Goal: Task Accomplishment & Management: Manage account settings

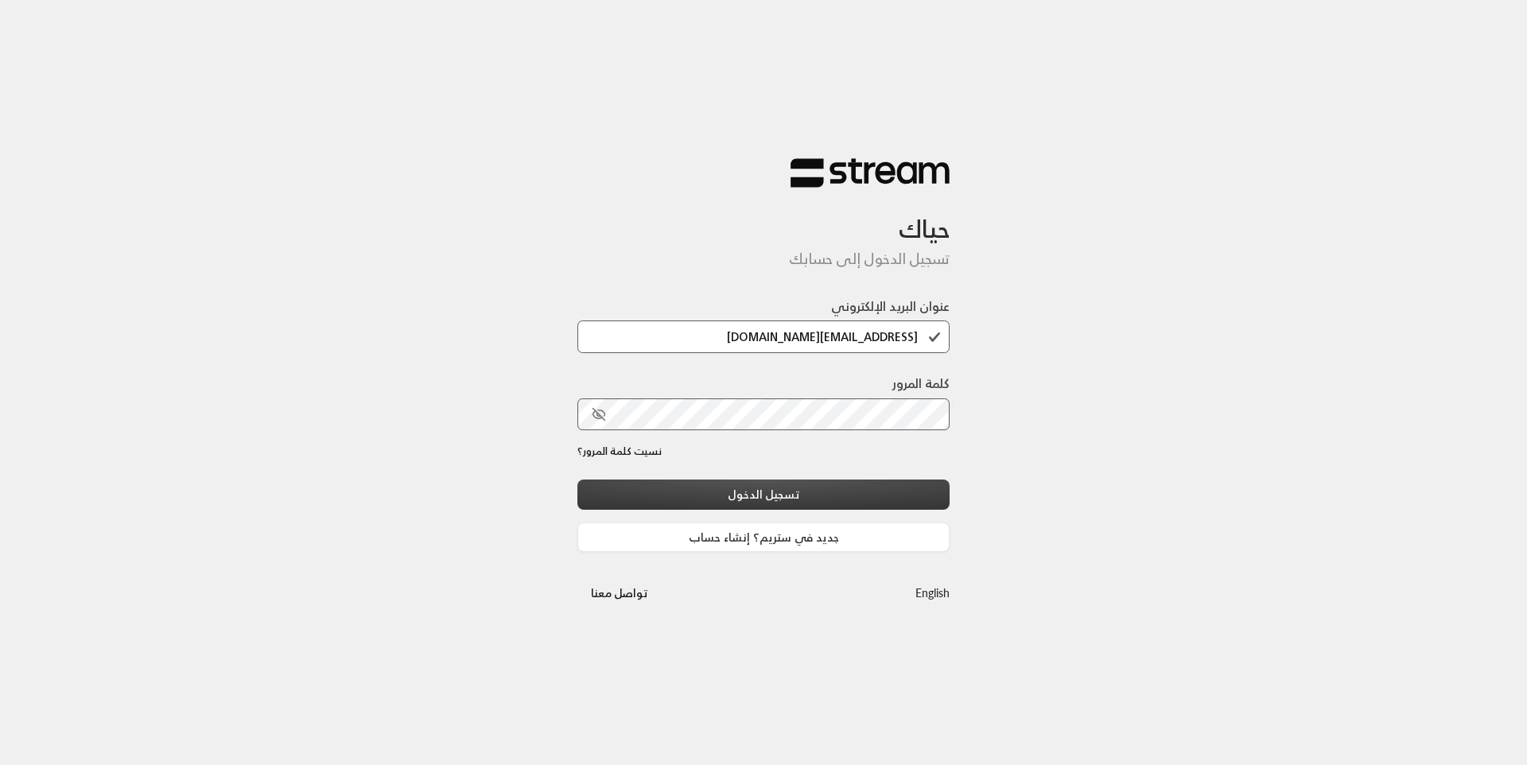
click at [780, 482] on button "تسجيل الدخول" at bounding box center [763, 494] width 372 height 29
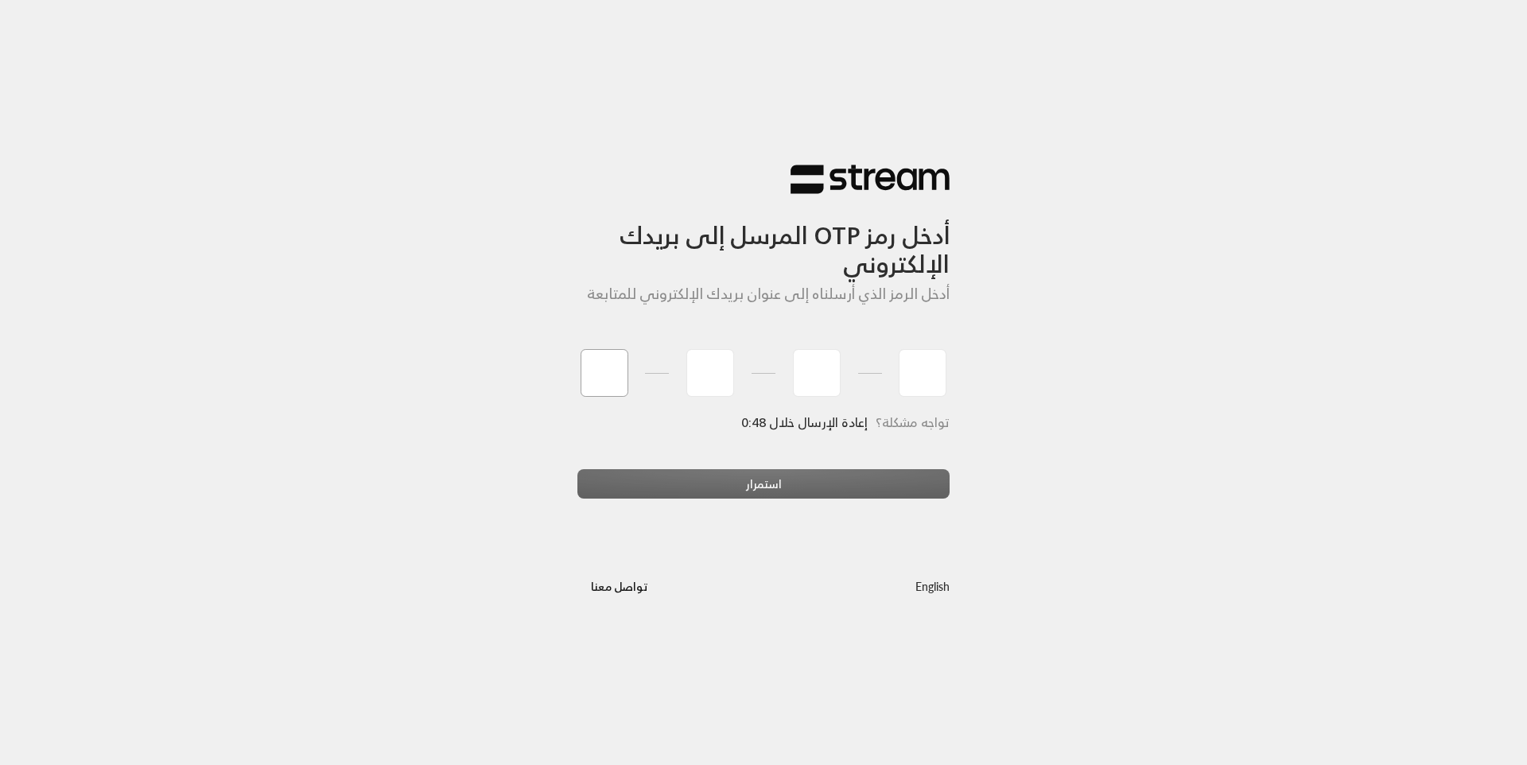
type input "5"
type input "9"
type input "0"
type input "2"
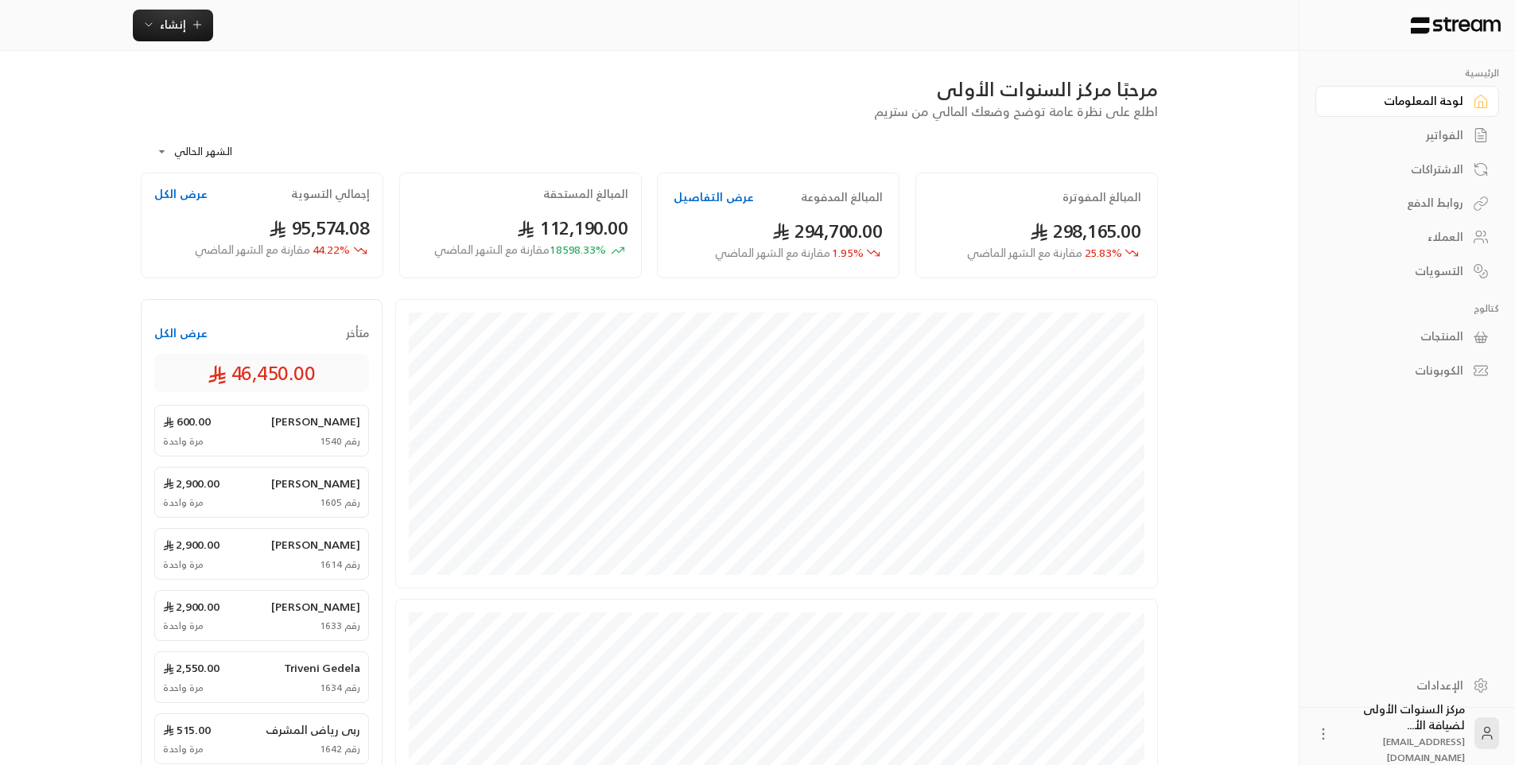
click at [1429, 139] on div "الفواتير" at bounding box center [1399, 135] width 128 height 16
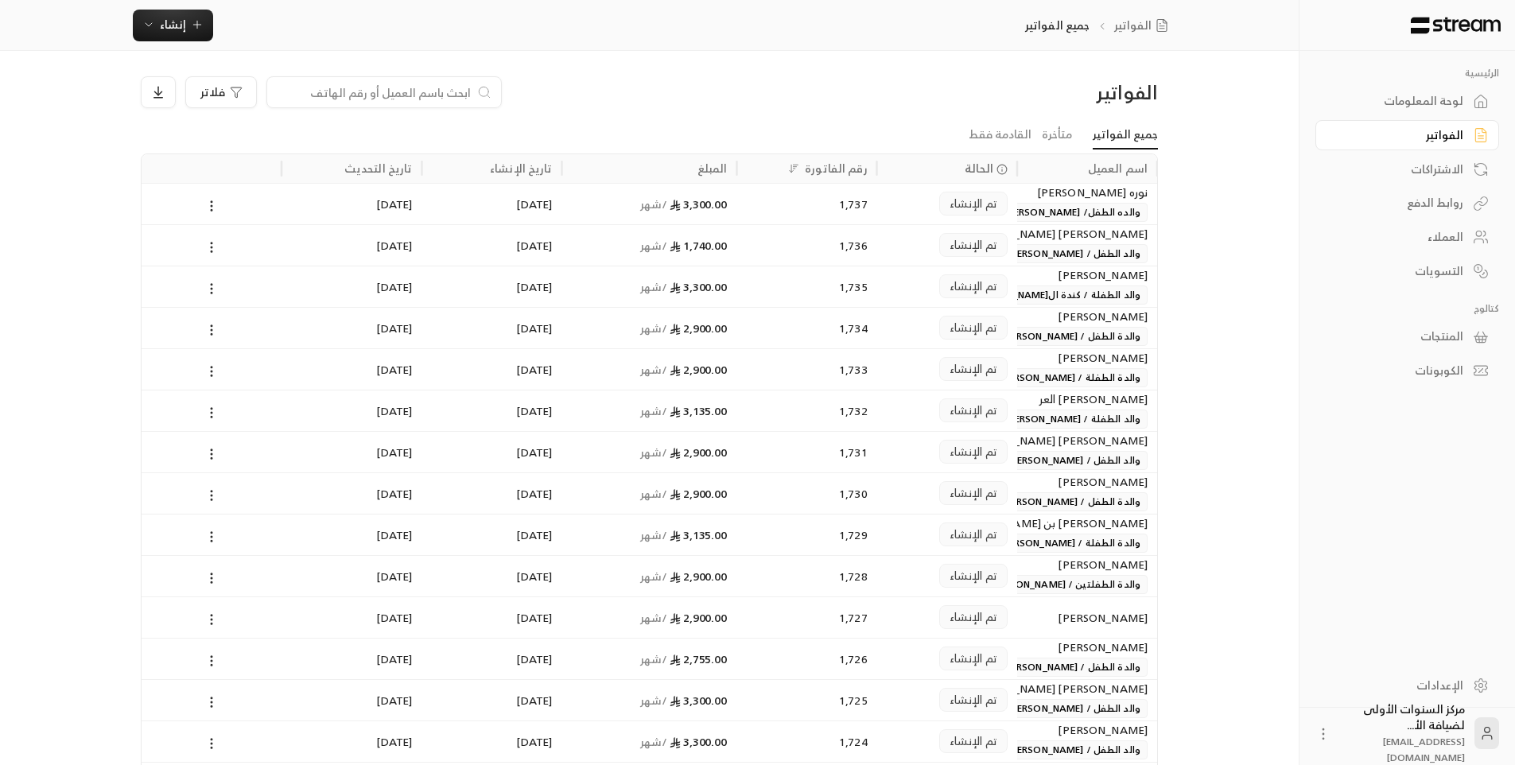
click at [469, 91] on input at bounding box center [374, 92] width 194 height 17
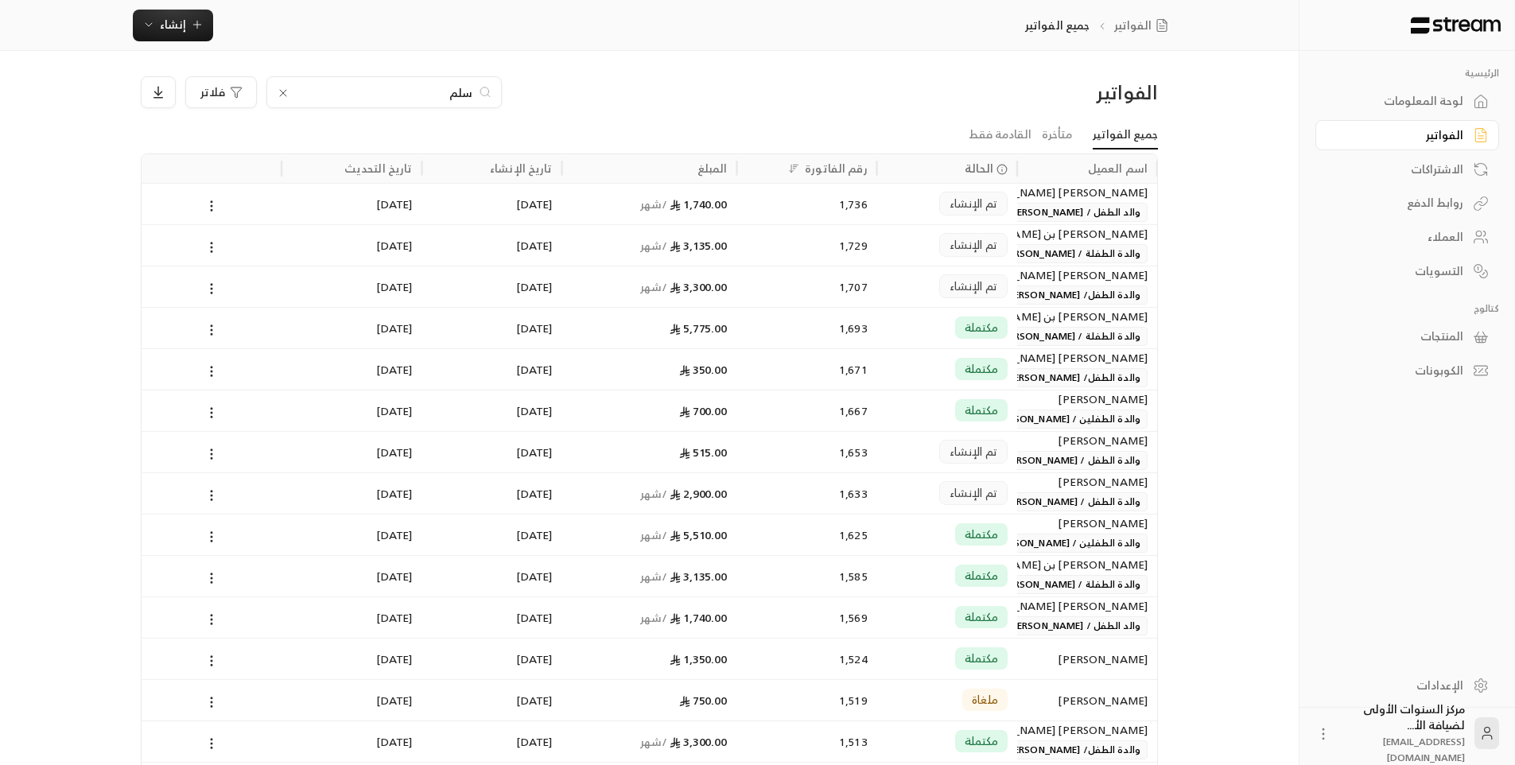
type input "سلم"
click at [757, 288] on div "1,707" at bounding box center [807, 286] width 121 height 41
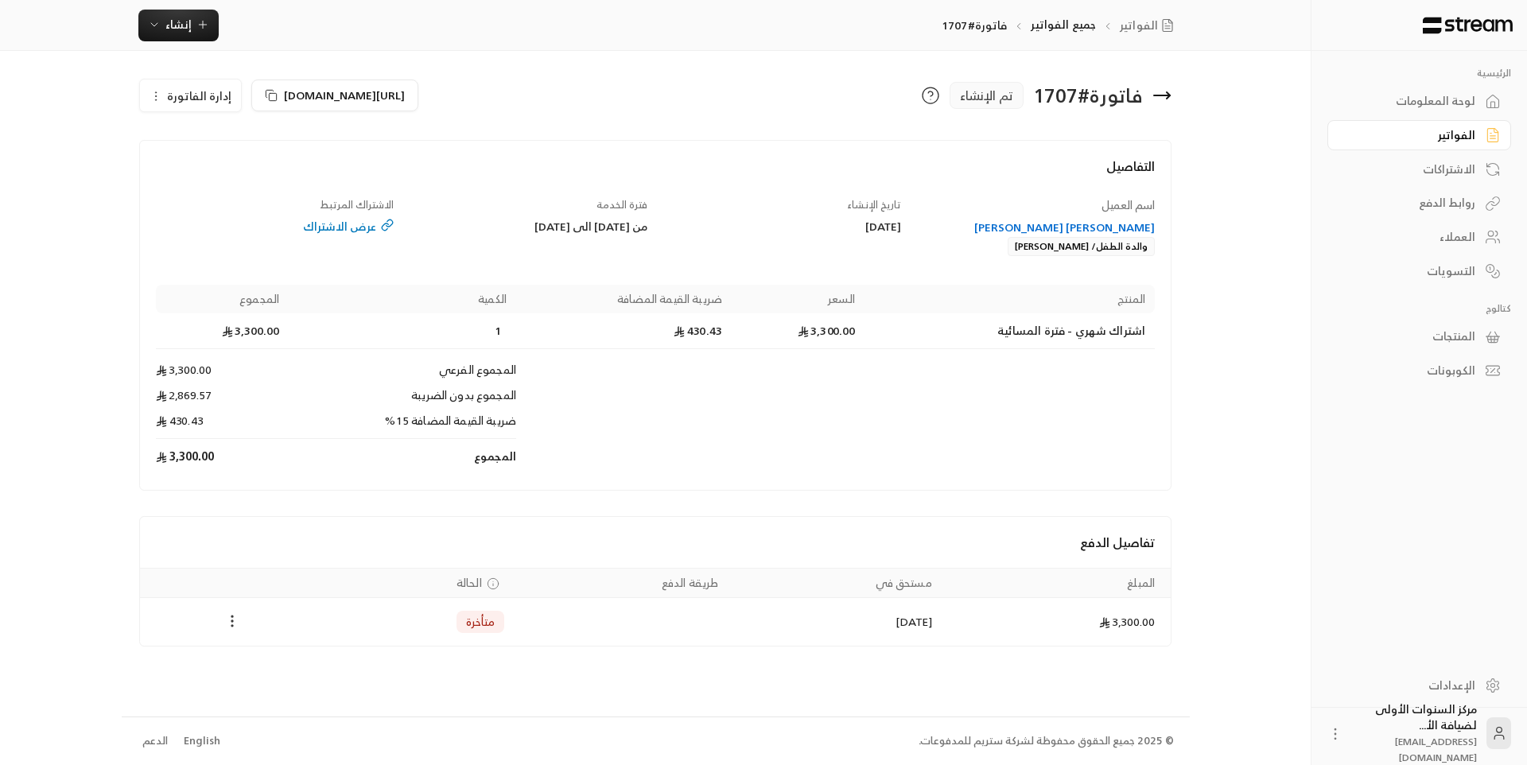
click at [235, 622] on icon "Payments" at bounding box center [232, 621] width 16 height 16
click at [303, 669] on li "تغيير الحالة الى مدفوعة" at bounding box center [292, 662] width 122 height 29
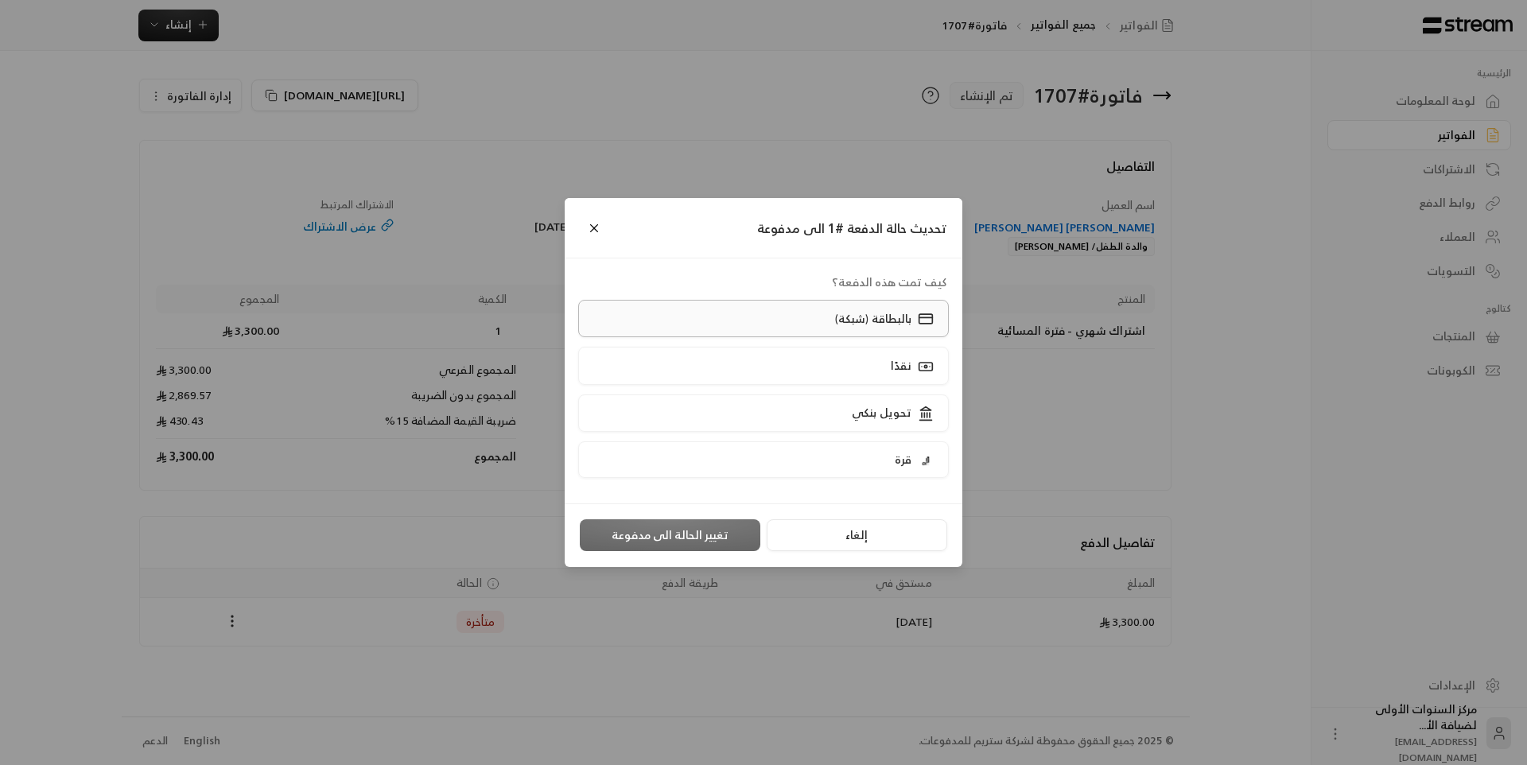
click at [799, 326] on label "بالبطاقة (شبكة)" at bounding box center [763, 318] width 371 height 37
click at [709, 533] on button "تغيير الحالة الى مدفوعة" at bounding box center [670, 535] width 181 height 32
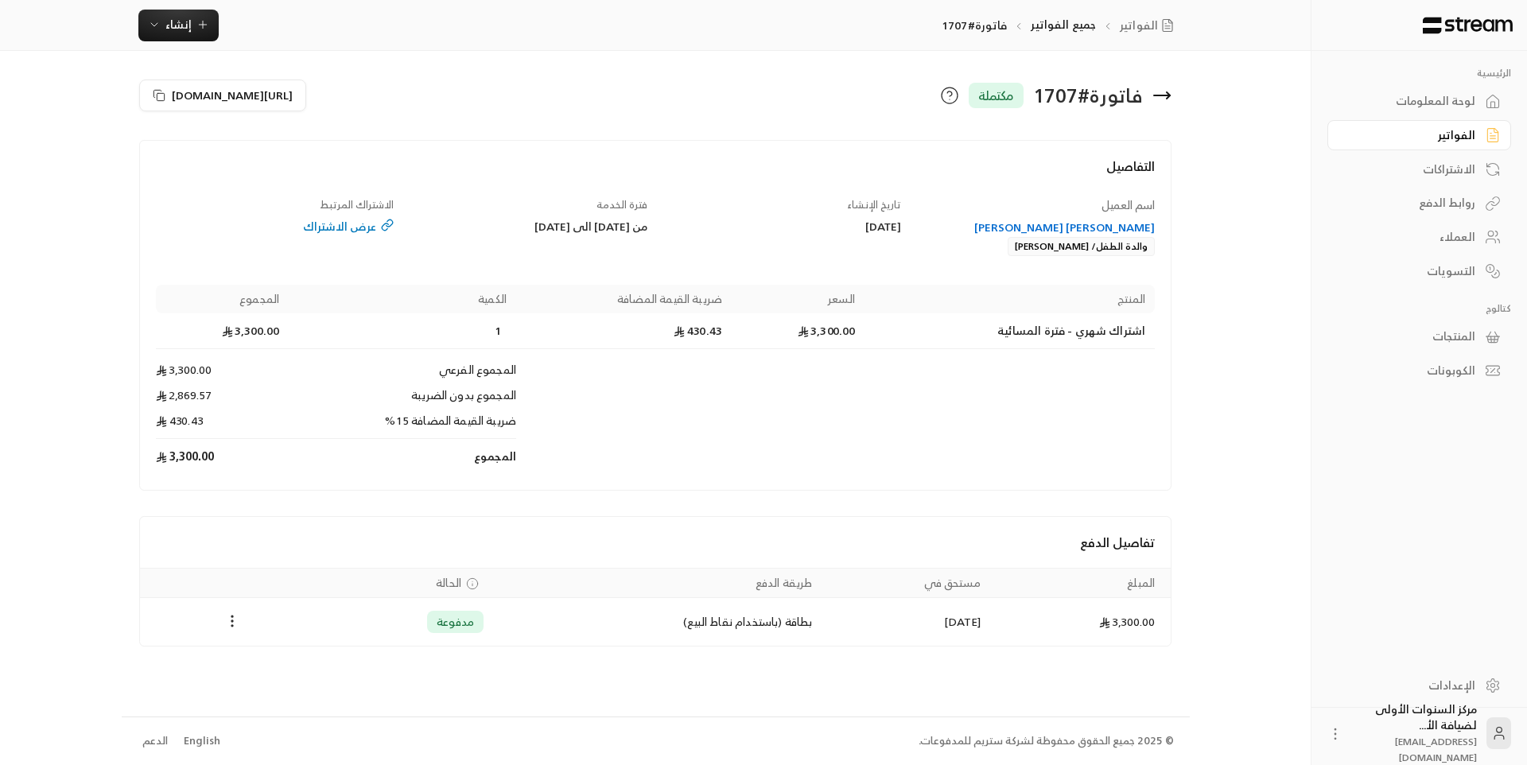
click at [1450, 103] on div "لوحة المعلومات" at bounding box center [1411, 101] width 128 height 16
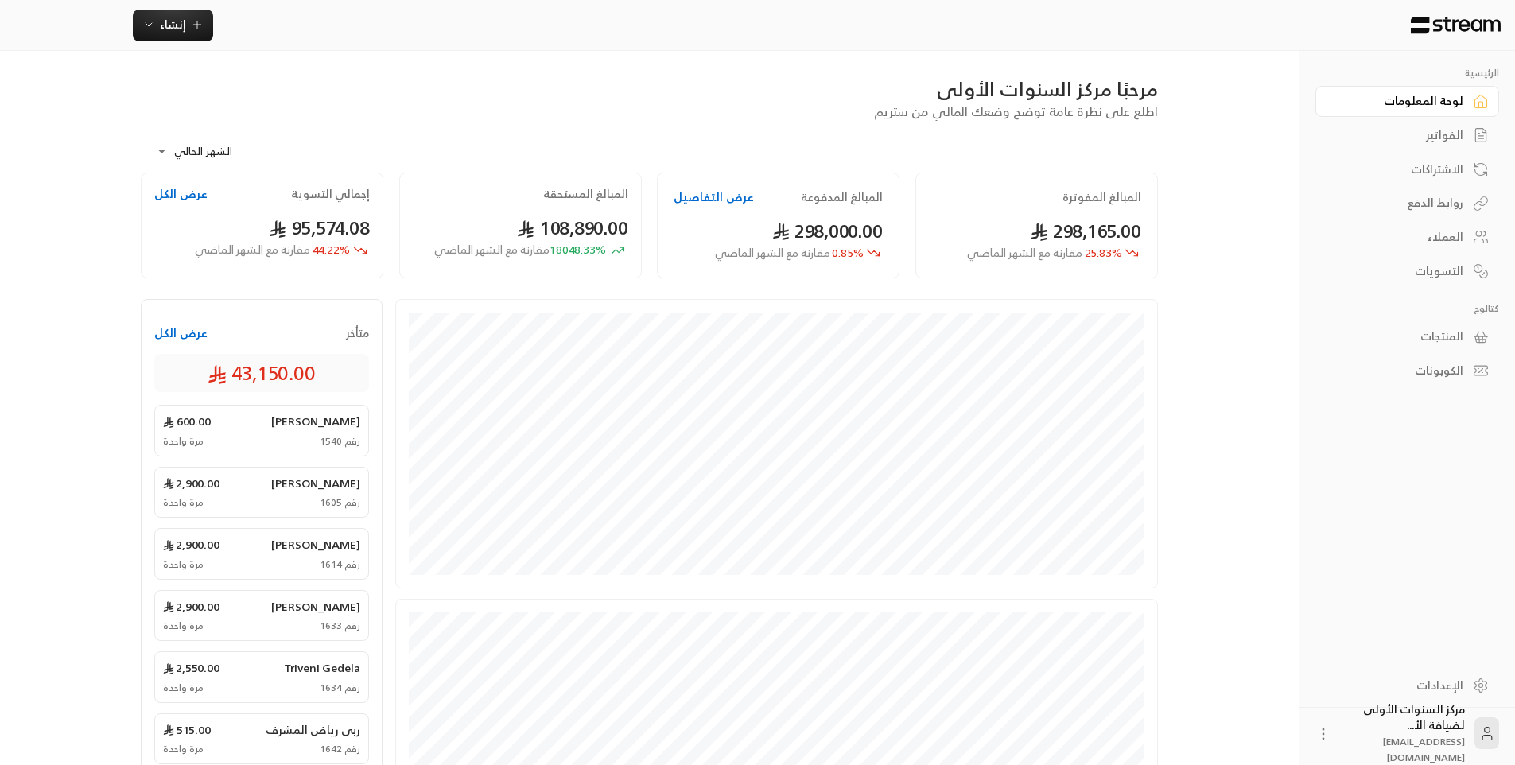
click at [1455, 140] on div "الفواتير" at bounding box center [1399, 135] width 128 height 16
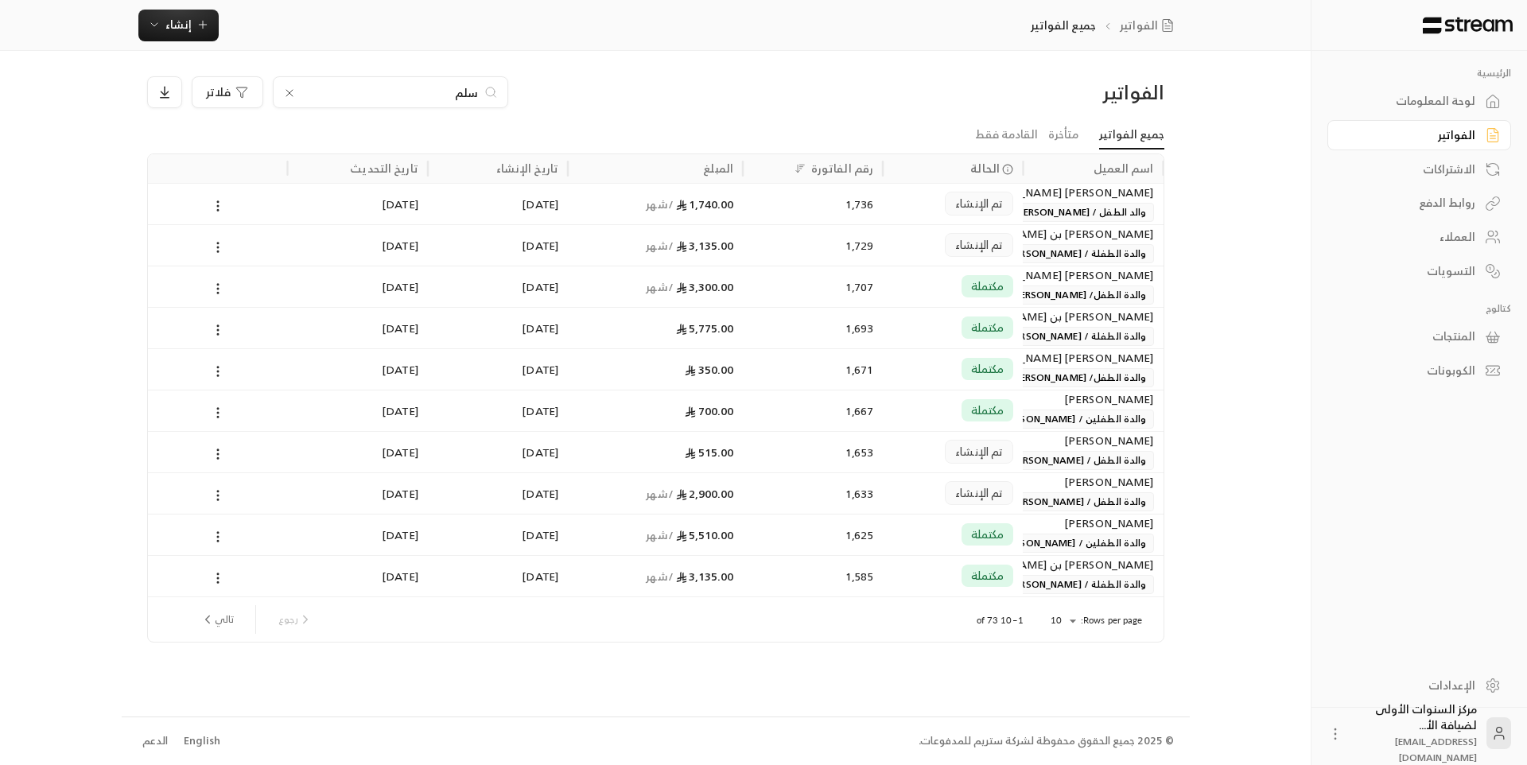
click at [1022, 209] on div "تم الإنشاء" at bounding box center [953, 203] width 140 height 41
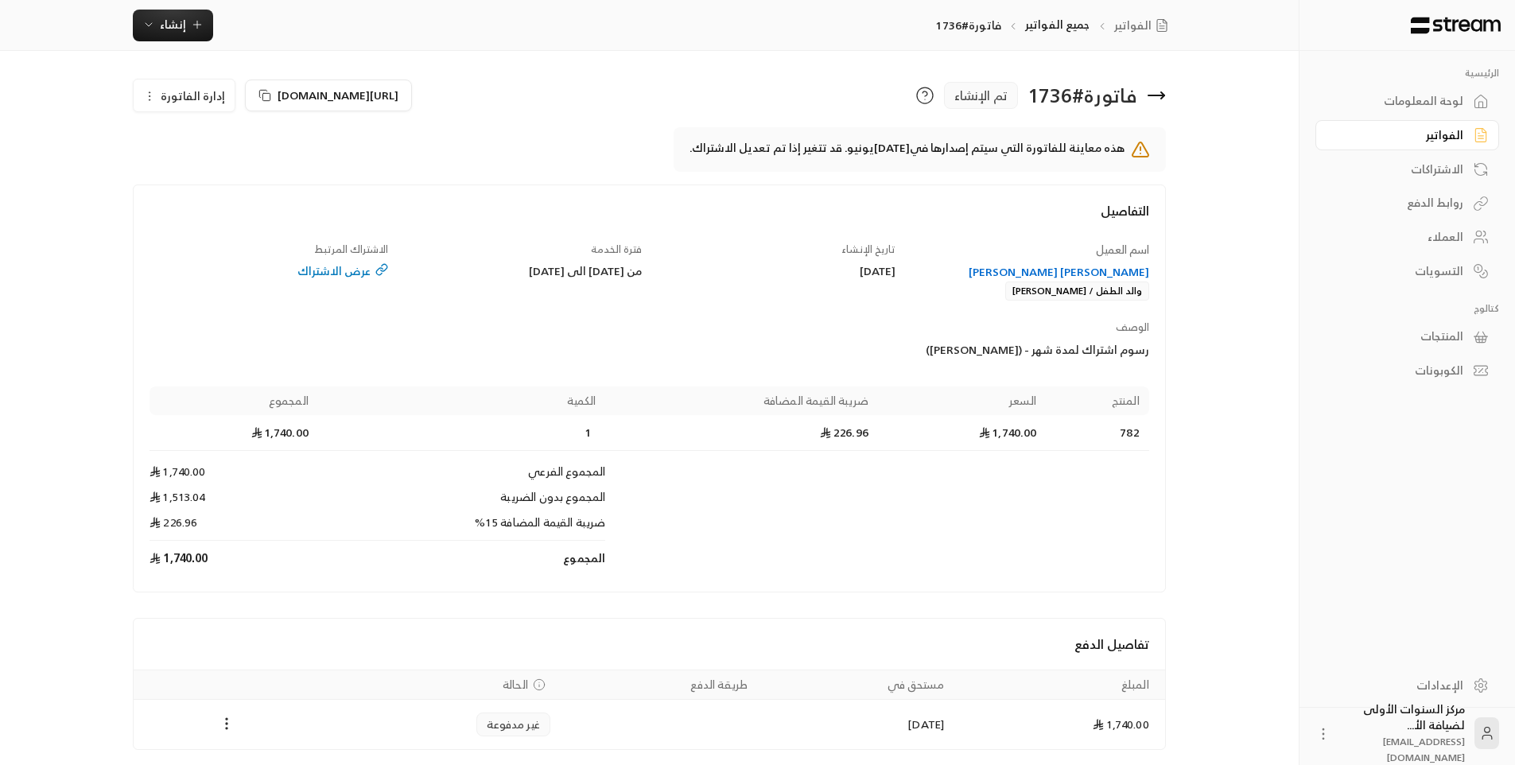
click at [1038, 275] on div "[PERSON_NAME] [PERSON_NAME]" at bounding box center [1030, 272] width 239 height 16
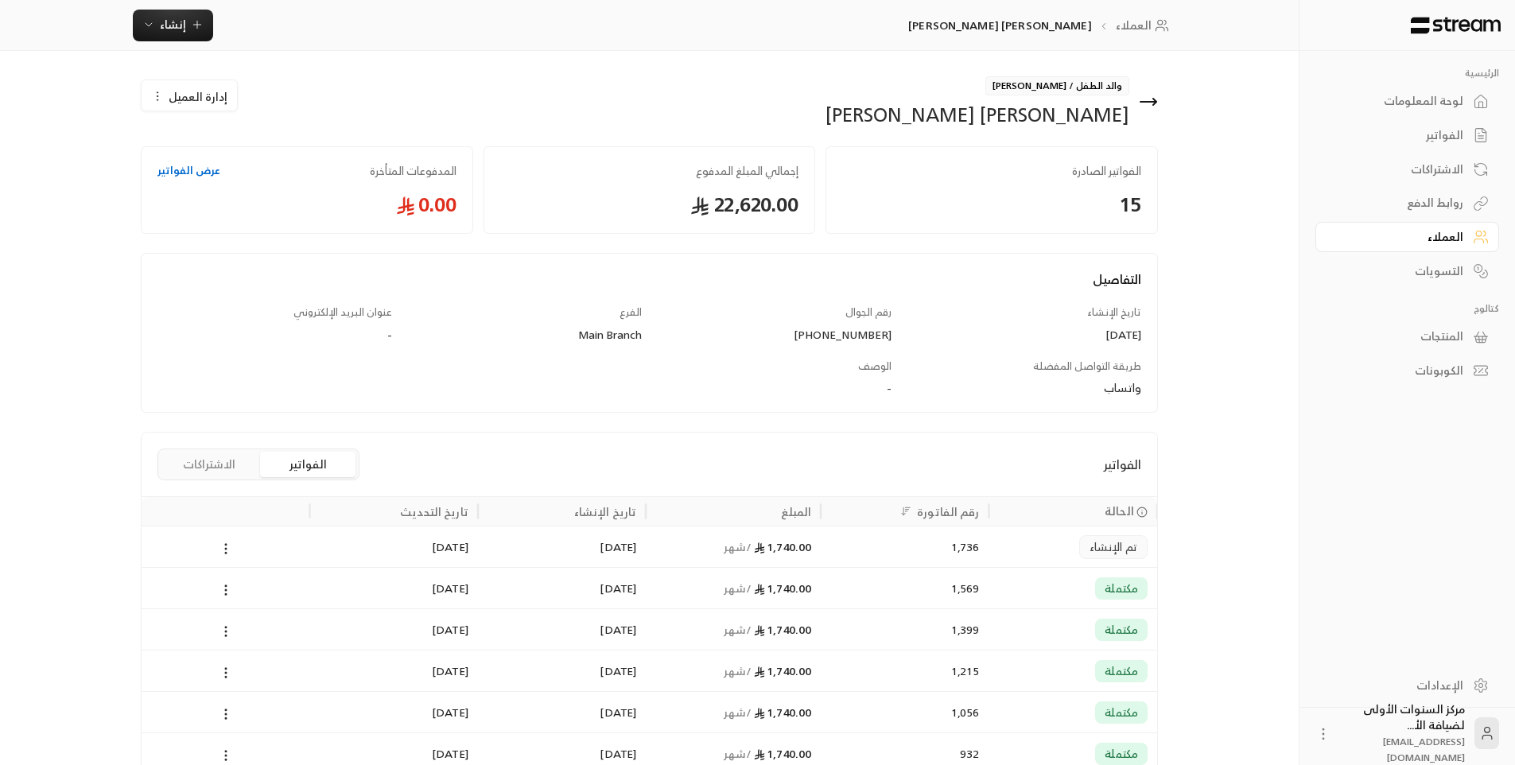
click at [643, 549] on div "[DATE]" at bounding box center [562, 546] width 168 height 41
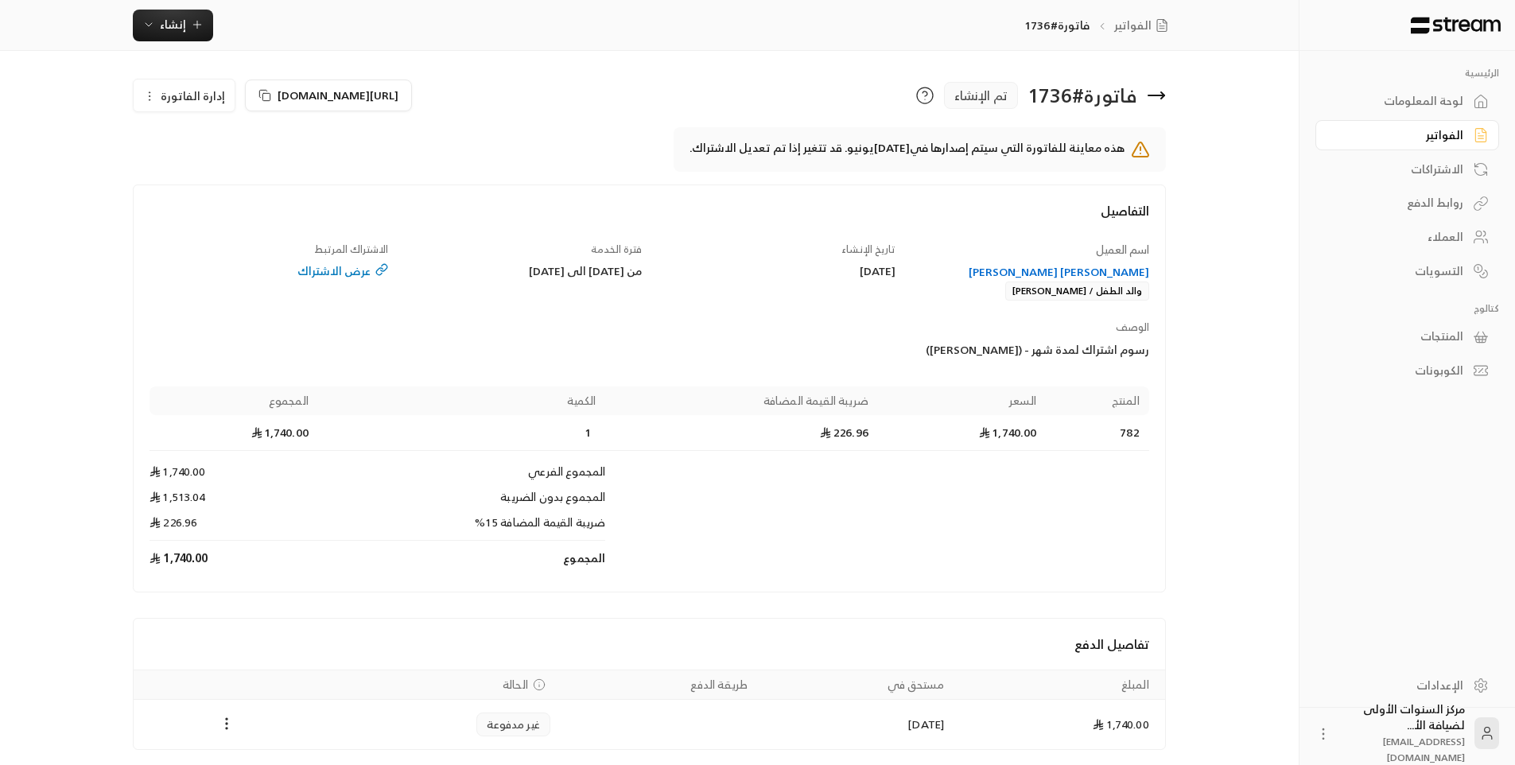
click at [177, 106] on button "إدارة الفاتورة" at bounding box center [184, 96] width 101 height 32
click at [232, 181] on link "إلغاء" at bounding box center [193, 171] width 99 height 29
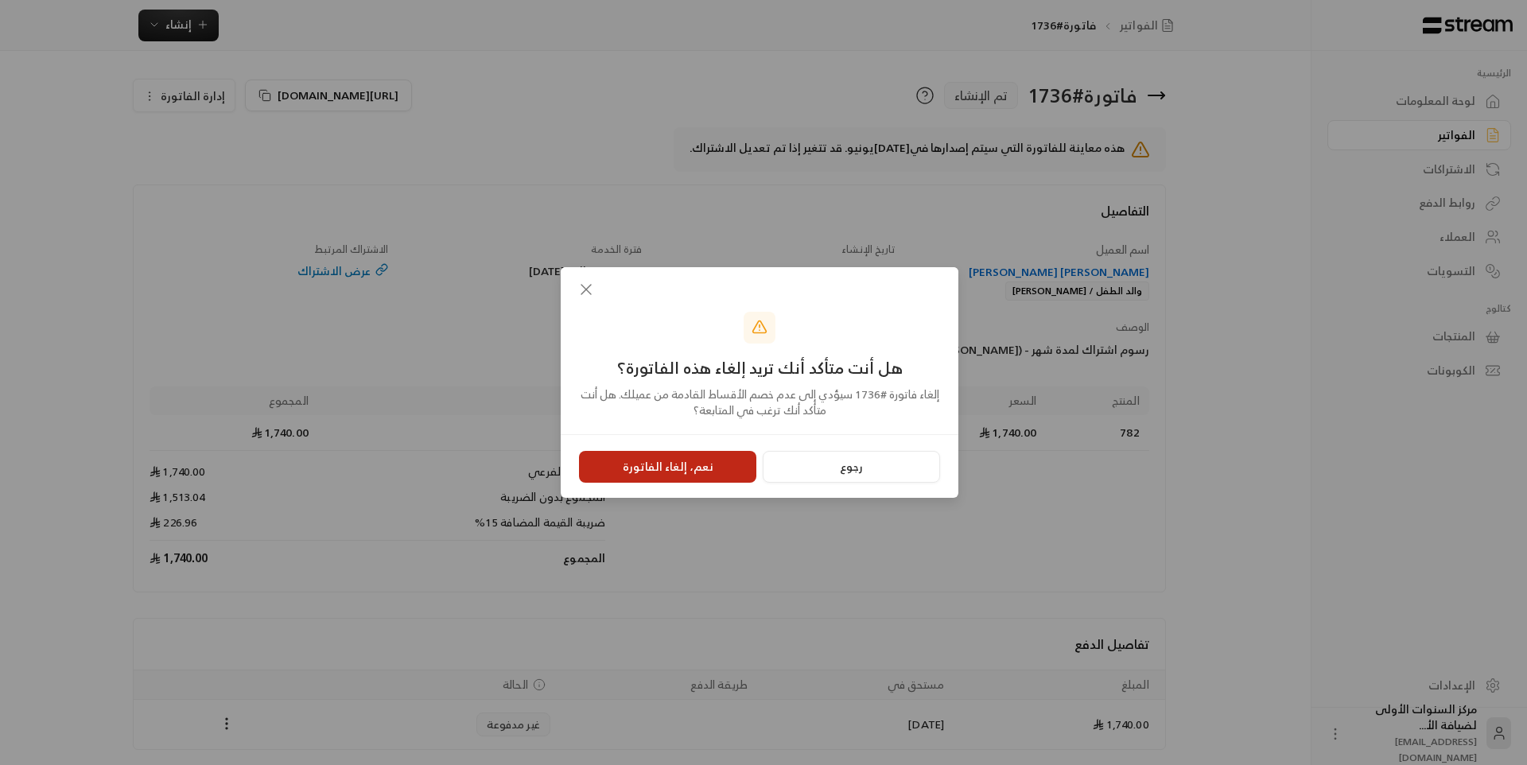
click at [687, 468] on button "نعم، إلغاء الفاتورة" at bounding box center [667, 467] width 177 height 32
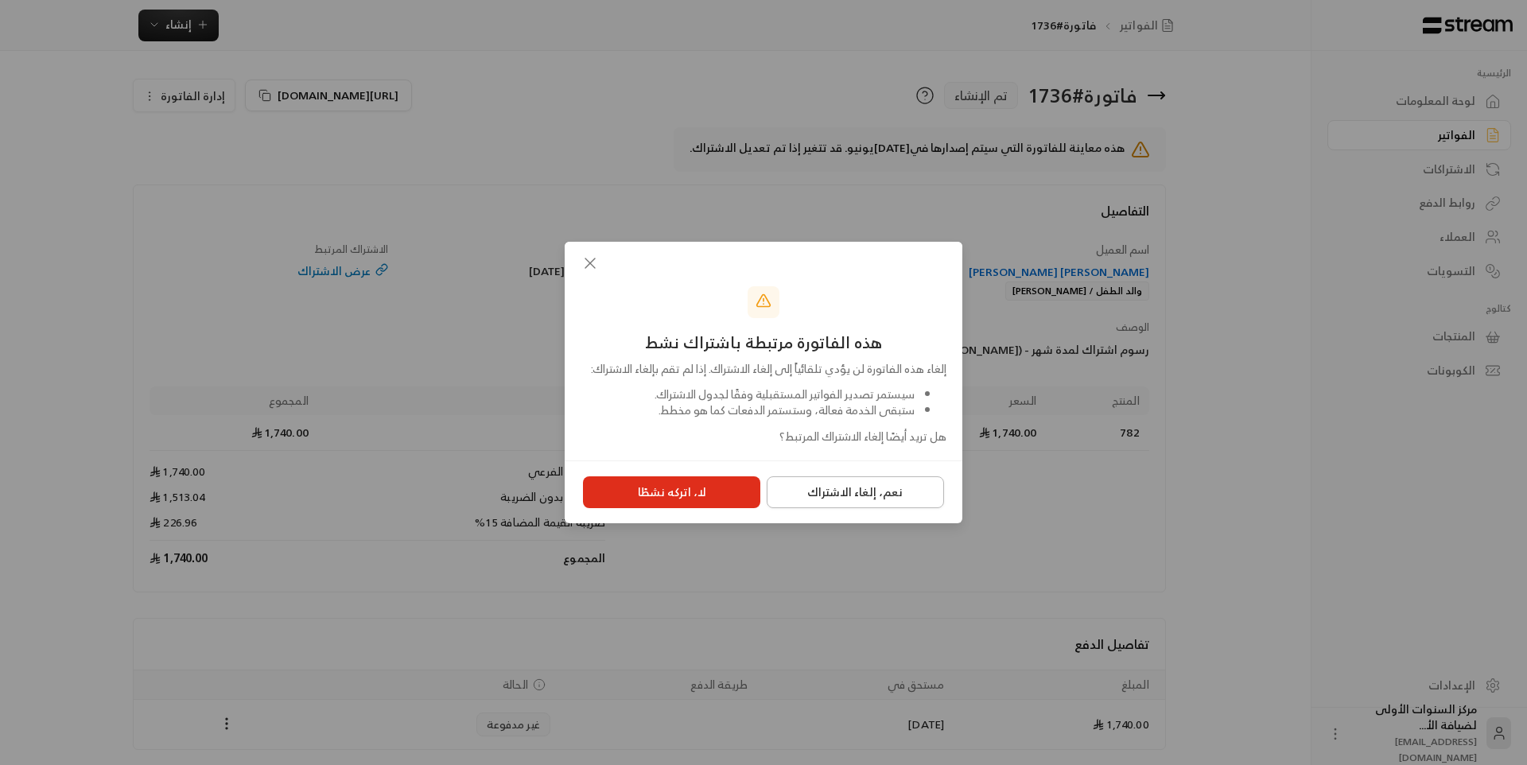
click at [809, 499] on button "نعم، إلغاء الاشتراك" at bounding box center [855, 492] width 177 height 32
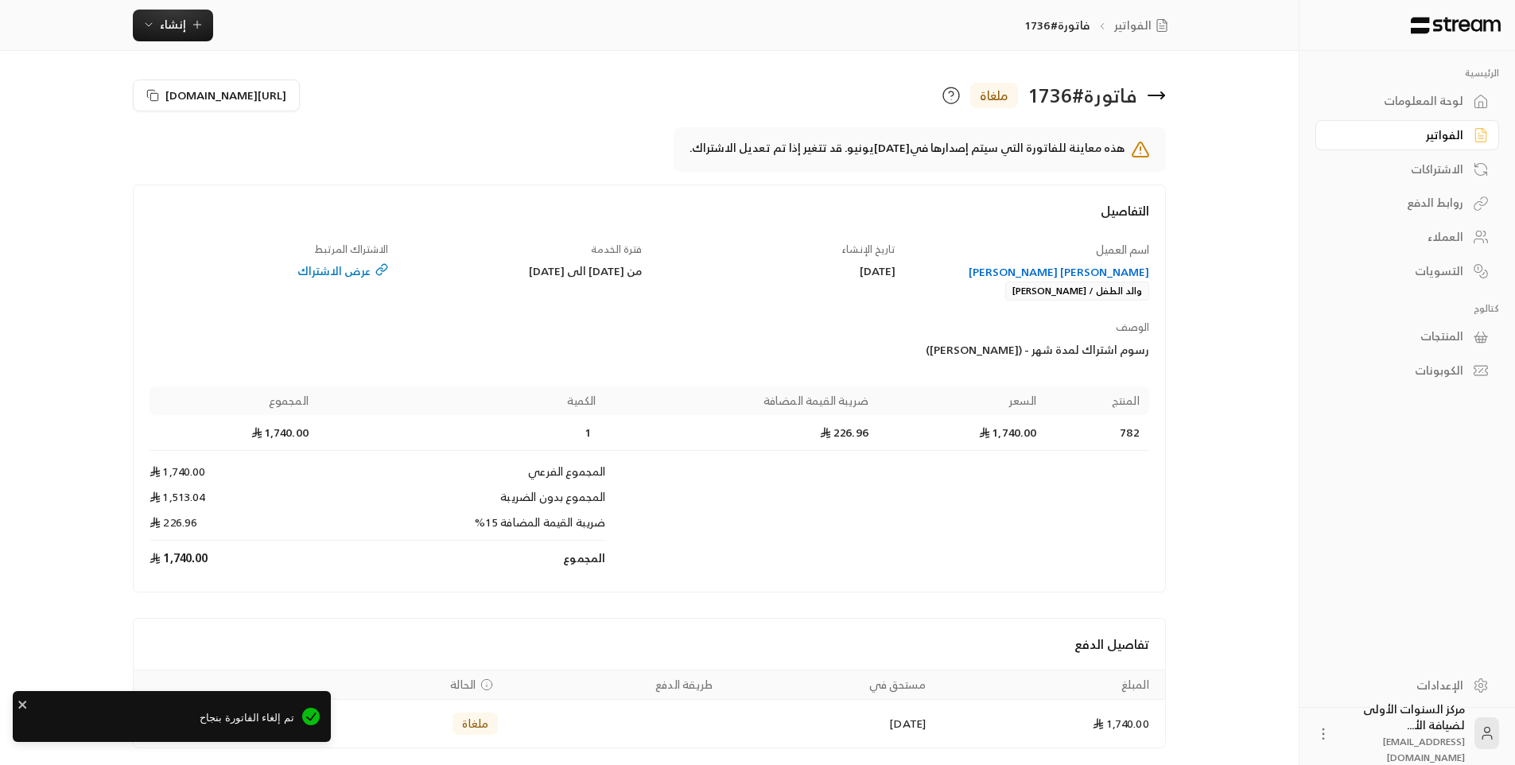
click at [1077, 270] on div "[PERSON_NAME] [PERSON_NAME]" at bounding box center [1030, 272] width 239 height 16
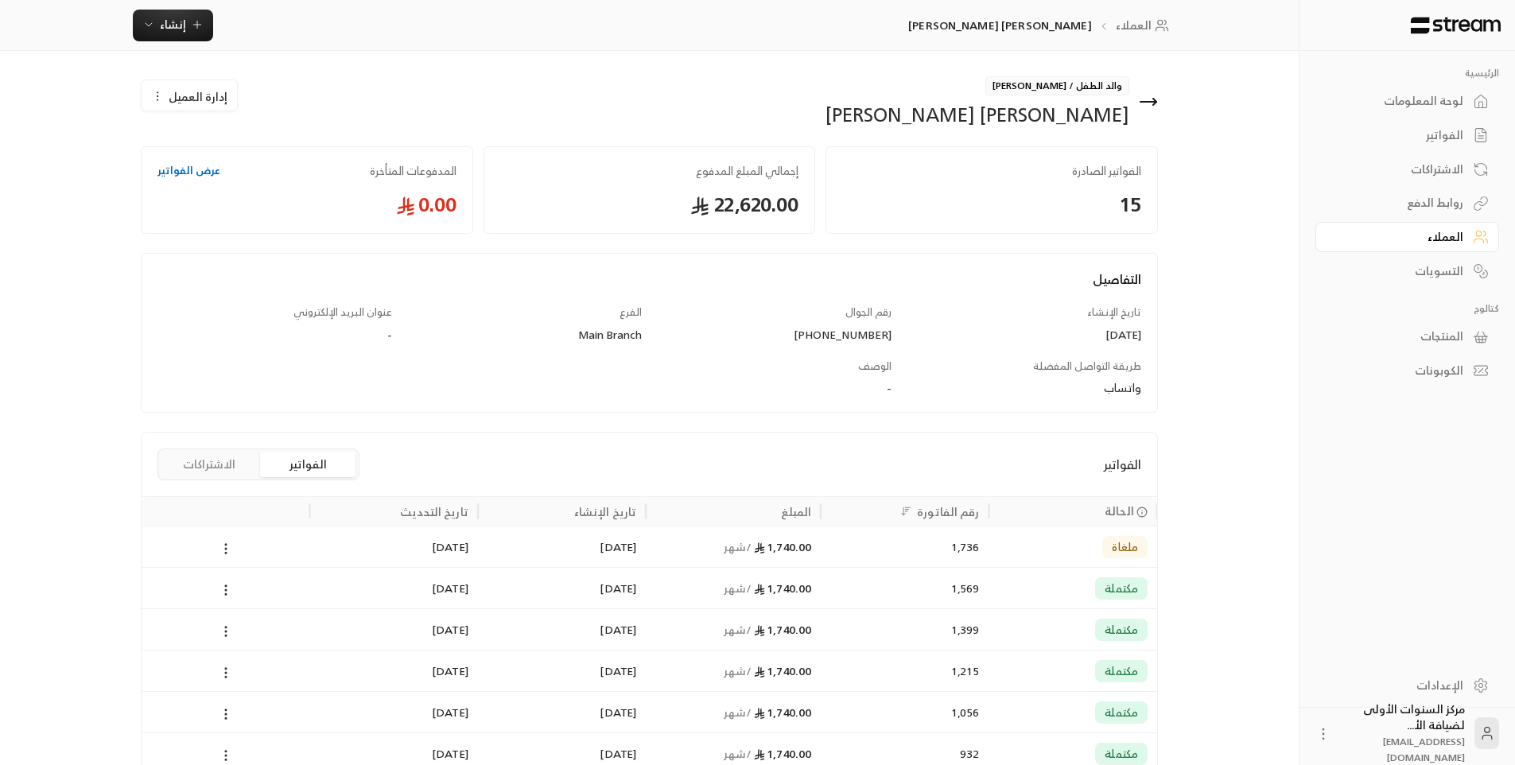
click at [210, 462] on button "الاشتراكات" at bounding box center [208, 464] width 95 height 25
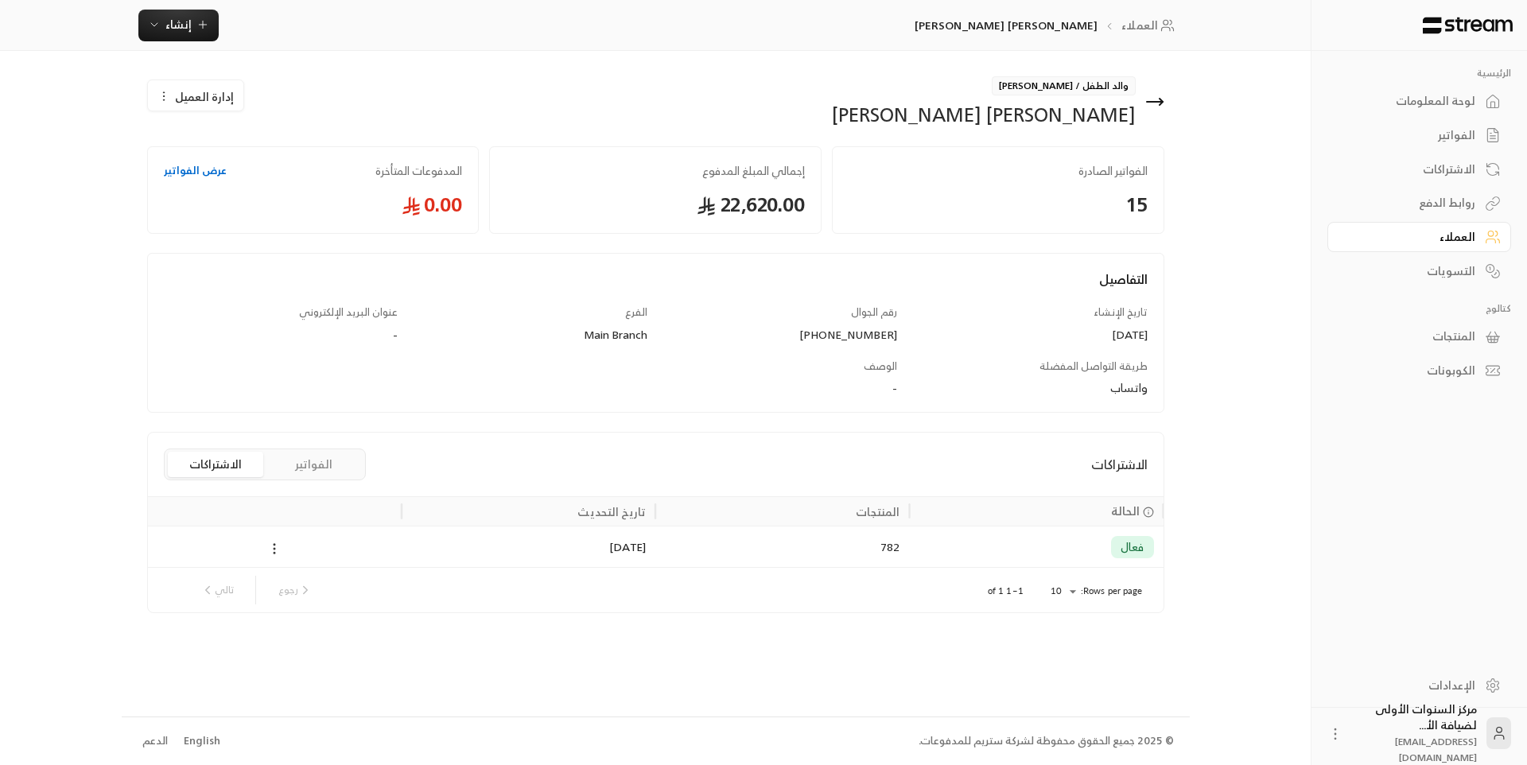
click at [278, 550] on icon at bounding box center [274, 549] width 14 height 14
click at [307, 593] on link "عرض" at bounding box center [292, 590] width 41 height 29
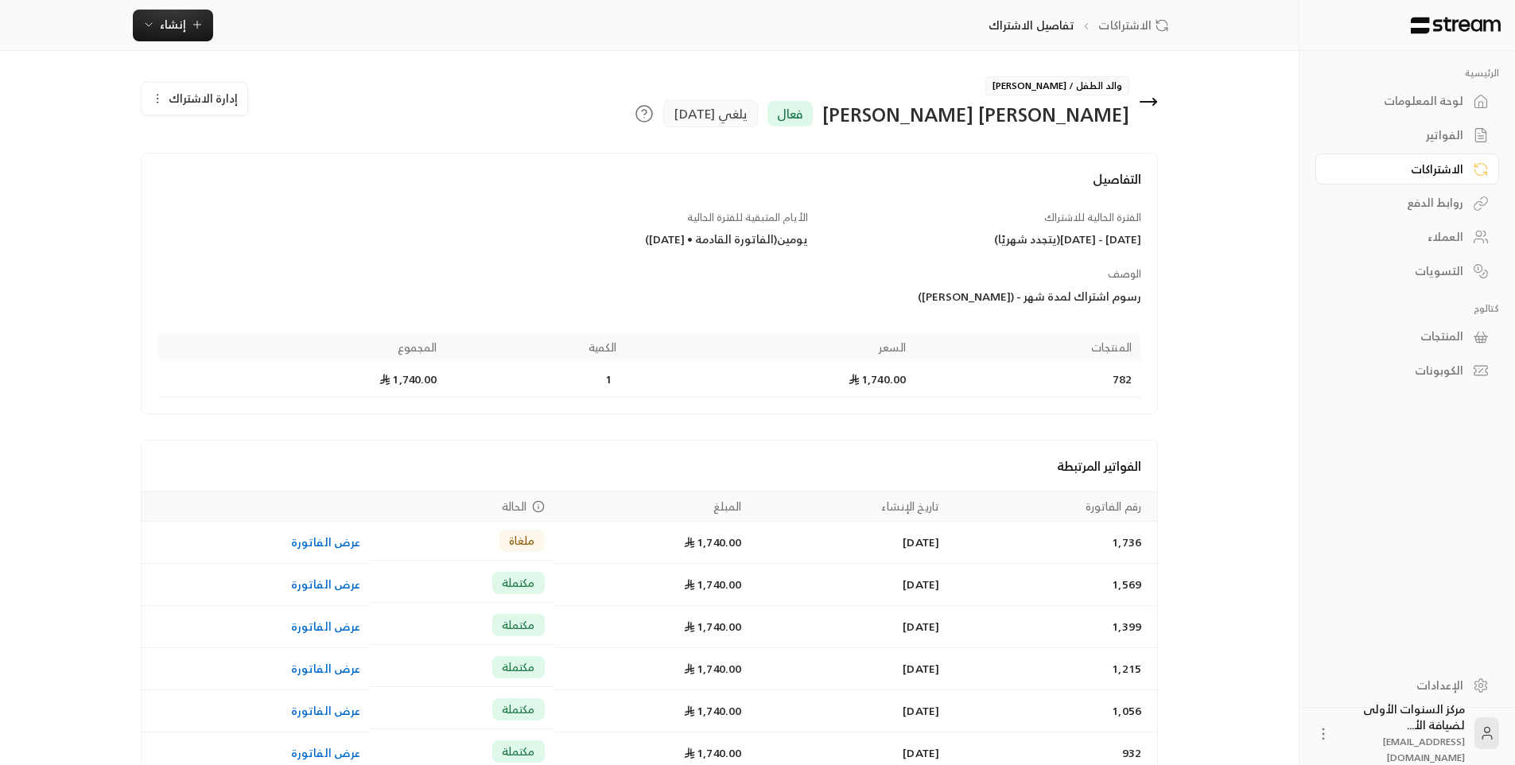
click at [1152, 95] on icon at bounding box center [1148, 101] width 19 height 19
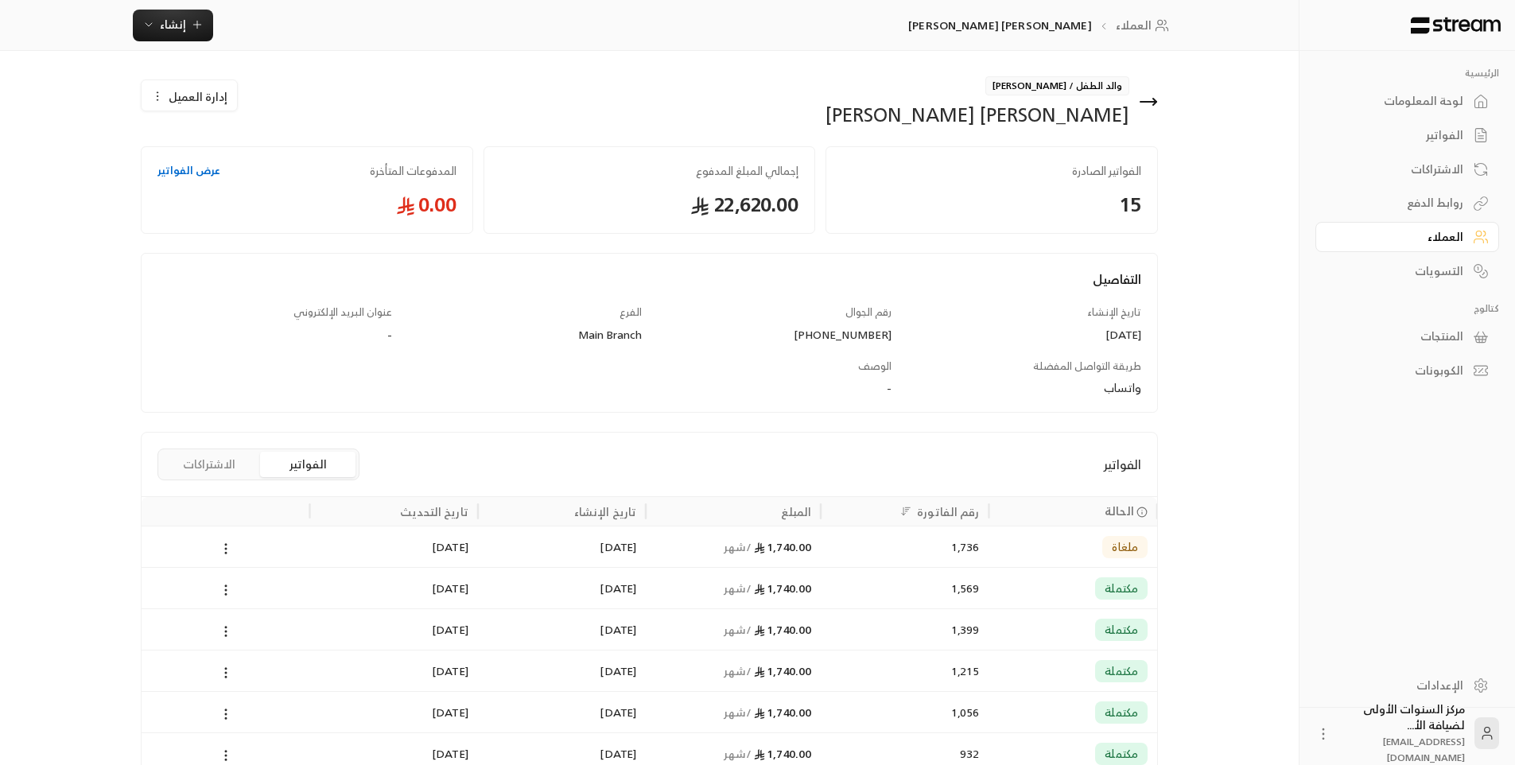
click at [216, 476] on button "الاشتراكات" at bounding box center [208, 464] width 95 height 25
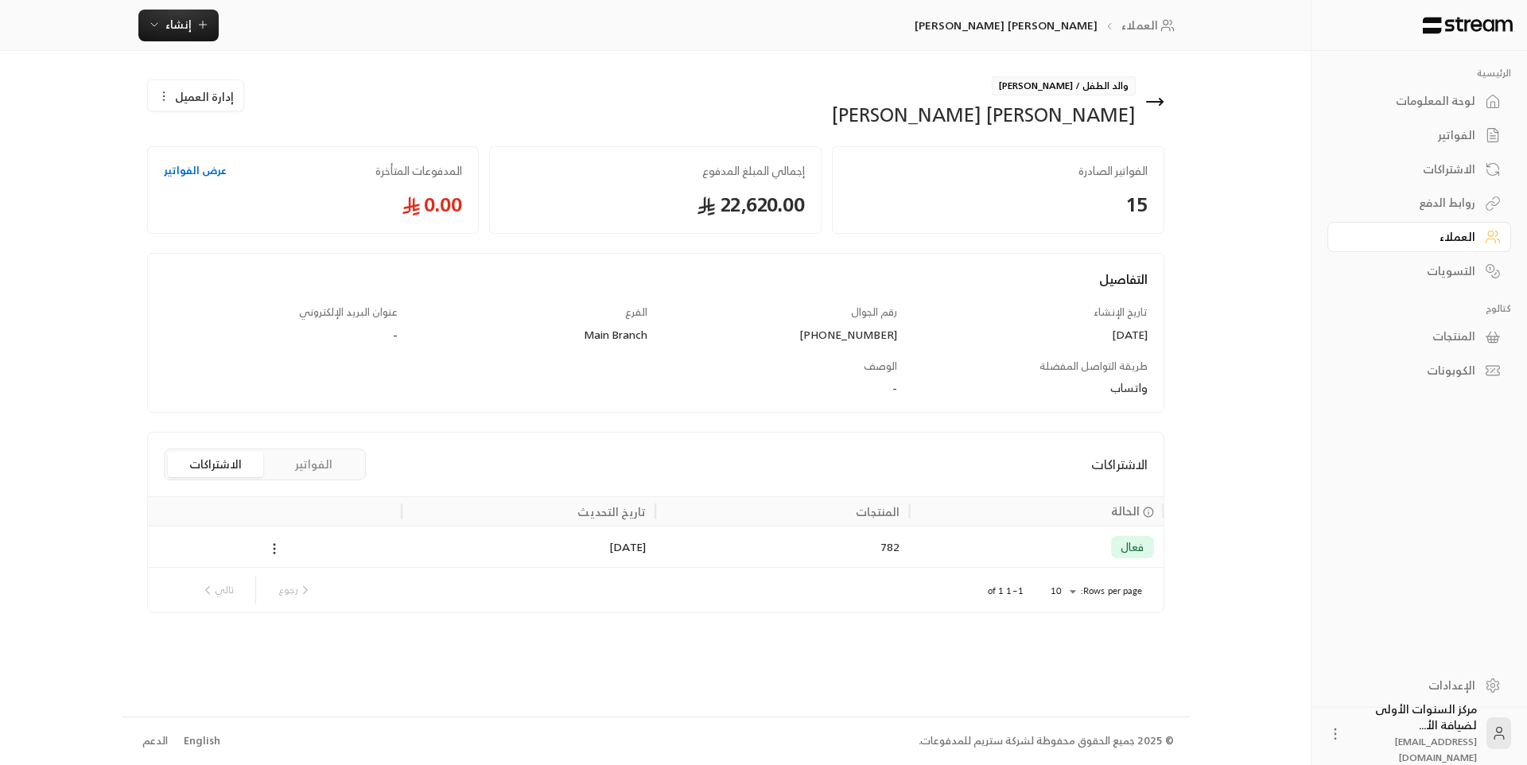
click at [274, 544] on circle at bounding box center [275, 545] width 2 height 2
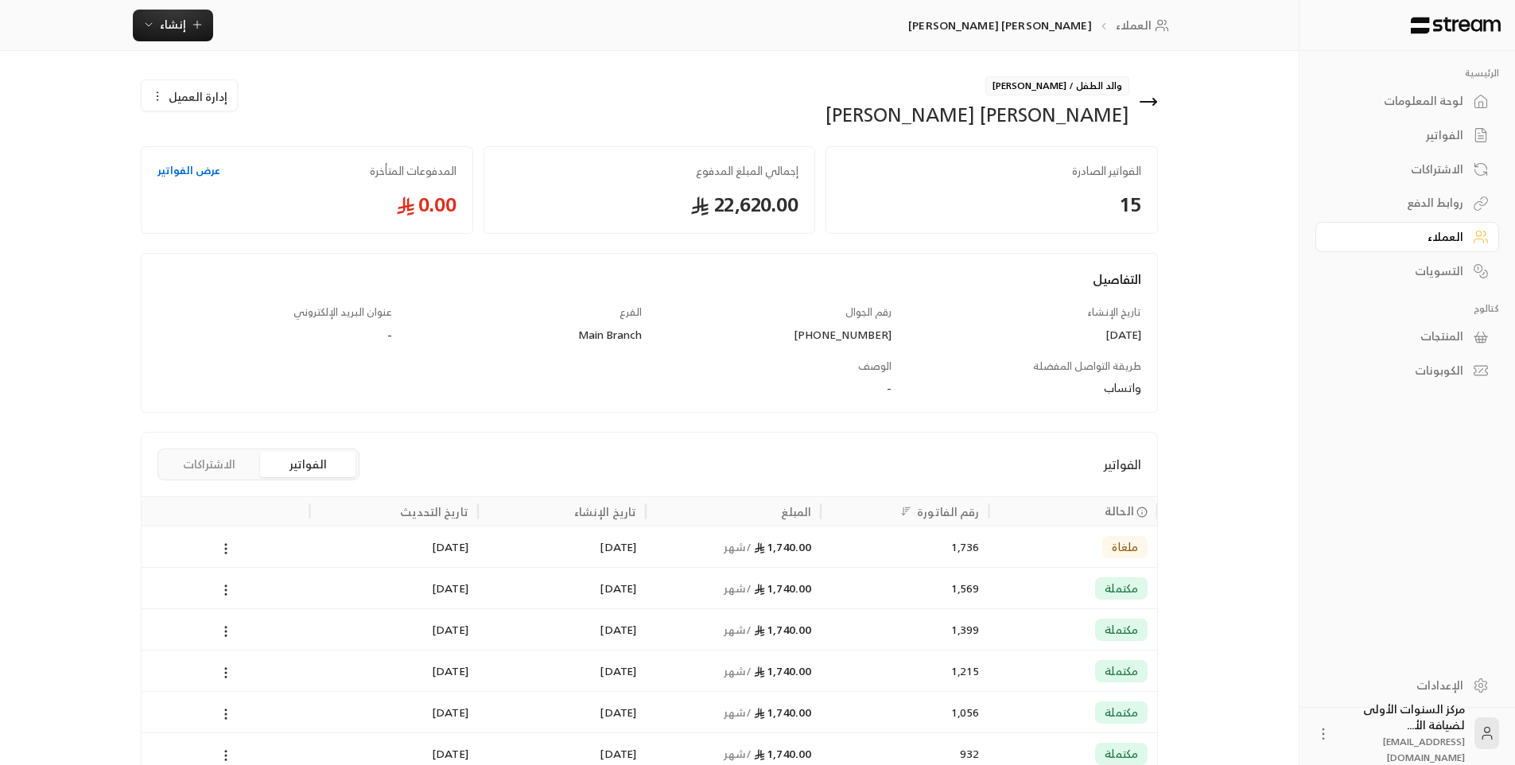
click at [216, 473] on button "الاشتراكات" at bounding box center [208, 464] width 95 height 25
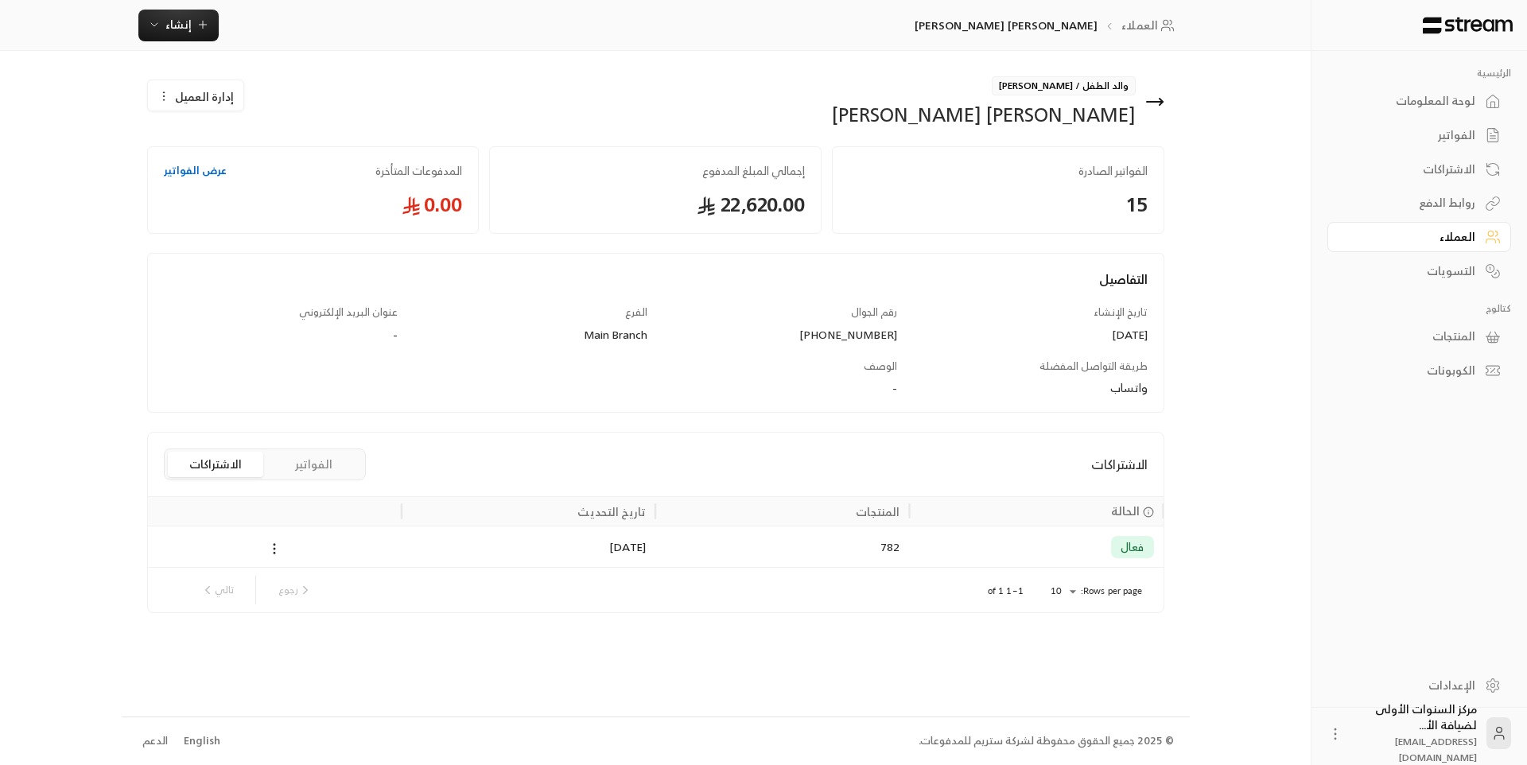
click at [1163, 111] on icon at bounding box center [1154, 101] width 19 height 19
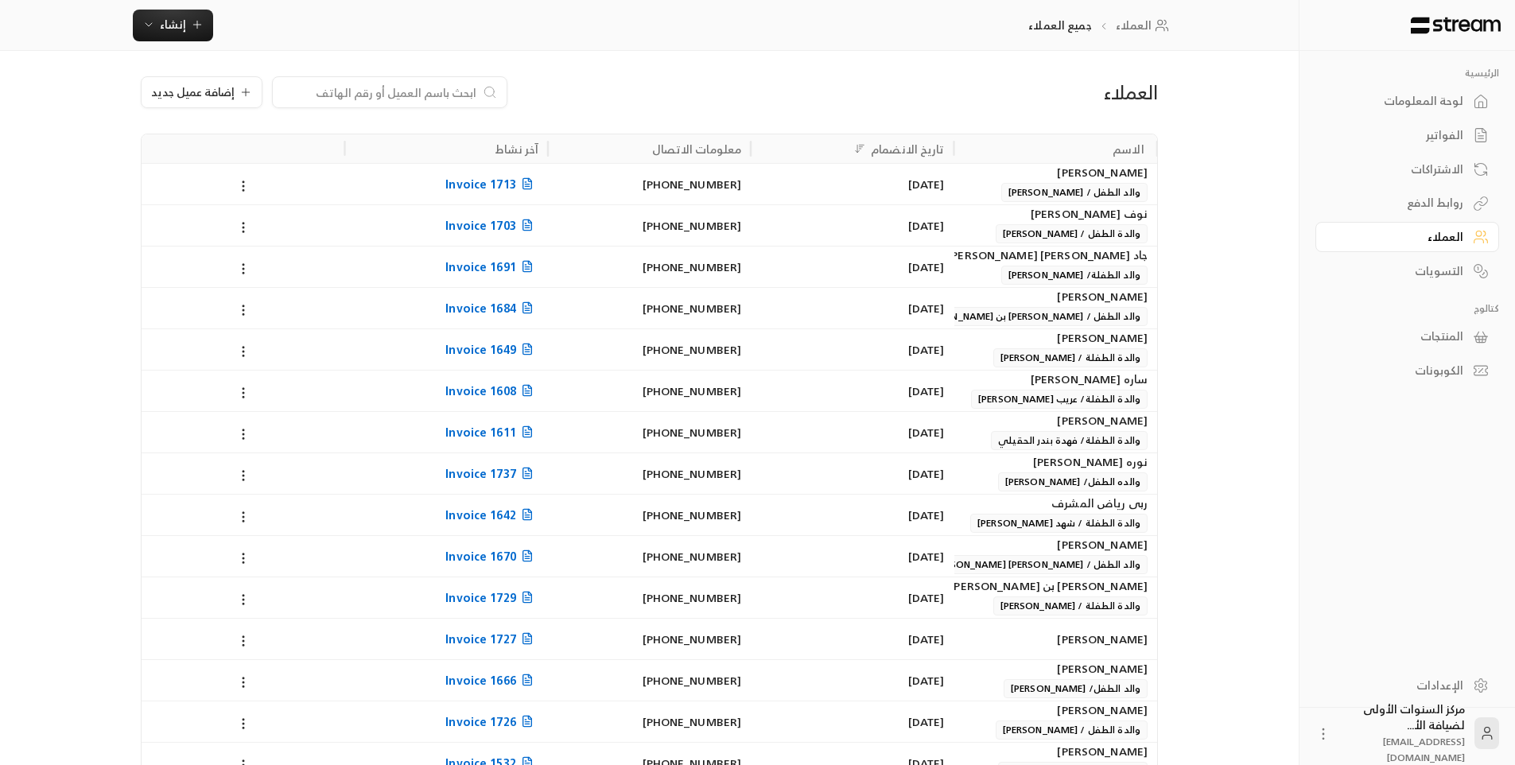
click at [1382, 103] on div "لوحة المعلومات" at bounding box center [1399, 101] width 128 height 16
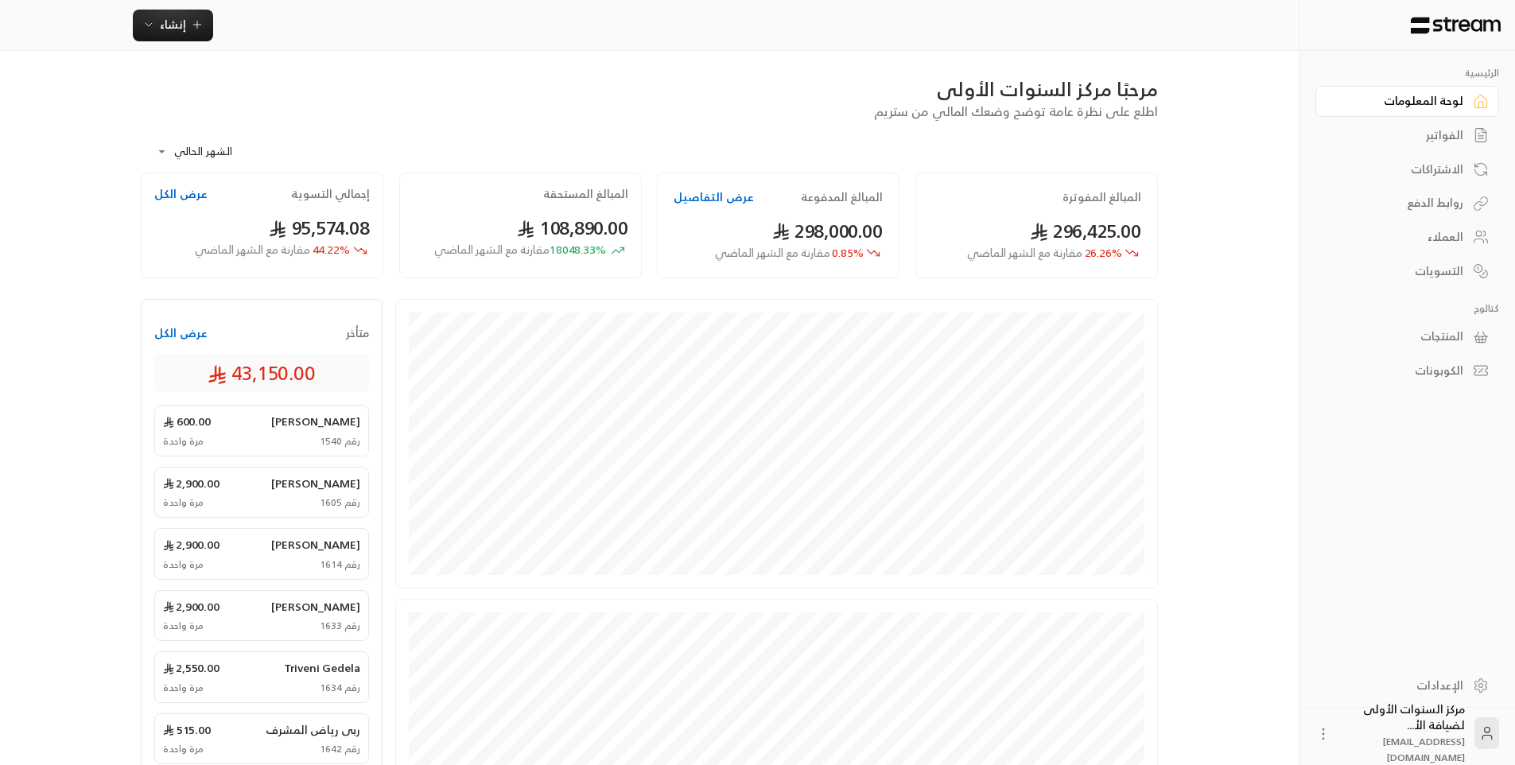
click at [1422, 132] on div "الفواتير" at bounding box center [1399, 135] width 128 height 16
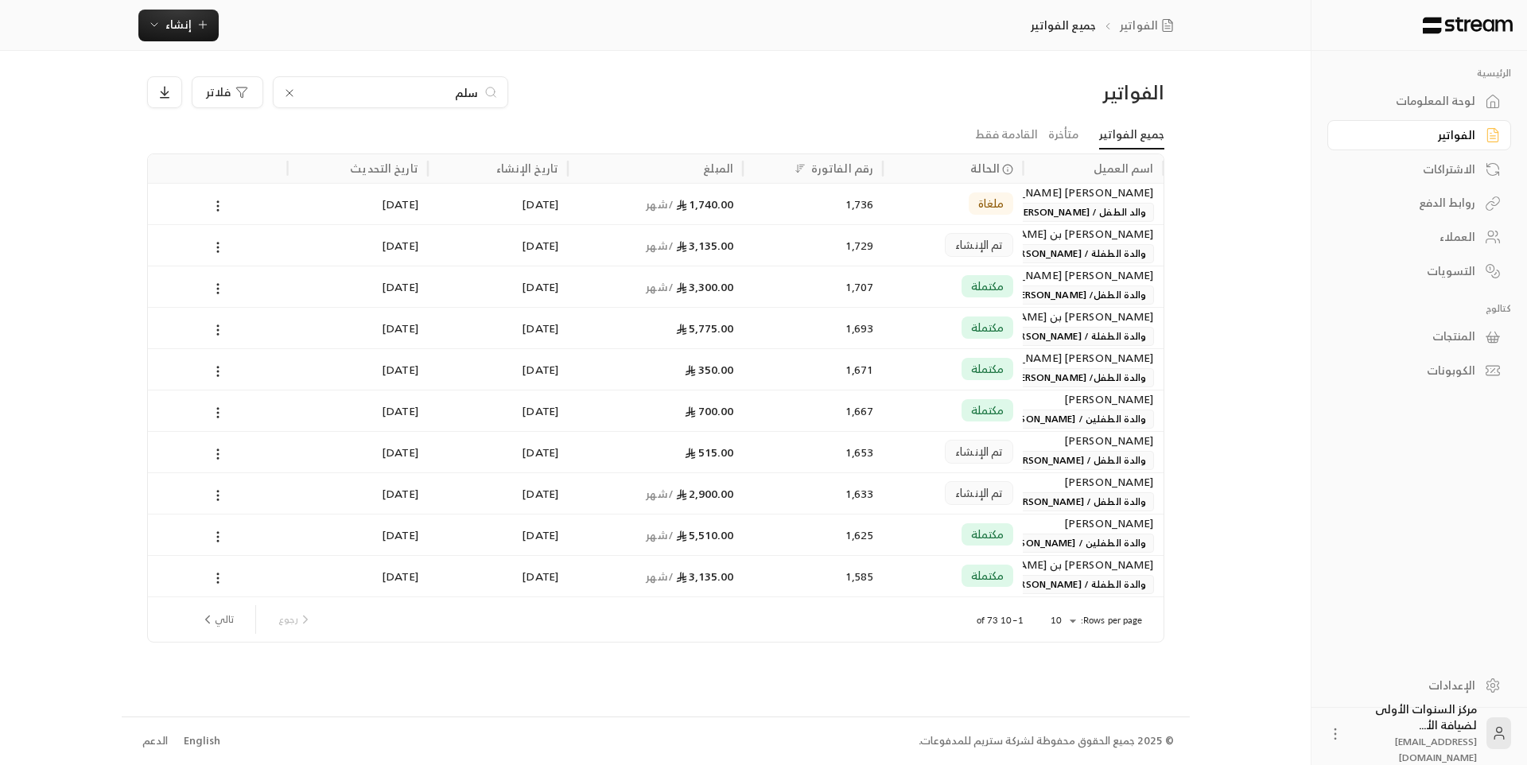
click at [1055, 193] on div "[PERSON_NAME] [PERSON_NAME]" at bounding box center [1092, 192] width 121 height 17
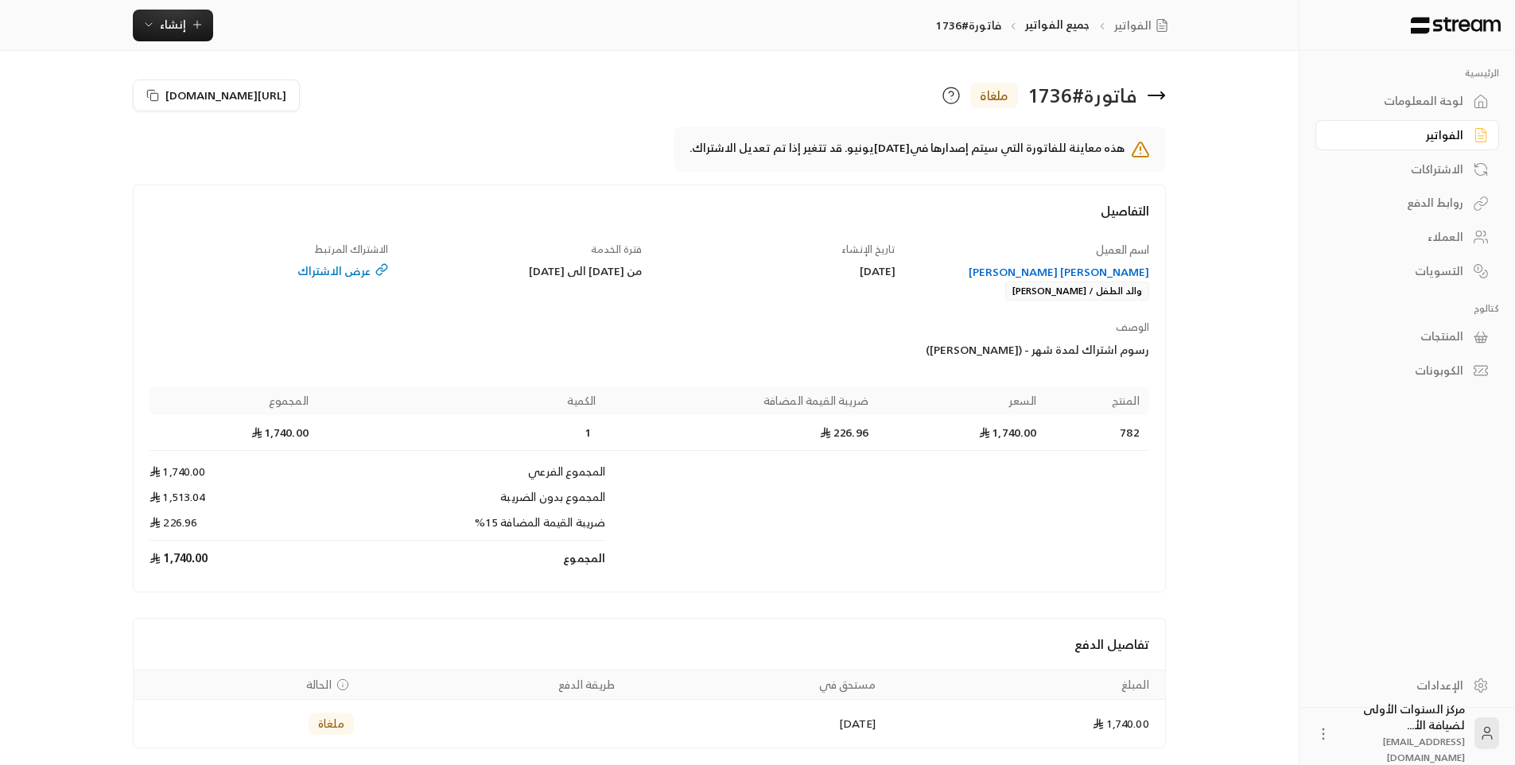
click at [1103, 269] on div "[PERSON_NAME] [PERSON_NAME]" at bounding box center [1030, 272] width 239 height 16
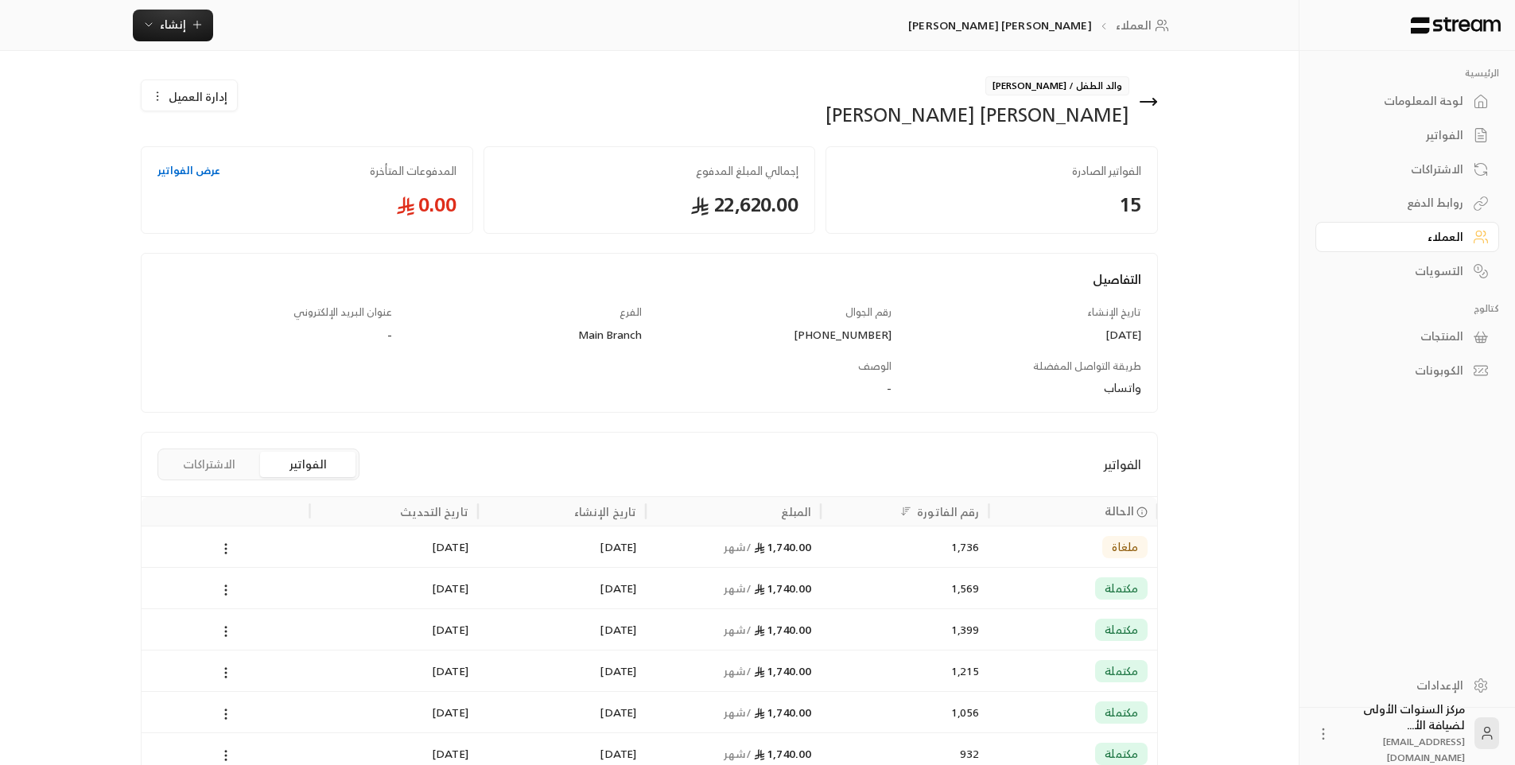
click at [223, 462] on button "الاشتراكات" at bounding box center [208, 464] width 95 height 25
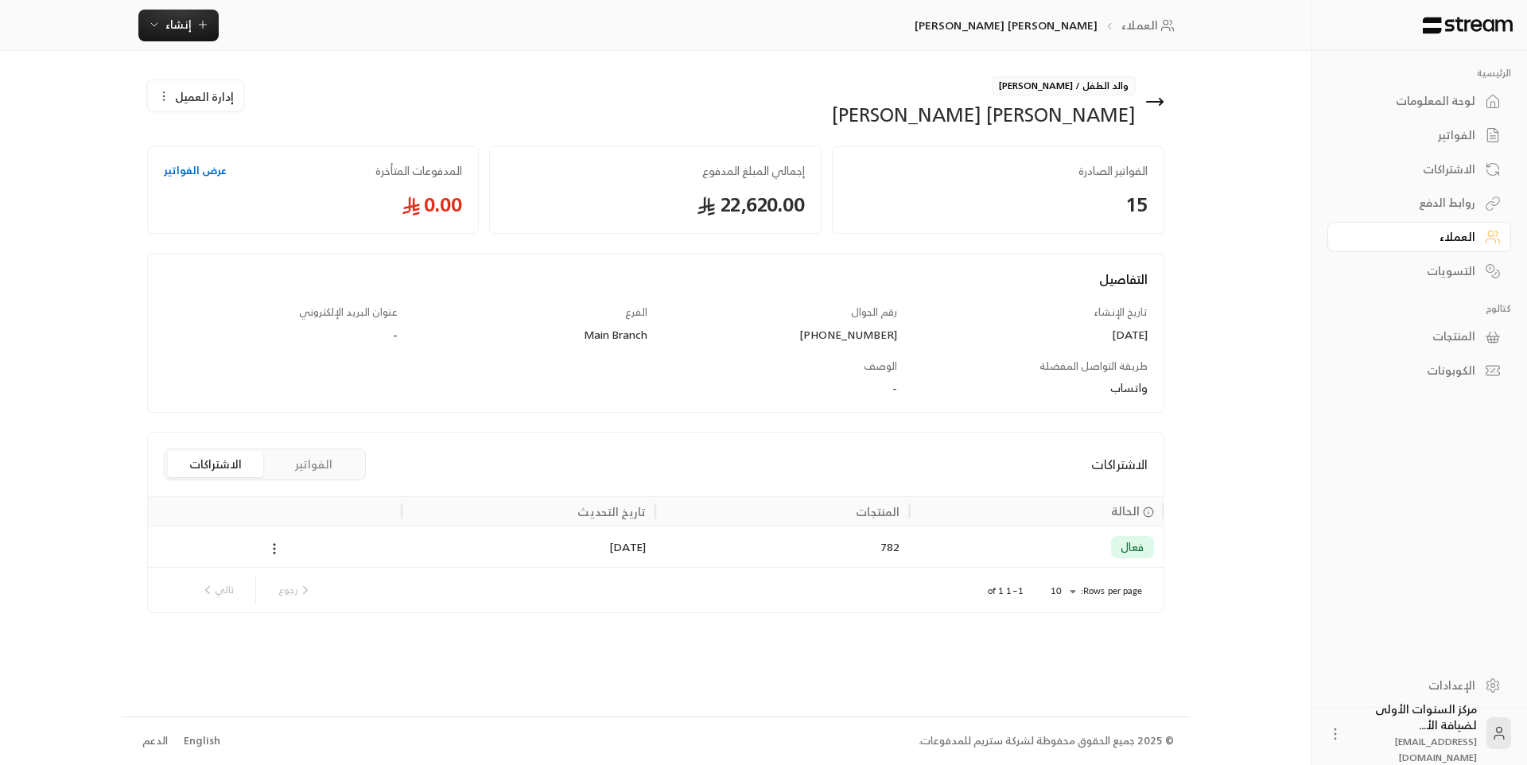
click at [1446, 168] on div "الاشتراكات" at bounding box center [1411, 169] width 128 height 16
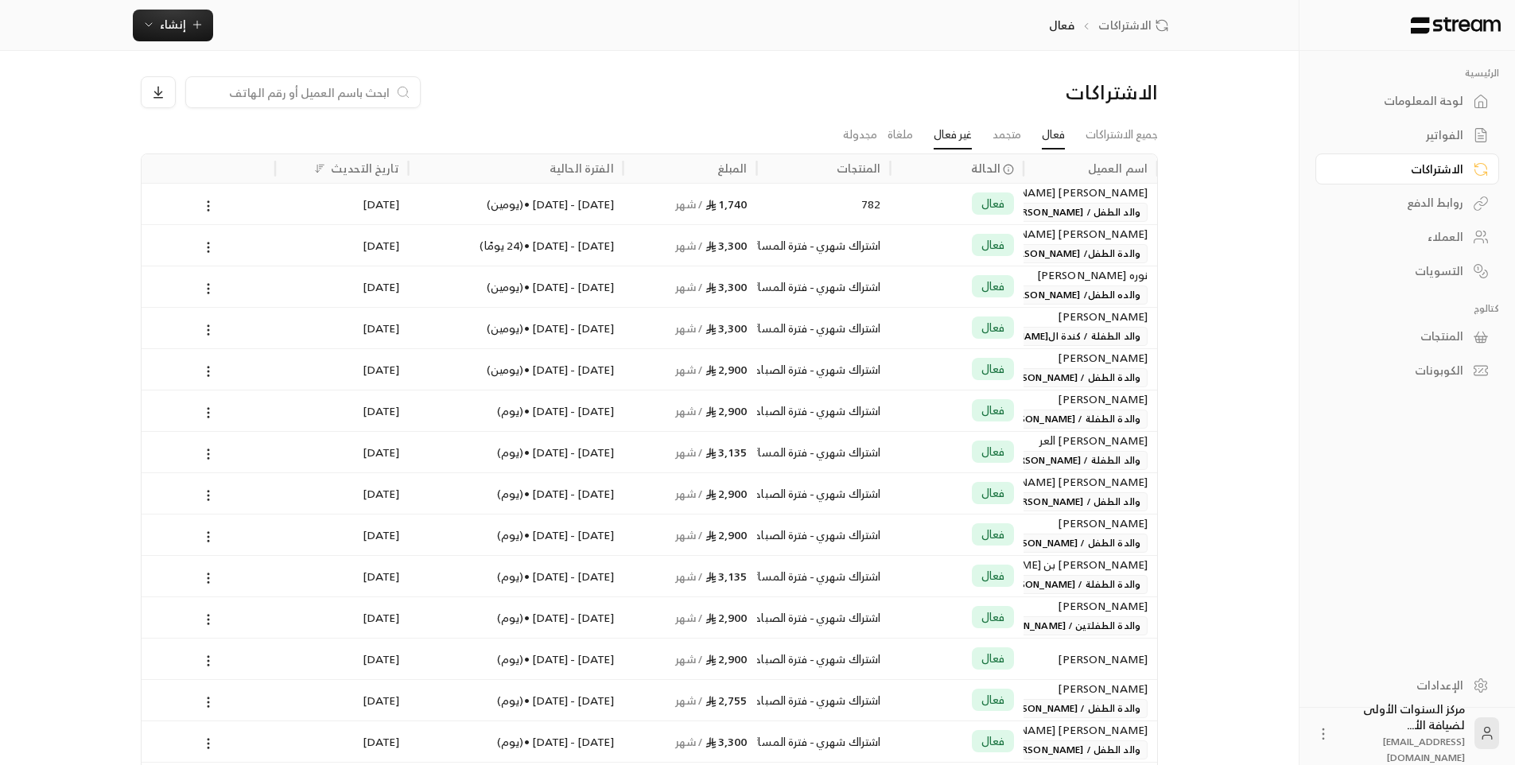
click at [938, 138] on link "غير فعال" at bounding box center [953, 135] width 38 height 29
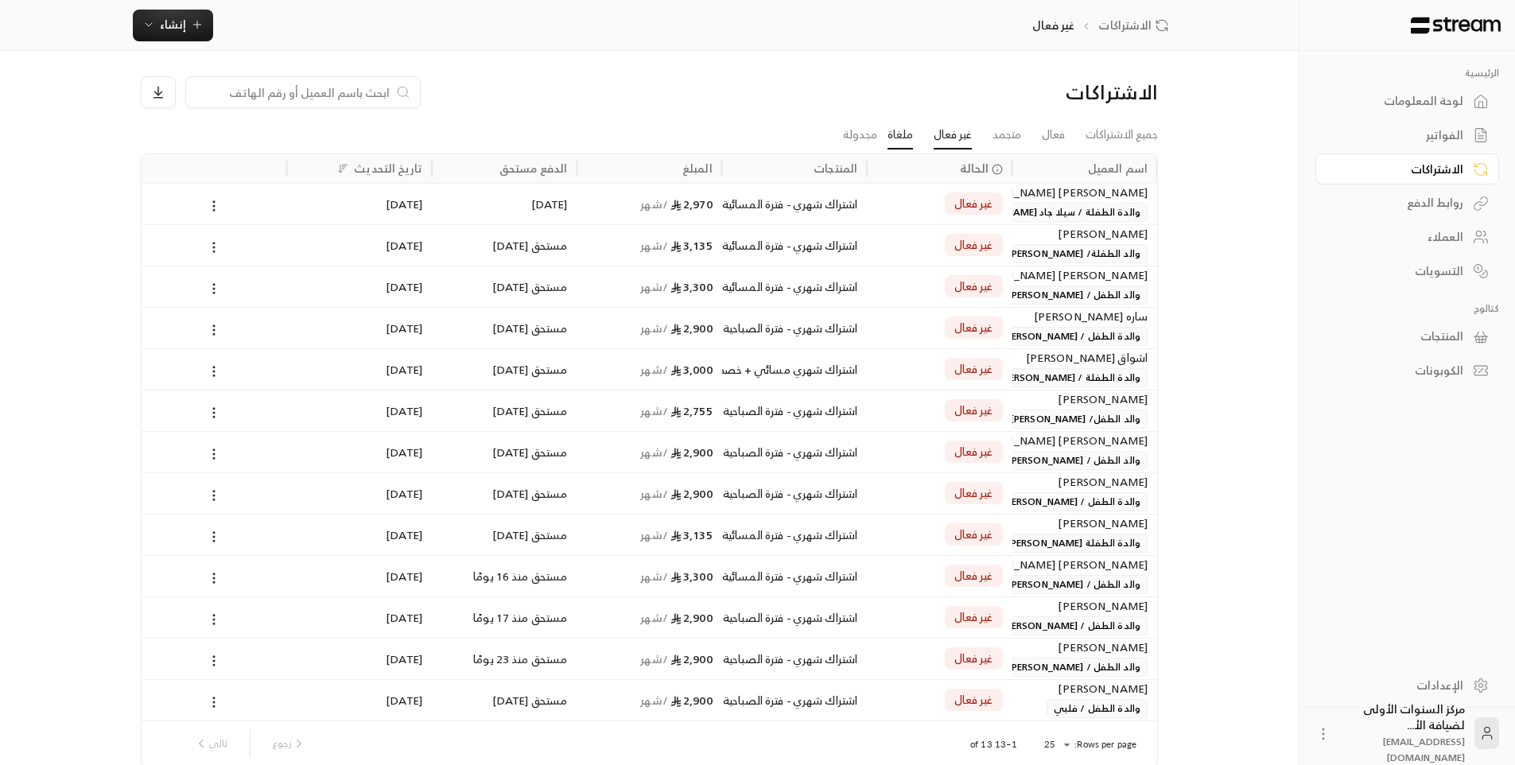
click at [894, 138] on link "ملغاة" at bounding box center [900, 135] width 25 height 29
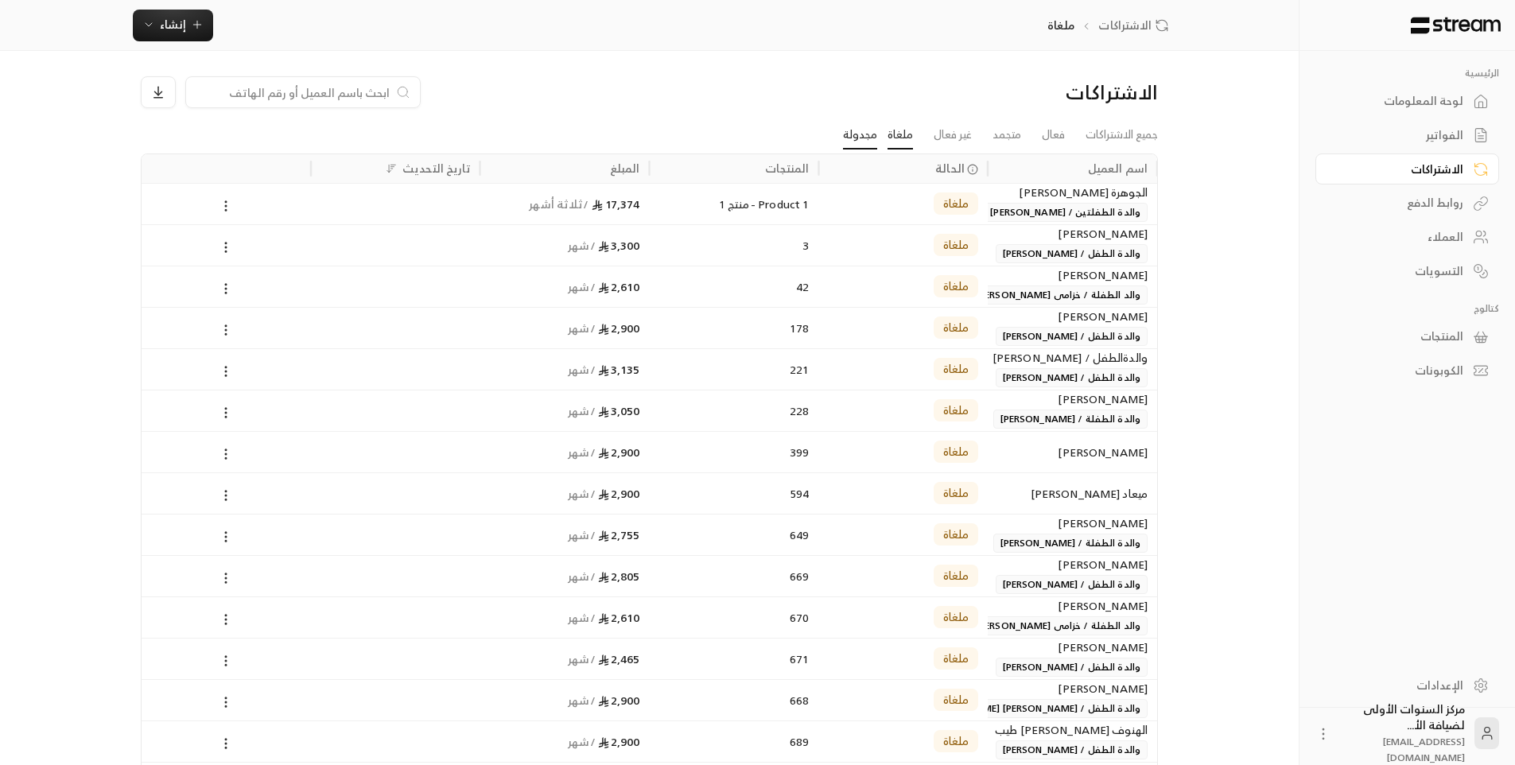
click at [860, 137] on link "مجدولة" at bounding box center [860, 135] width 34 height 29
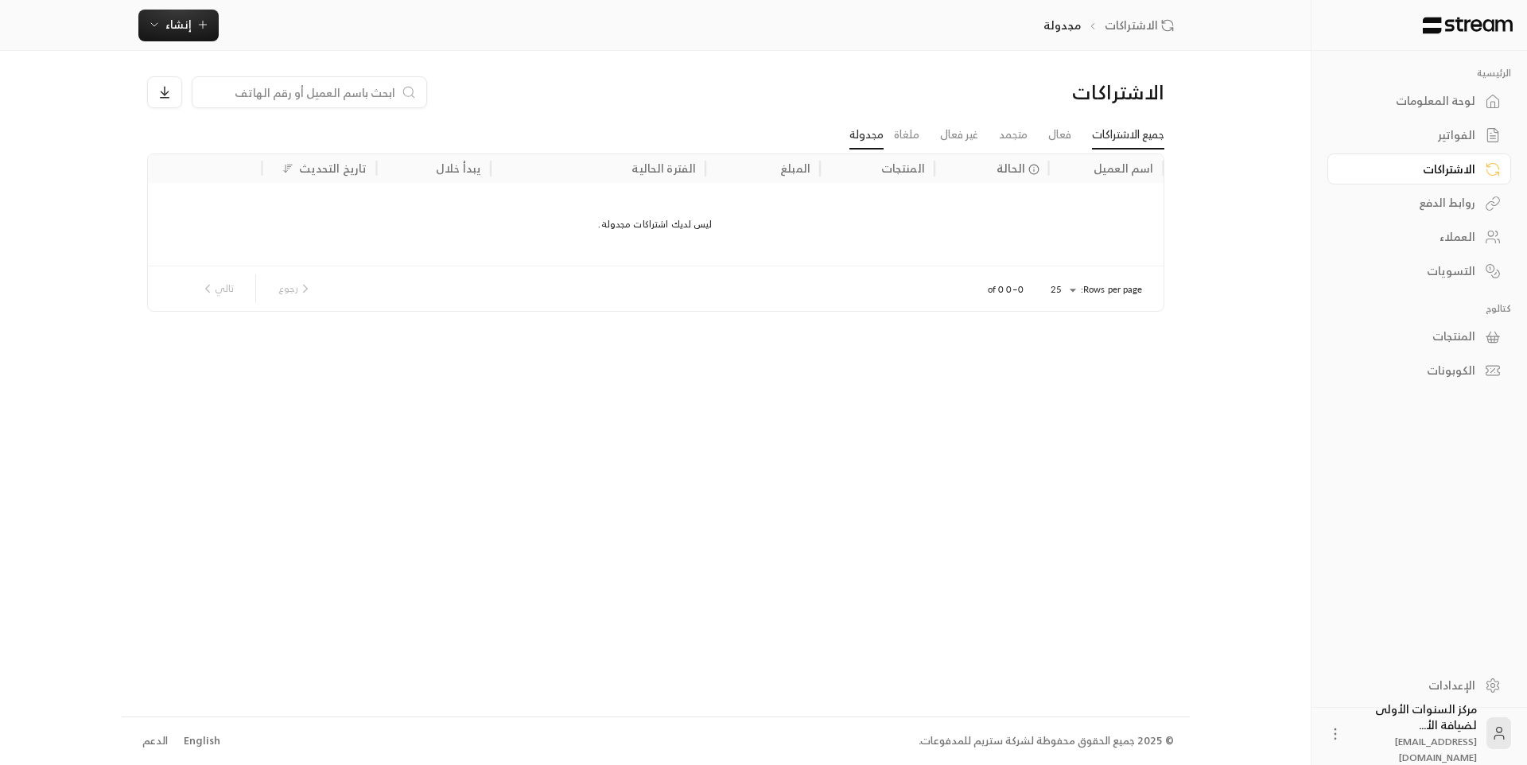
click at [1118, 128] on link "جميع الاشتراكات" at bounding box center [1128, 135] width 72 height 29
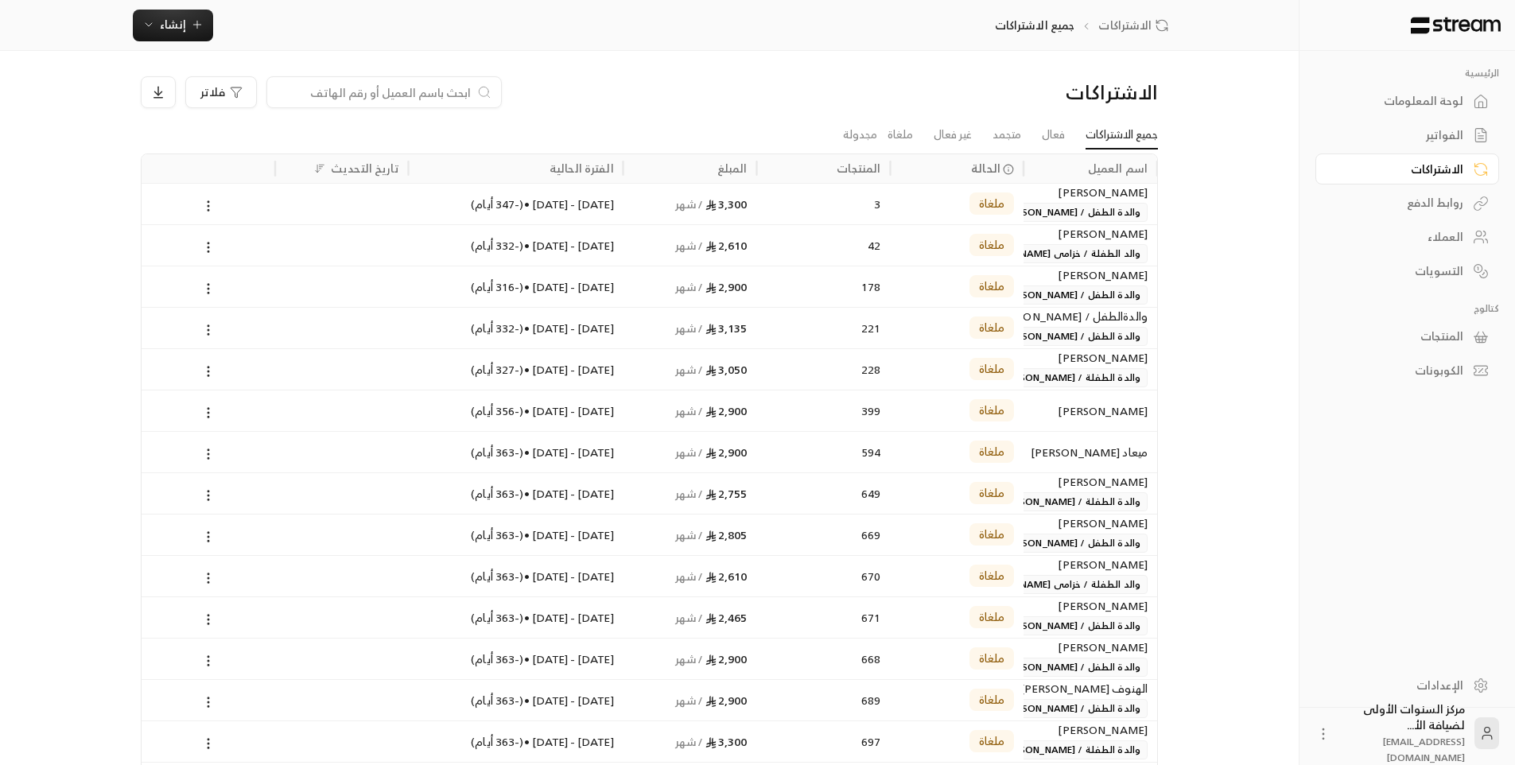
click at [1027, 205] on span "والدة الطفل / سليمان عمر البراك" at bounding box center [1072, 212] width 152 height 19
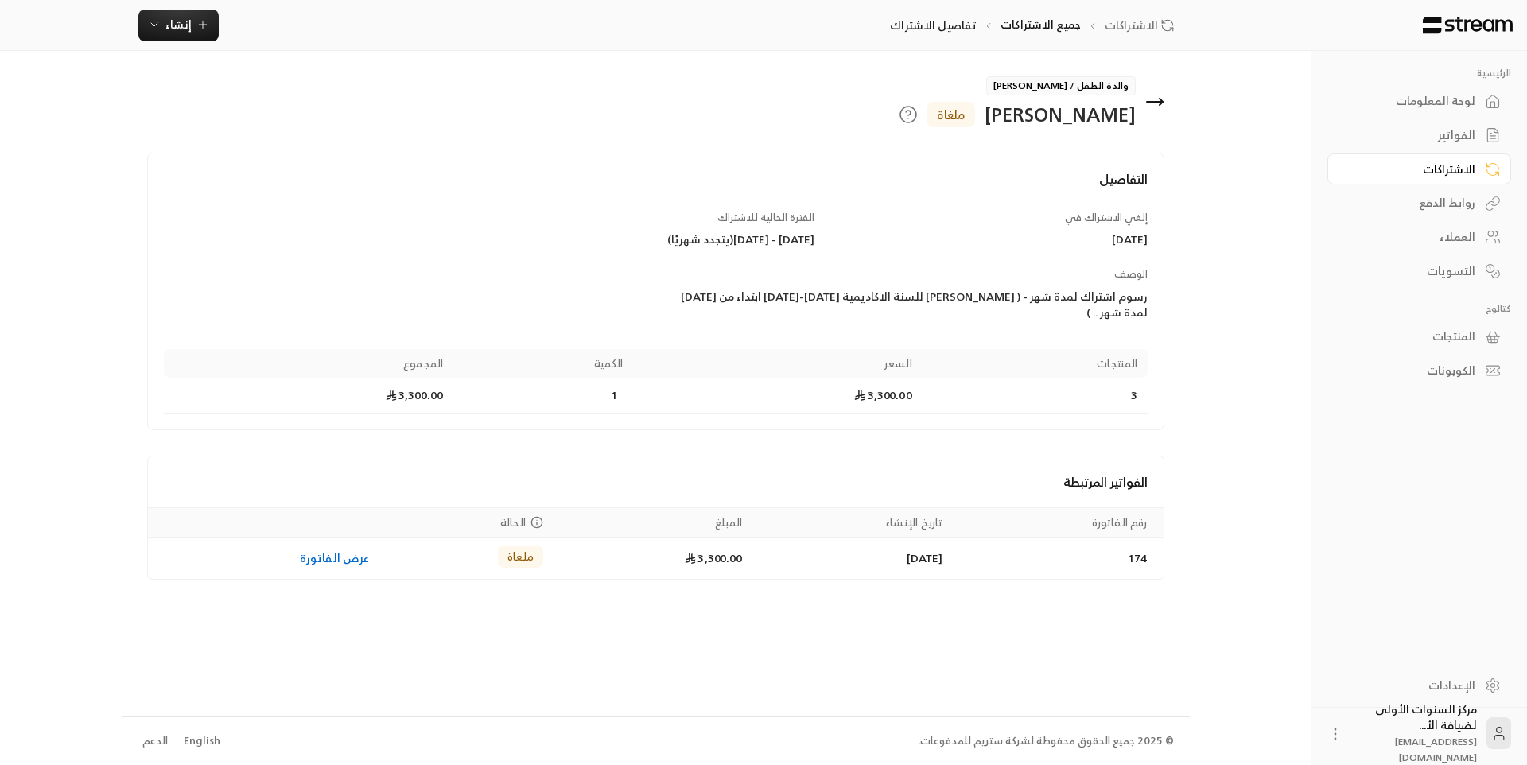
click at [1159, 104] on icon at bounding box center [1154, 101] width 19 height 19
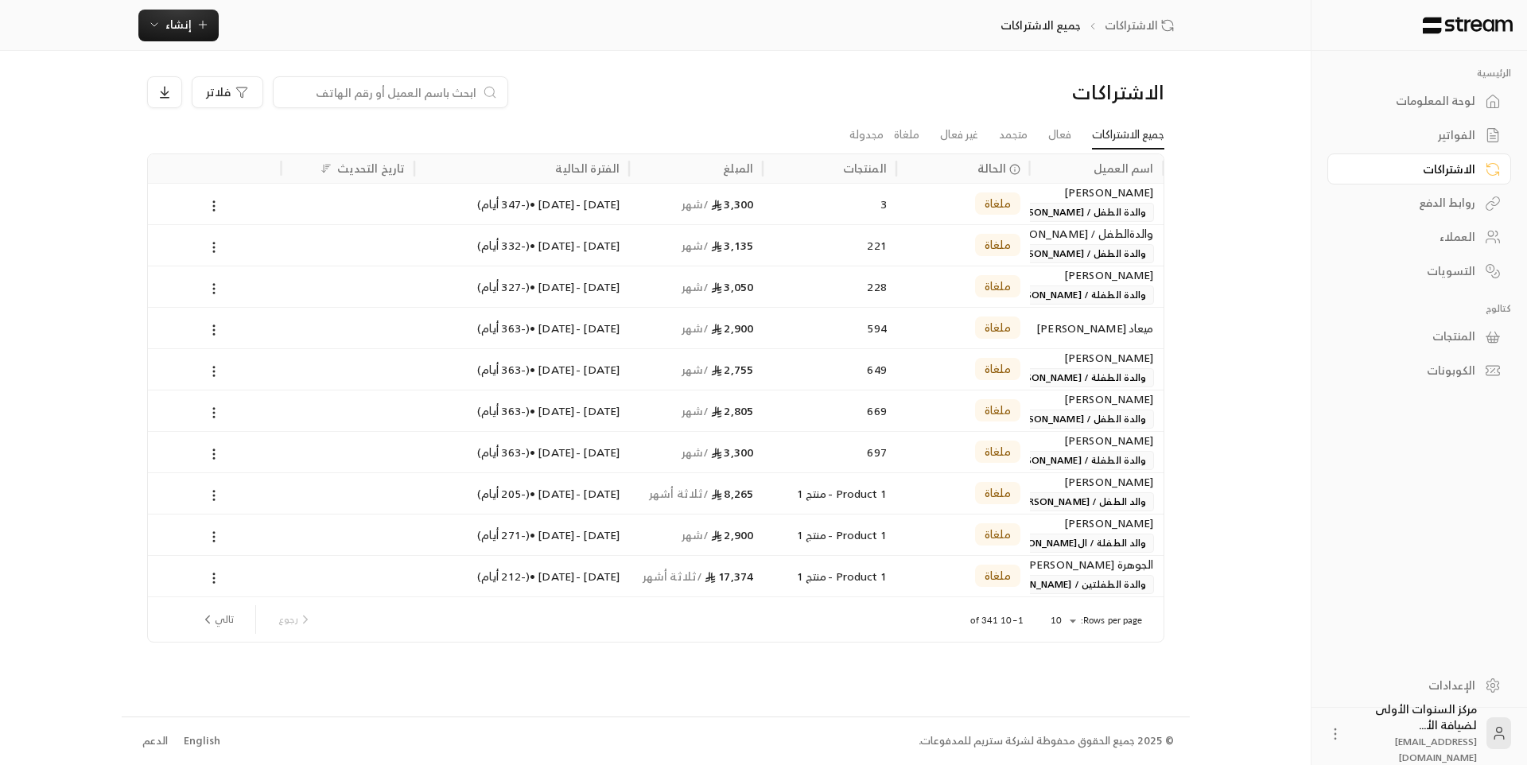
click at [1431, 93] on div "لوحة المعلومات" at bounding box center [1411, 101] width 128 height 16
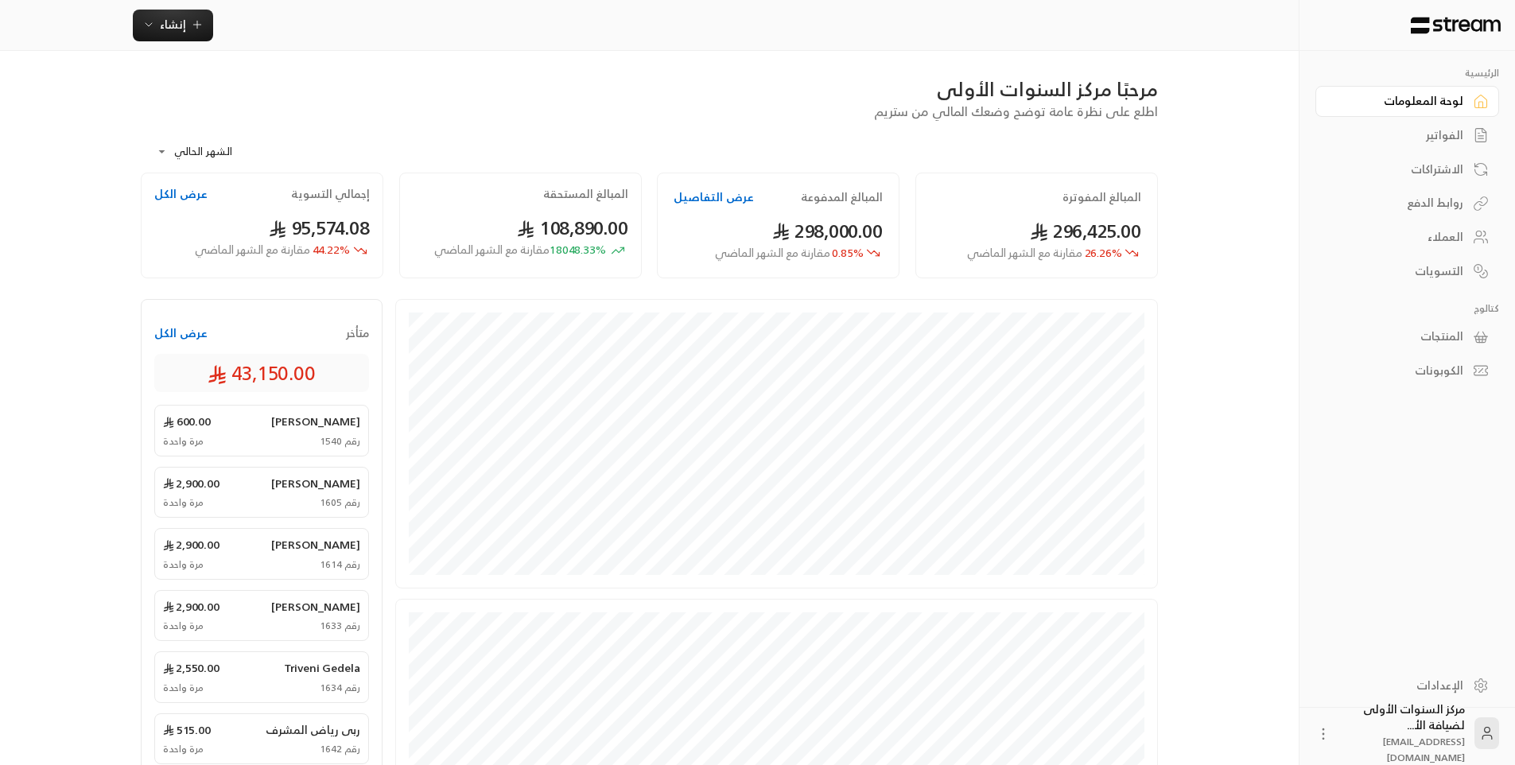
click at [1435, 129] on div "الفواتير" at bounding box center [1399, 135] width 128 height 16
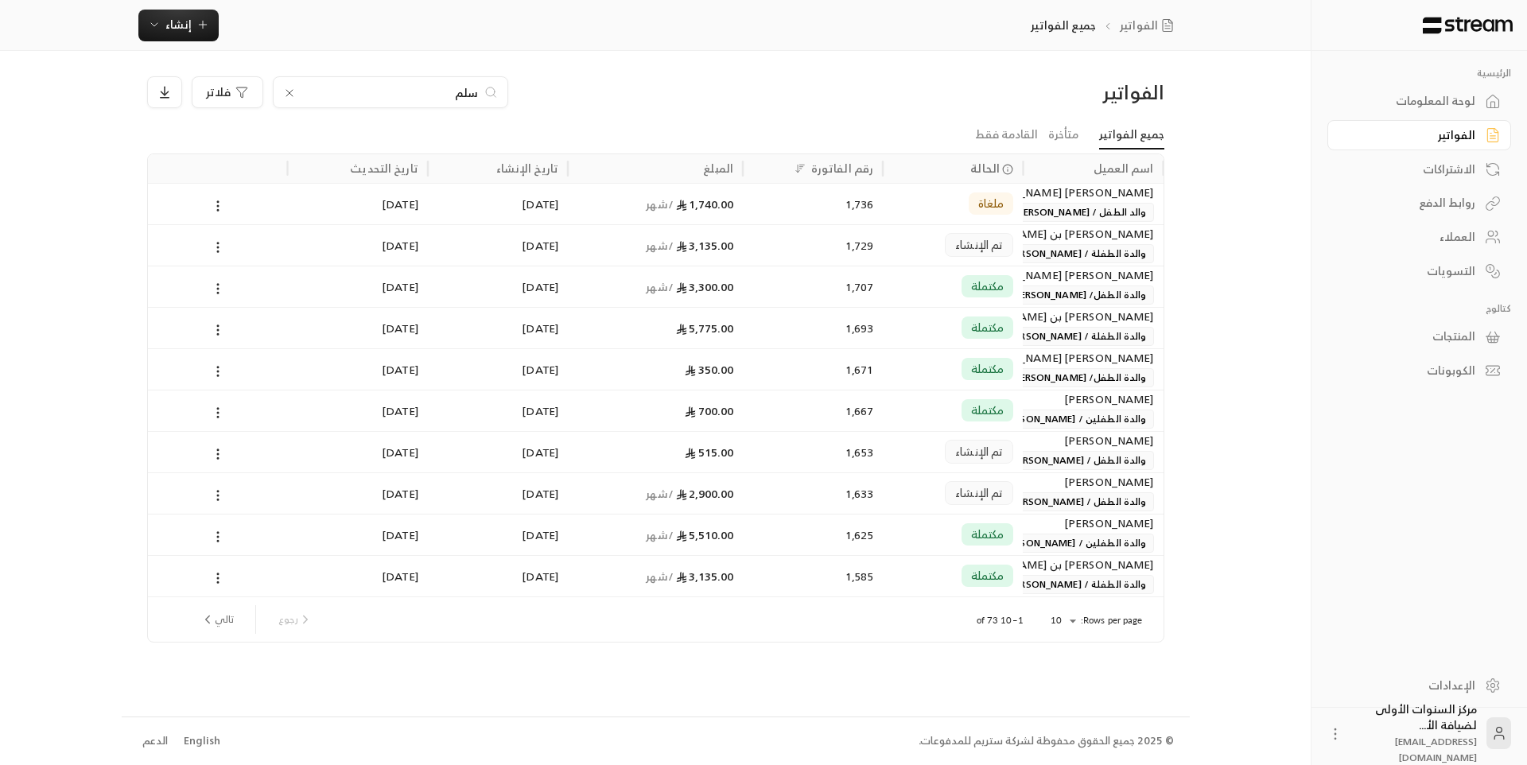
click at [461, 95] on input "سلم" at bounding box center [390, 92] width 177 height 17
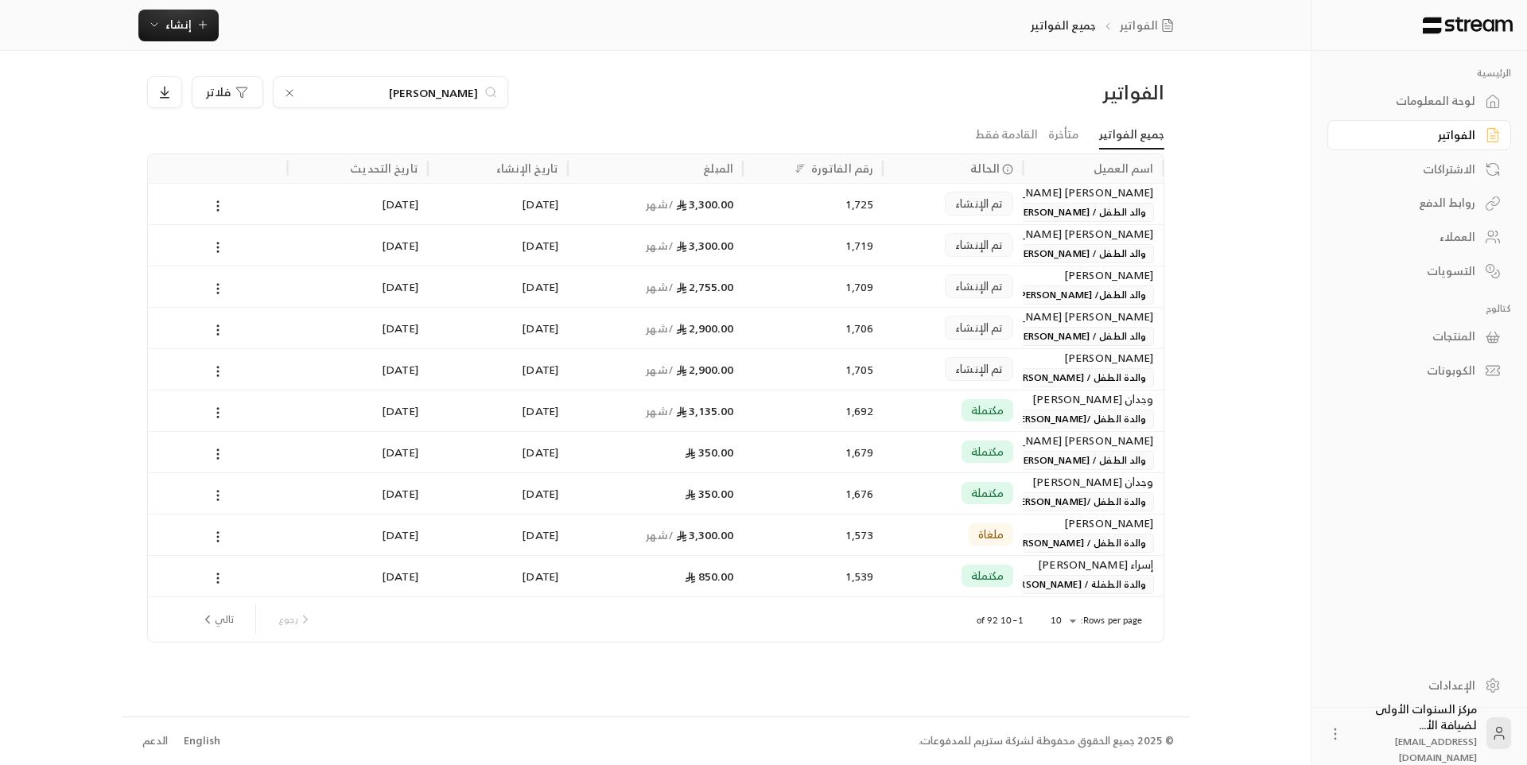
type input "يوسف"
click at [853, 210] on div "1,725" at bounding box center [812, 204] width 121 height 41
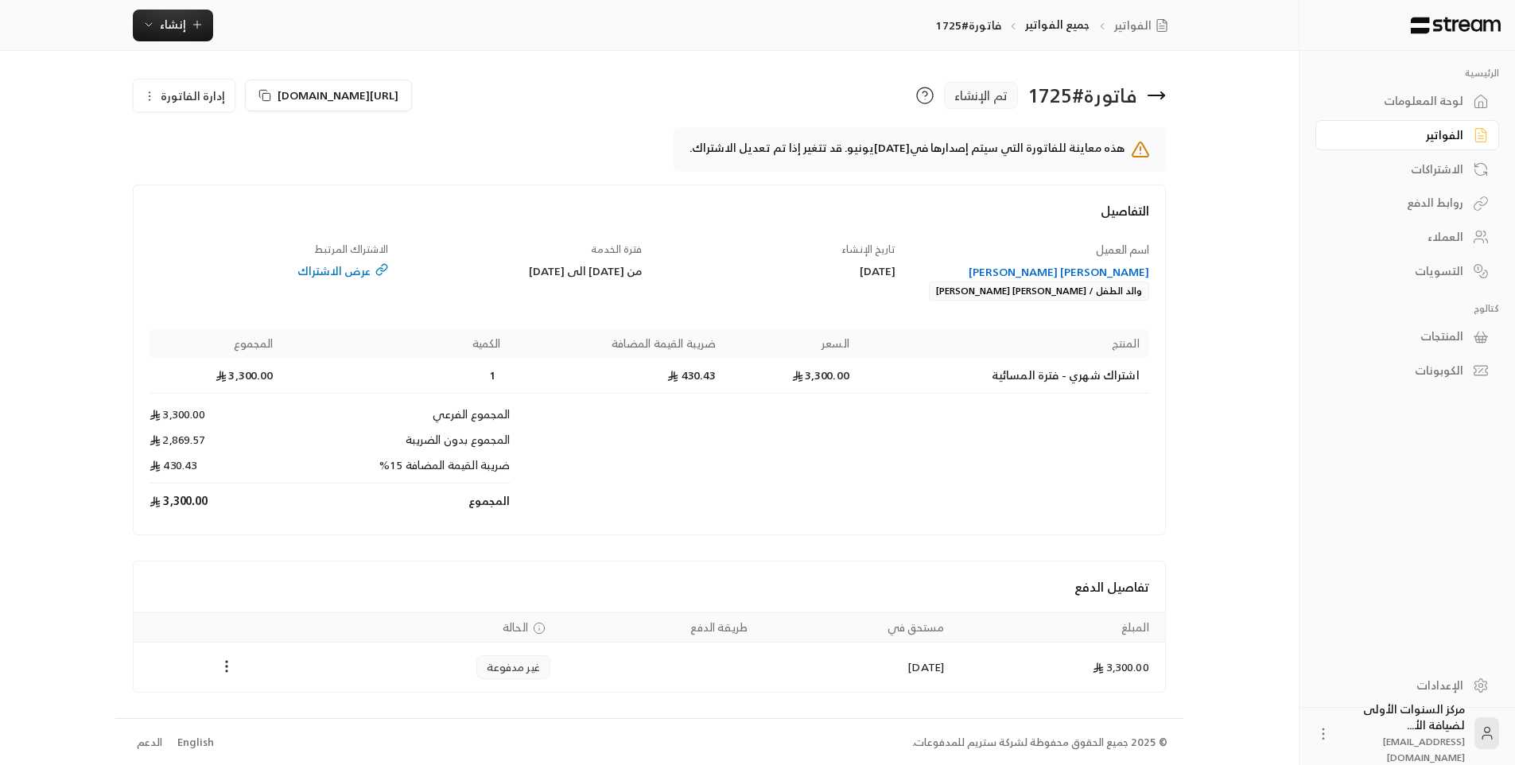
click at [1069, 273] on div "عبدالمجيد وهيب محمد حبيب كوثر" at bounding box center [1030, 272] width 239 height 16
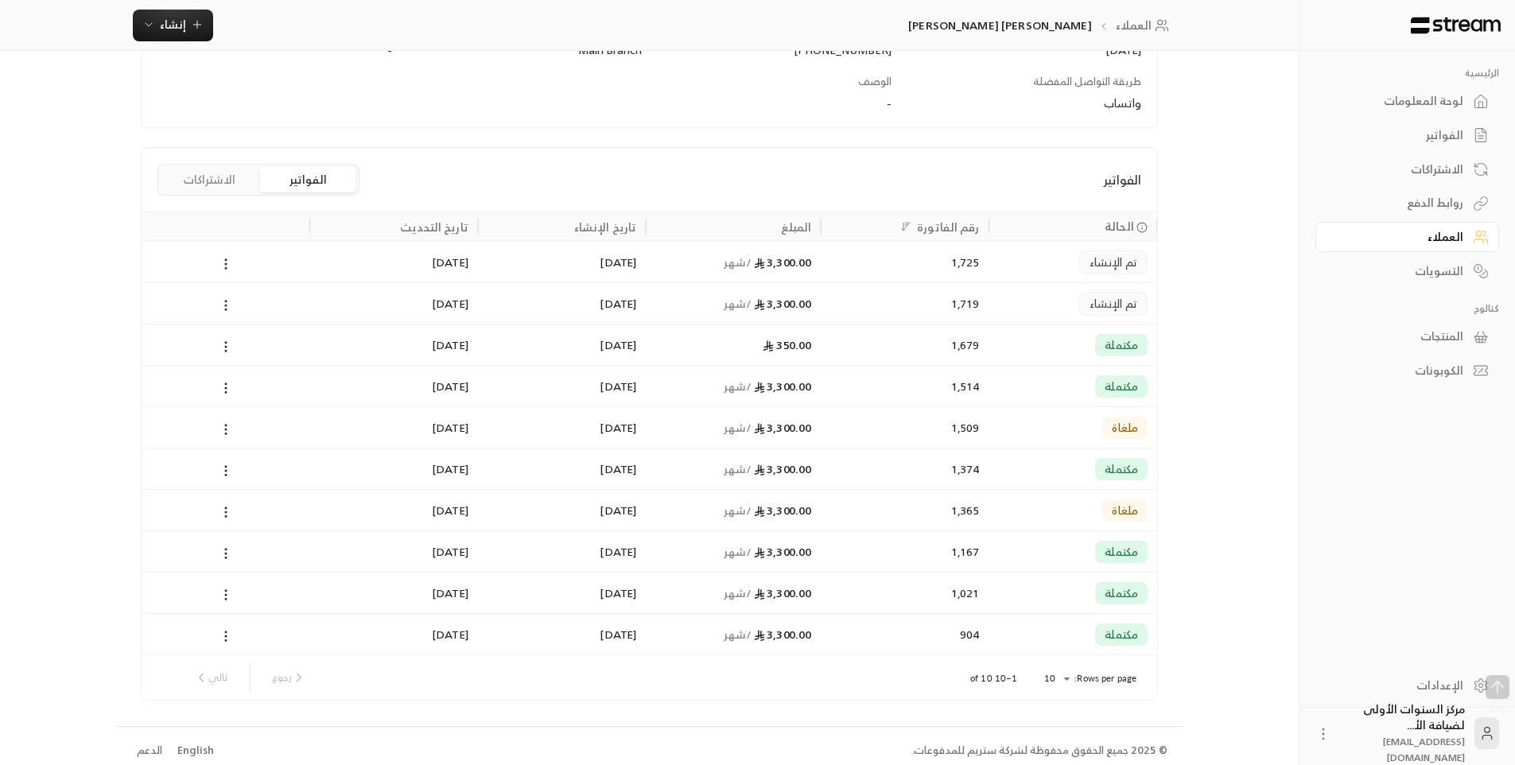
scroll to position [294, 0]
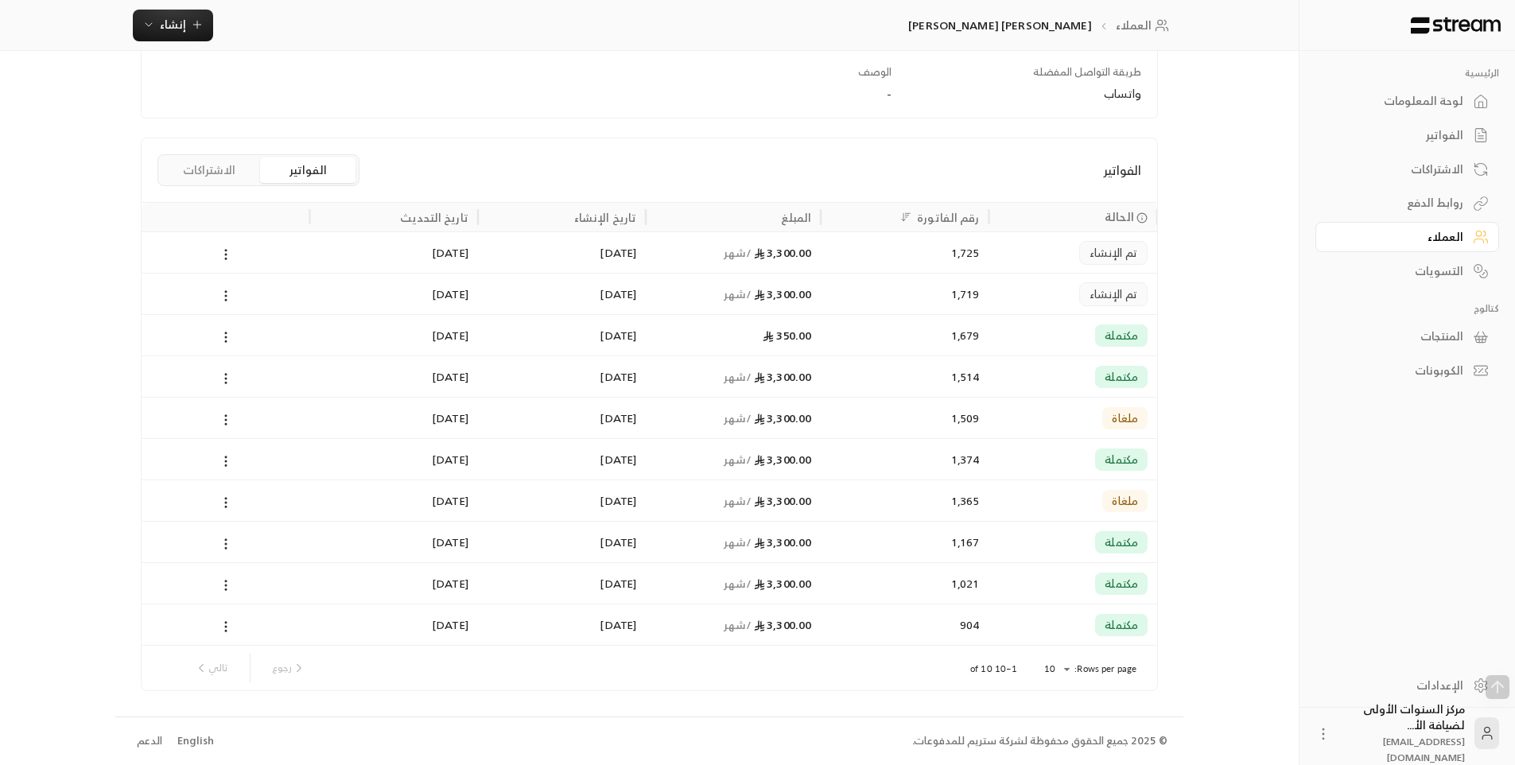
click at [890, 387] on div "1,514" at bounding box center [904, 376] width 149 height 41
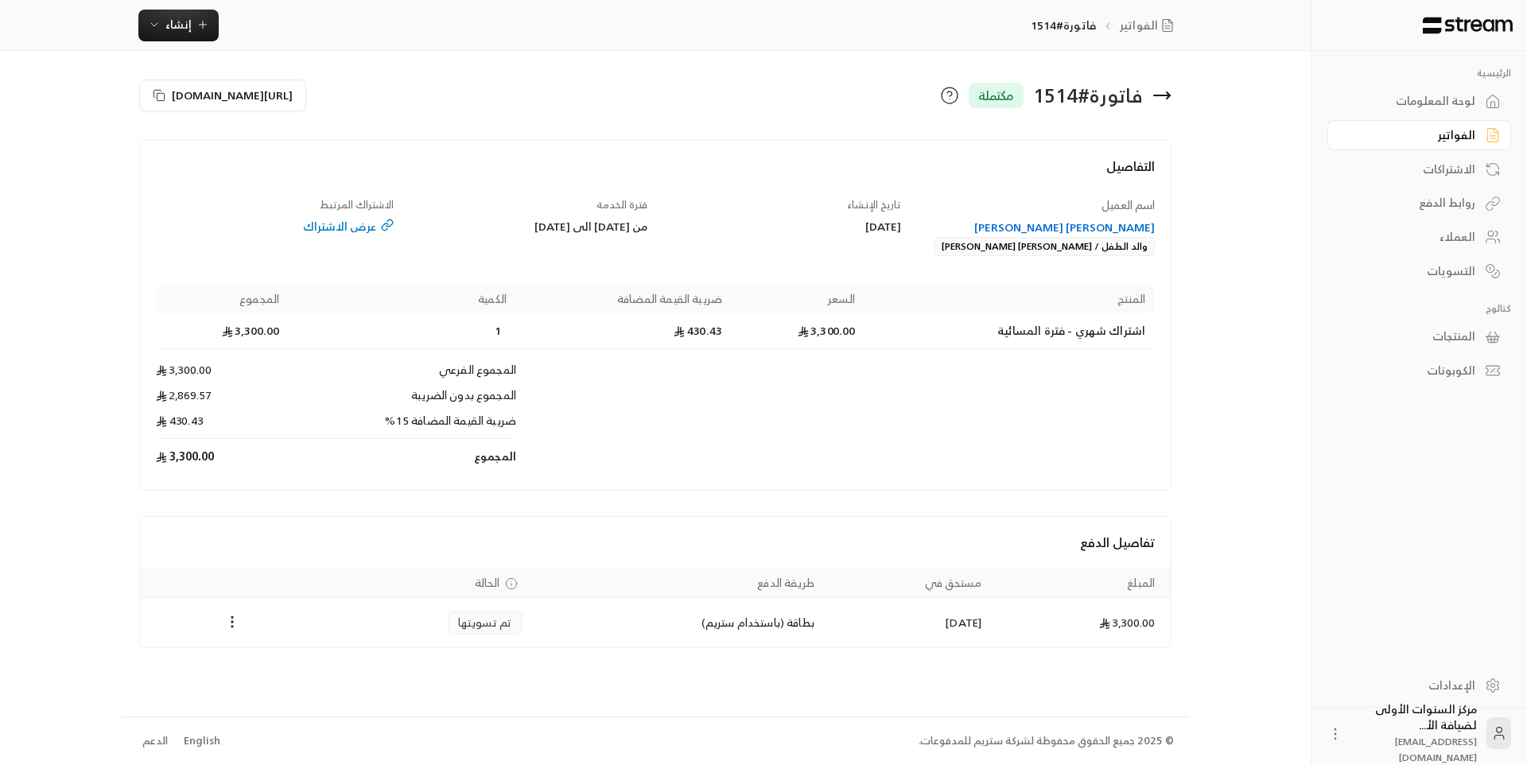
click at [1162, 92] on icon at bounding box center [1161, 95] width 19 height 19
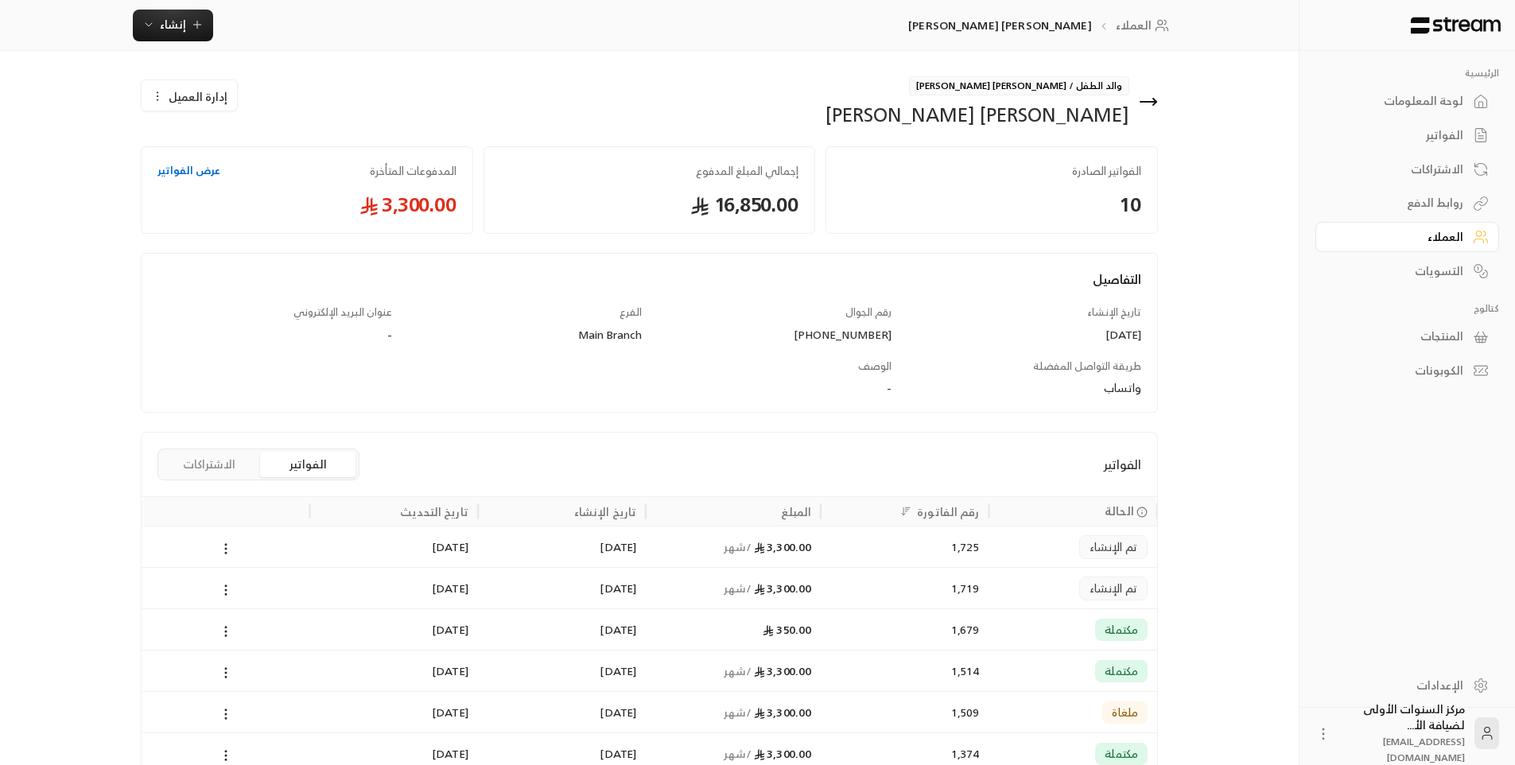
click at [930, 539] on div "1,725" at bounding box center [904, 546] width 149 height 41
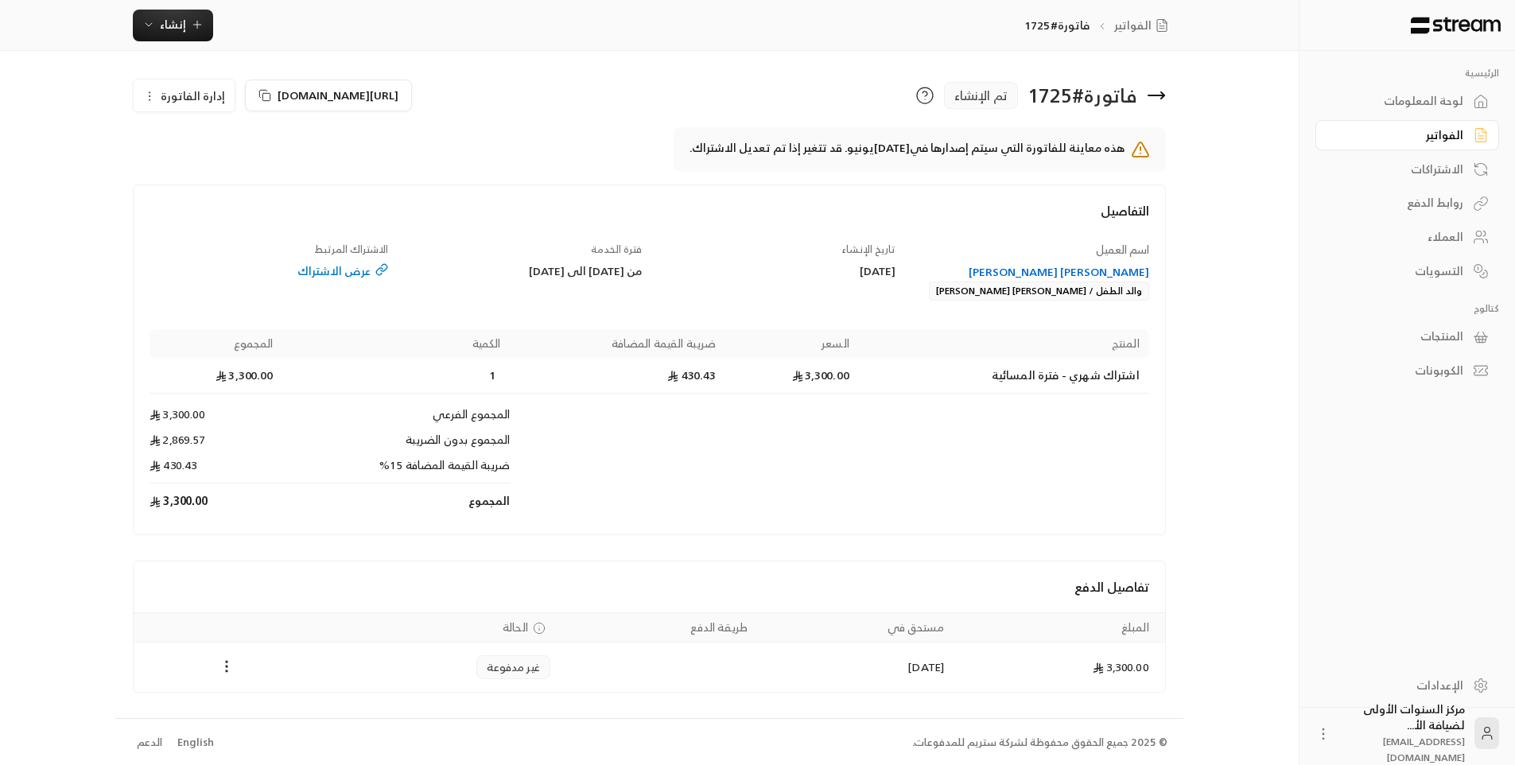
click at [1156, 92] on icon at bounding box center [1156, 95] width 19 height 19
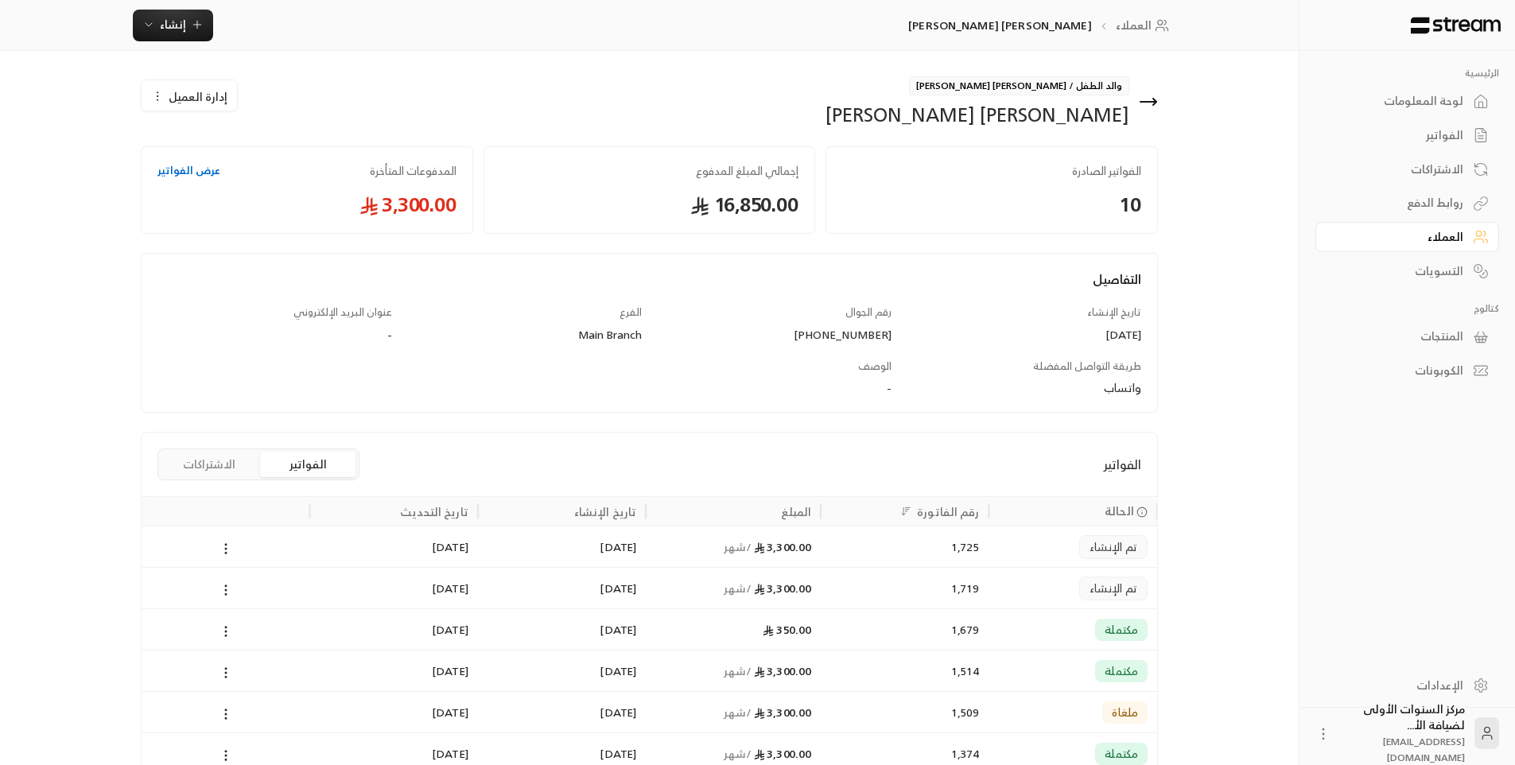
click at [885, 585] on div "1,719" at bounding box center [904, 588] width 149 height 41
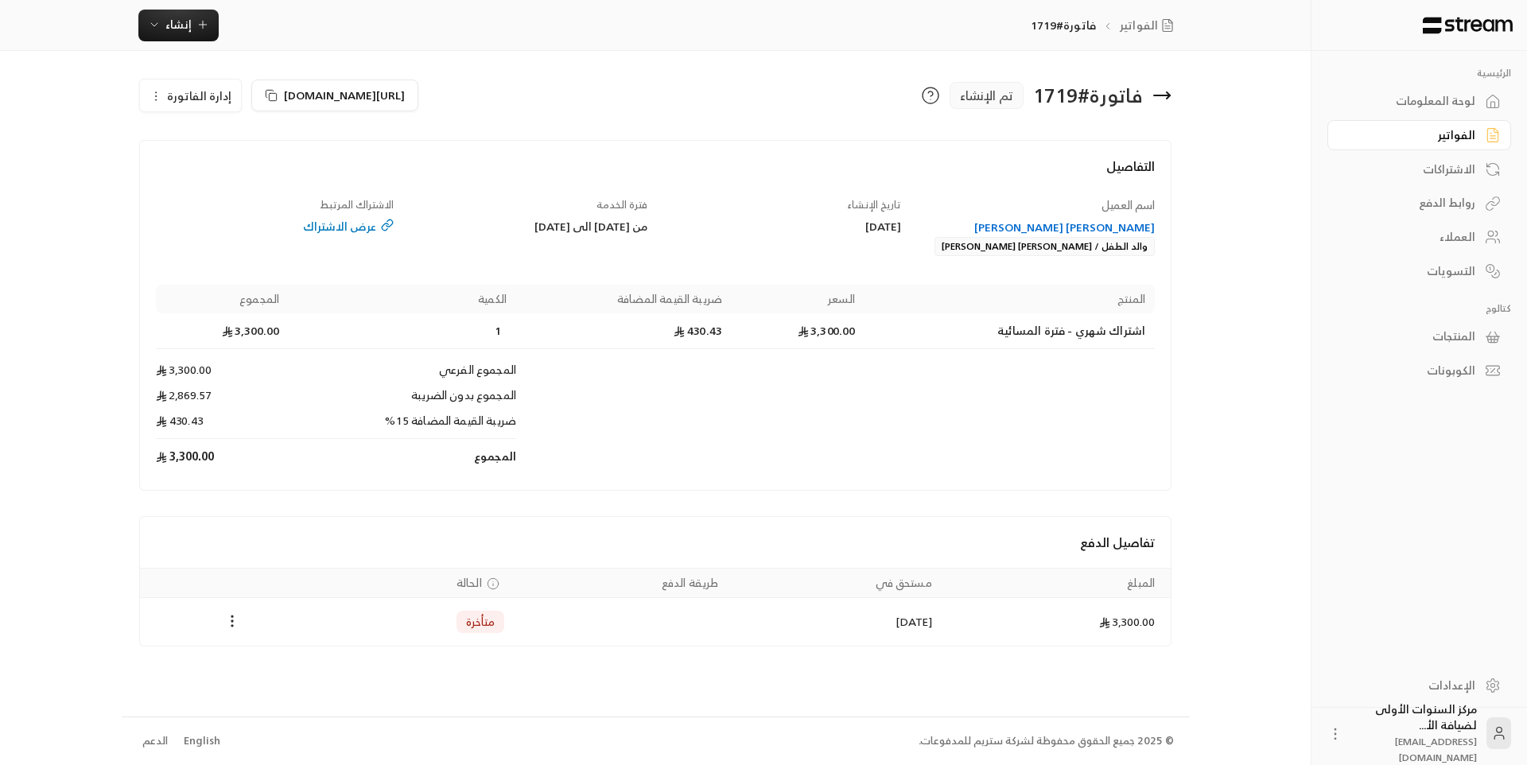
click at [212, 103] on span "إدارة الفاتورة" at bounding box center [199, 96] width 64 height 20
click at [241, 177] on link "إلغاء" at bounding box center [199, 171] width 99 height 29
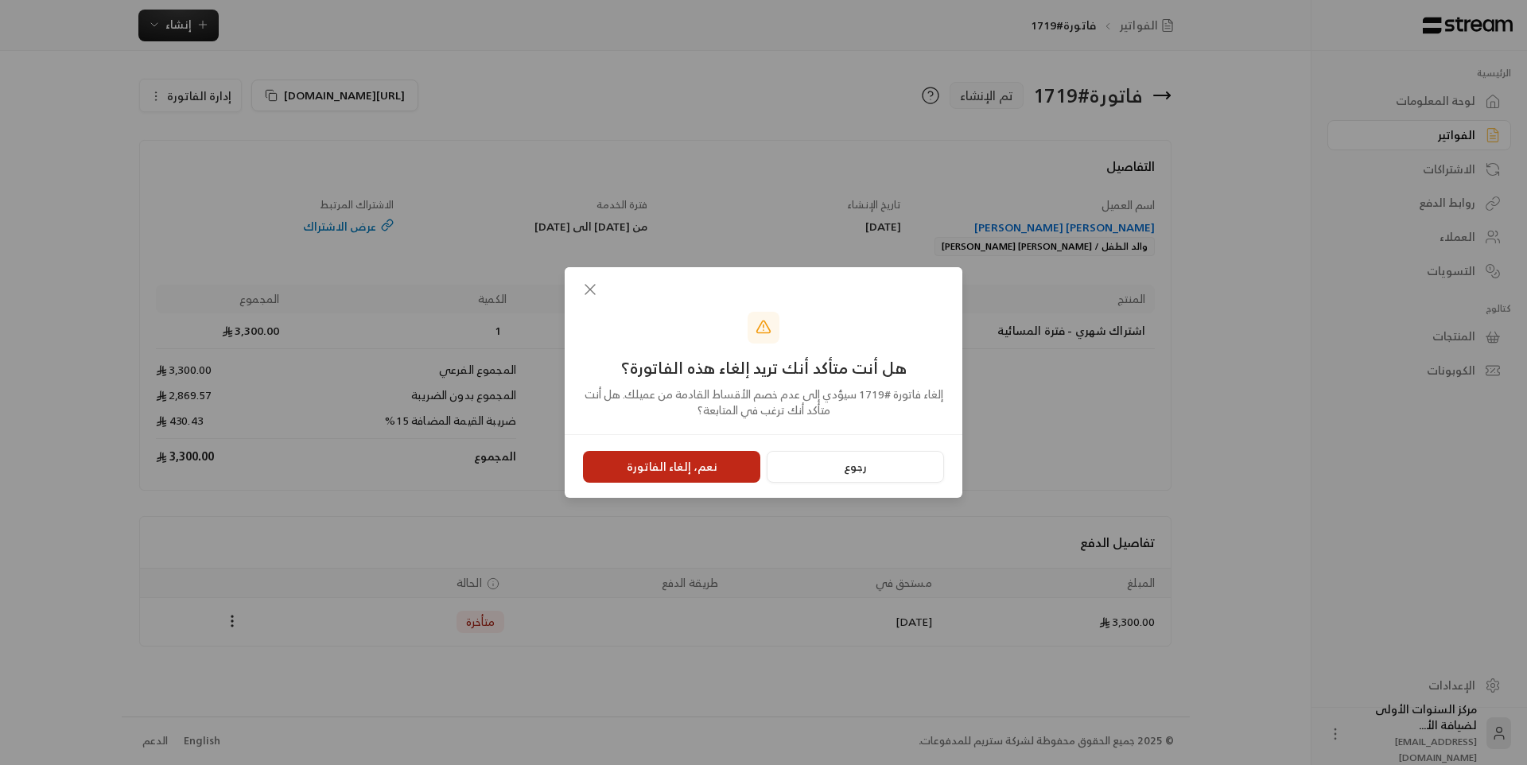
click at [692, 464] on button "نعم، إلغاء الفاتورة" at bounding box center [671, 467] width 177 height 32
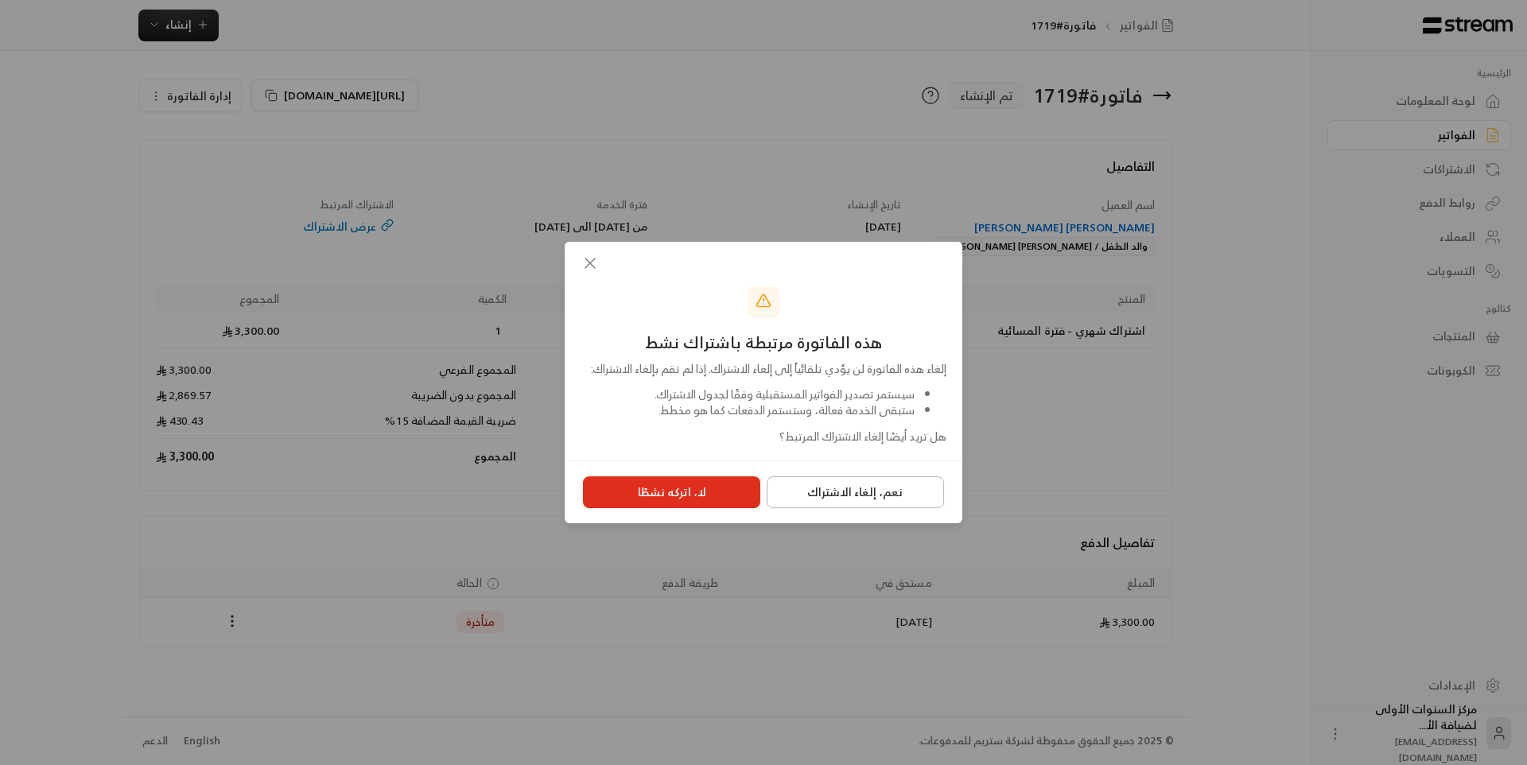
click at [818, 507] on button "نعم، إلغاء الاشتراك" at bounding box center [855, 492] width 177 height 32
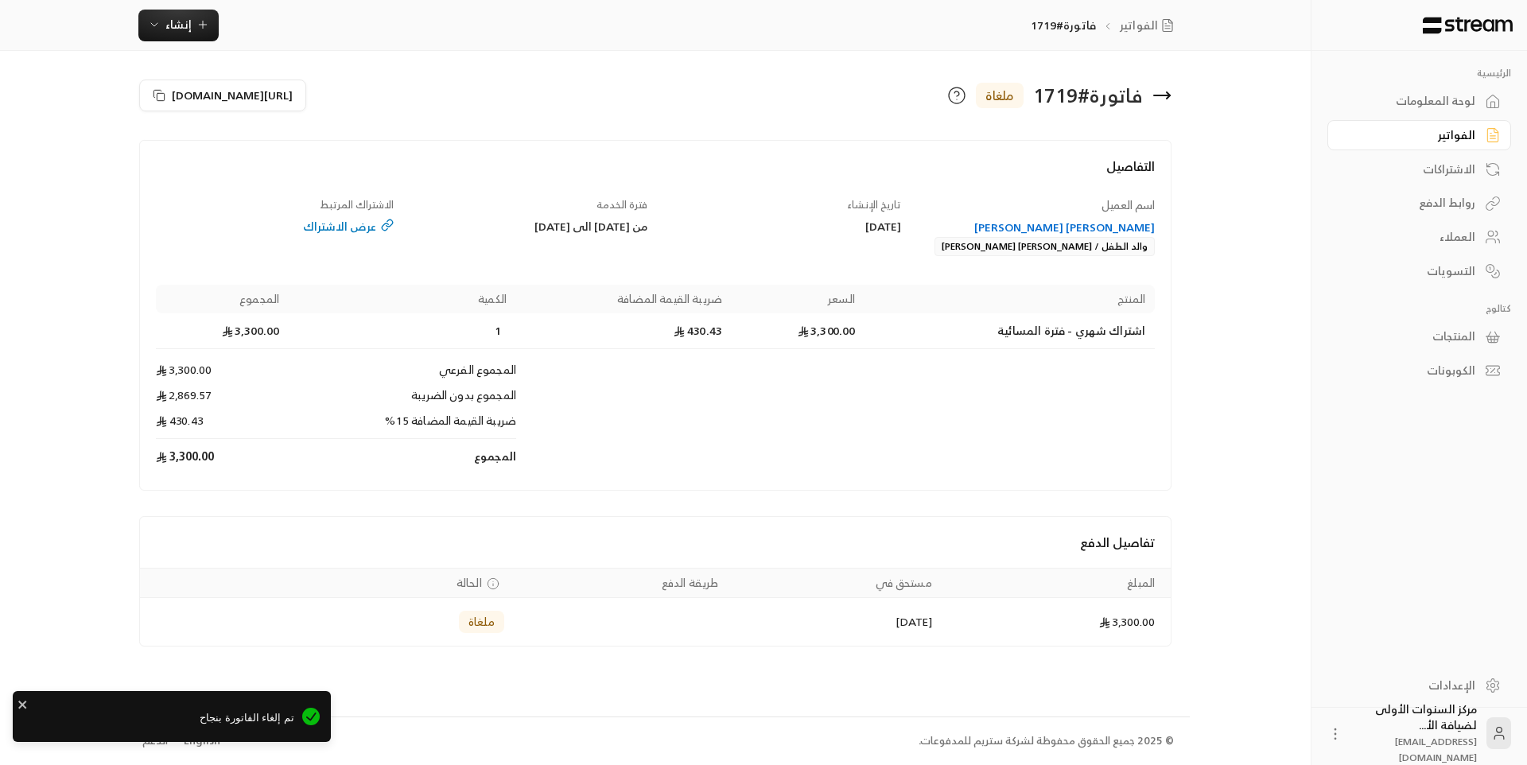
click at [1062, 226] on div "عبدالمجيد وهيب محمد حبيب كوثر" at bounding box center [1036, 227] width 239 height 16
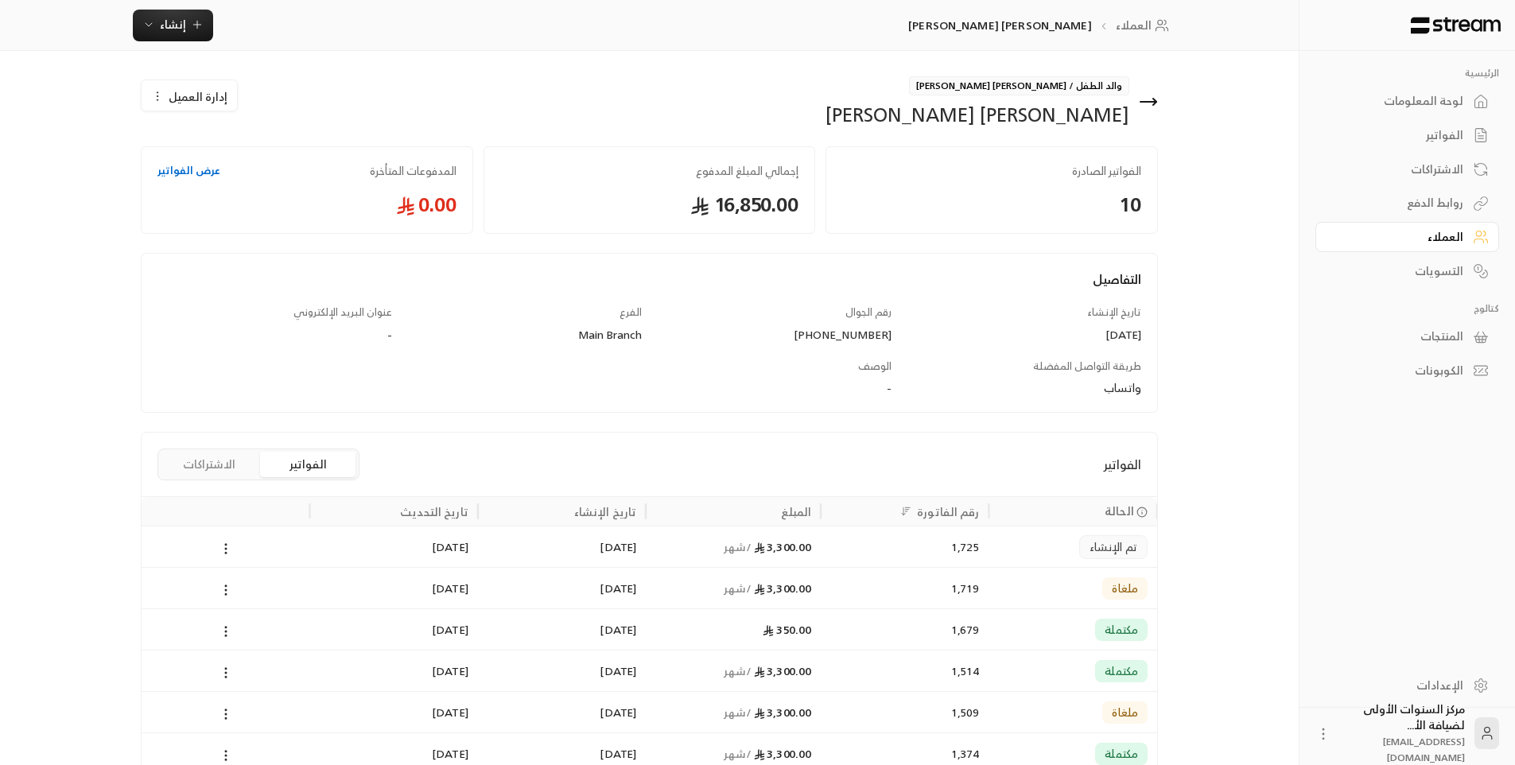
click at [787, 660] on div "3,300.00 / شهر" at bounding box center [733, 671] width 156 height 41
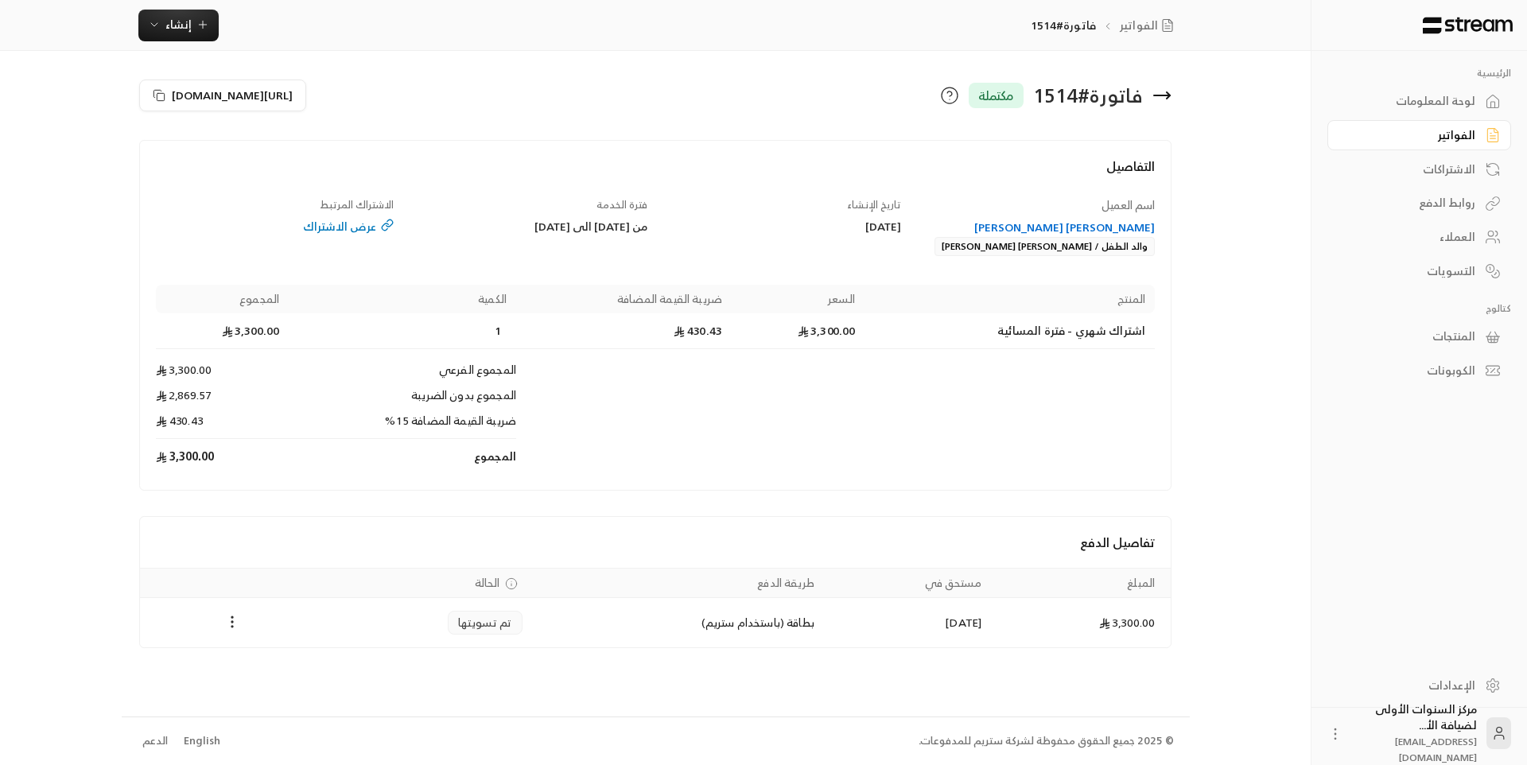
click at [1167, 95] on icon at bounding box center [1162, 95] width 16 height 0
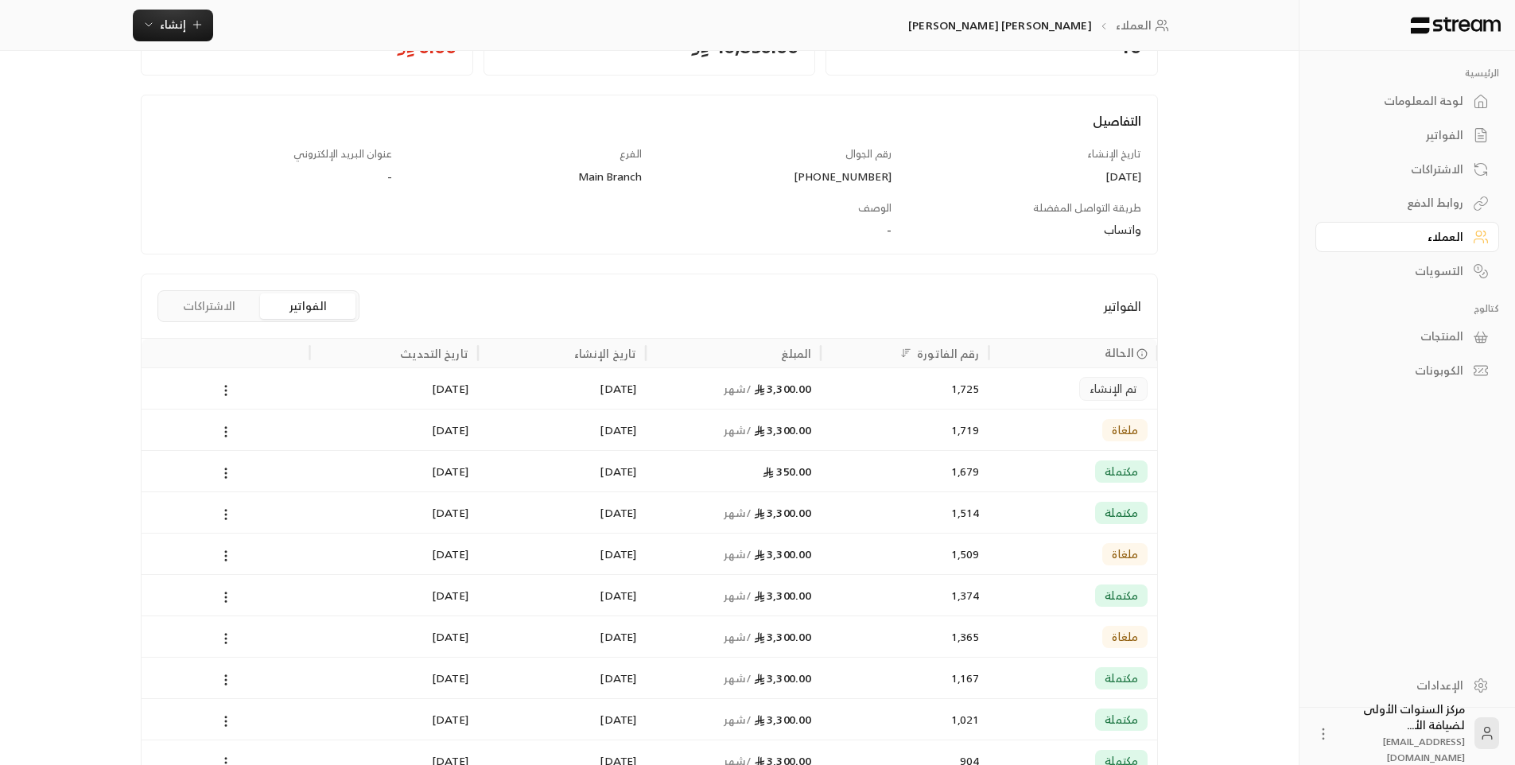
scroll to position [159, 0]
click at [680, 393] on div "3,300.00 / شهر" at bounding box center [733, 387] width 156 height 41
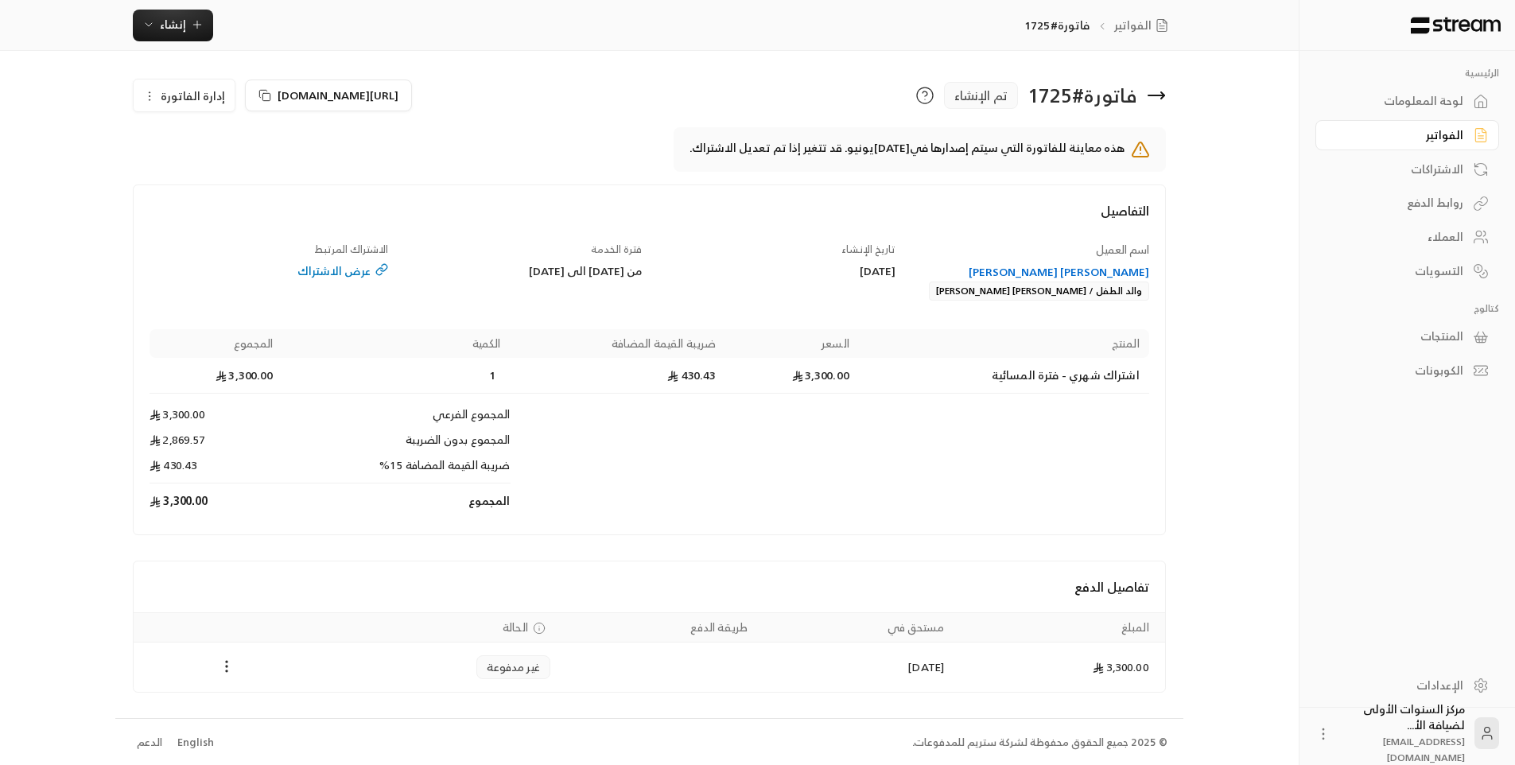
scroll to position [2, 0]
click at [1160, 96] on icon at bounding box center [1156, 93] width 19 height 19
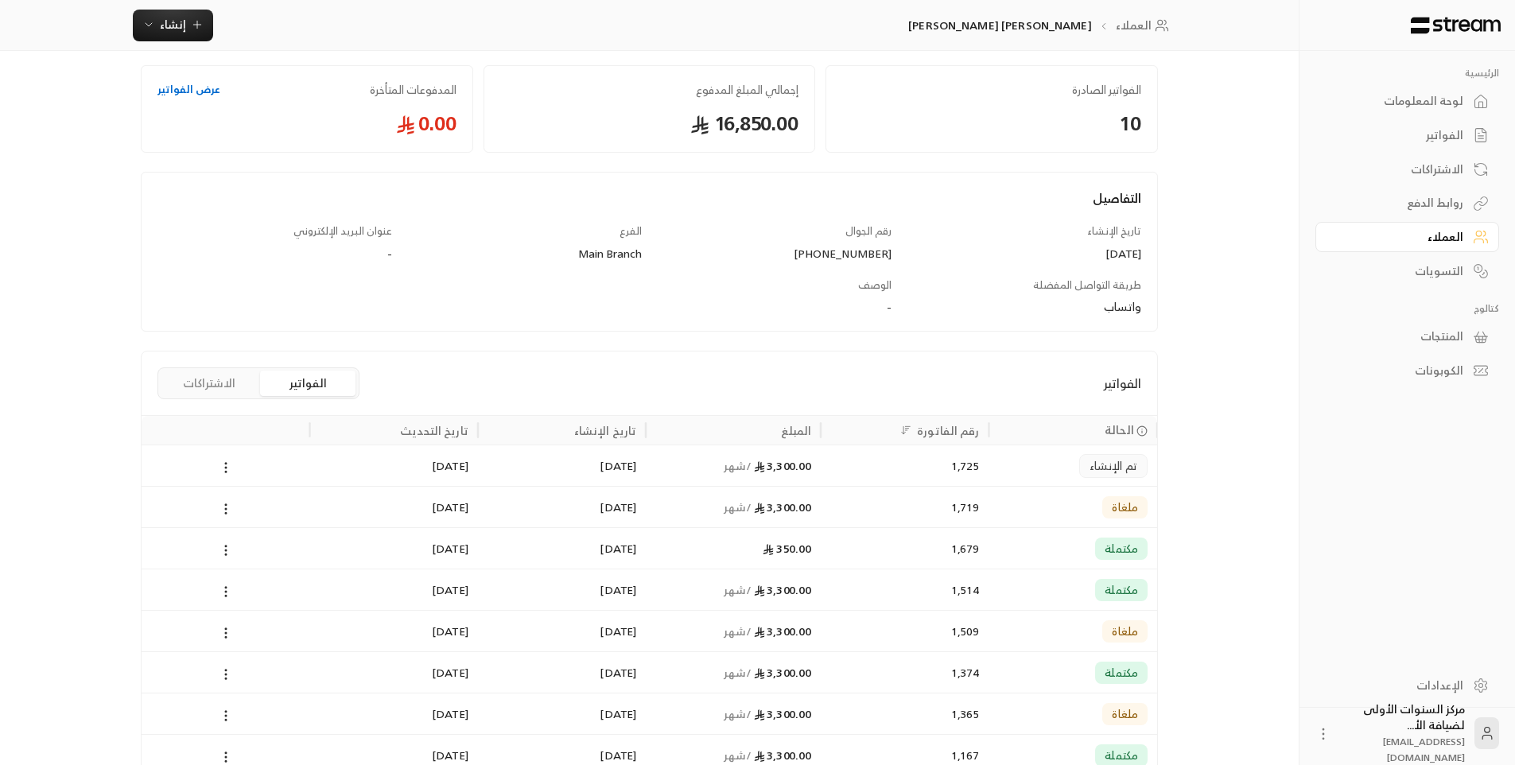
scroll to position [239, 0]
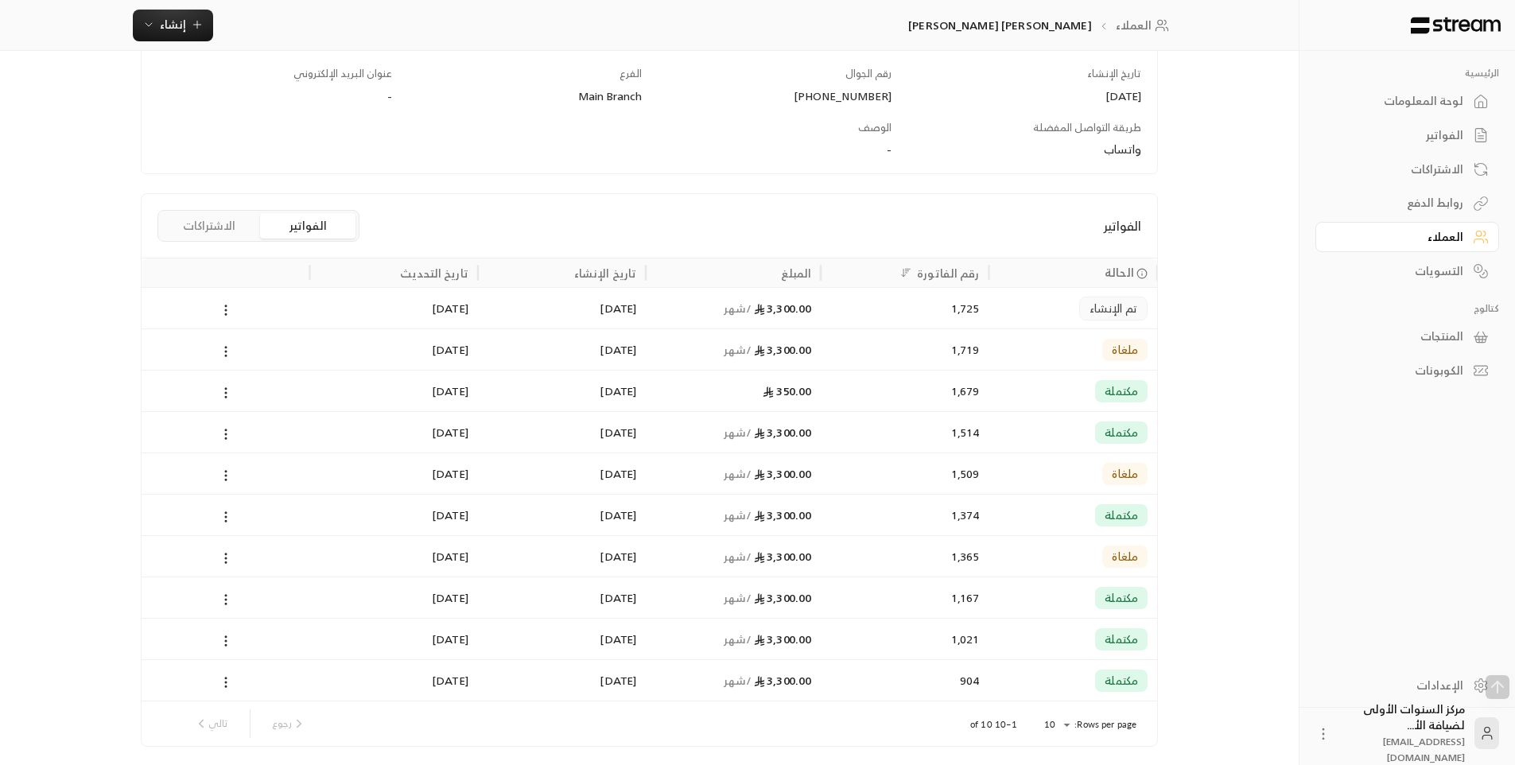
click at [234, 222] on button "الاشتراكات" at bounding box center [208, 225] width 95 height 25
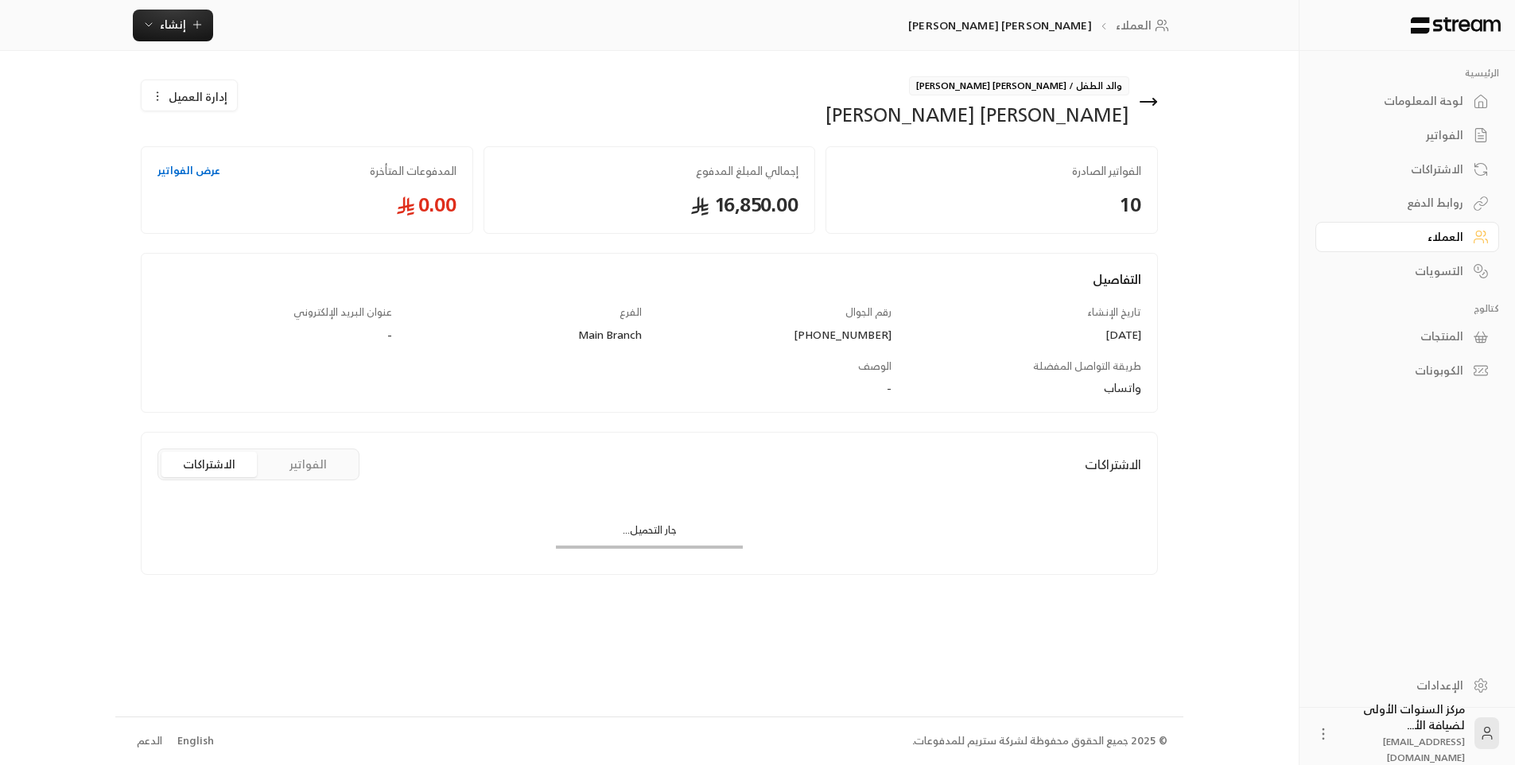
scroll to position [0, 0]
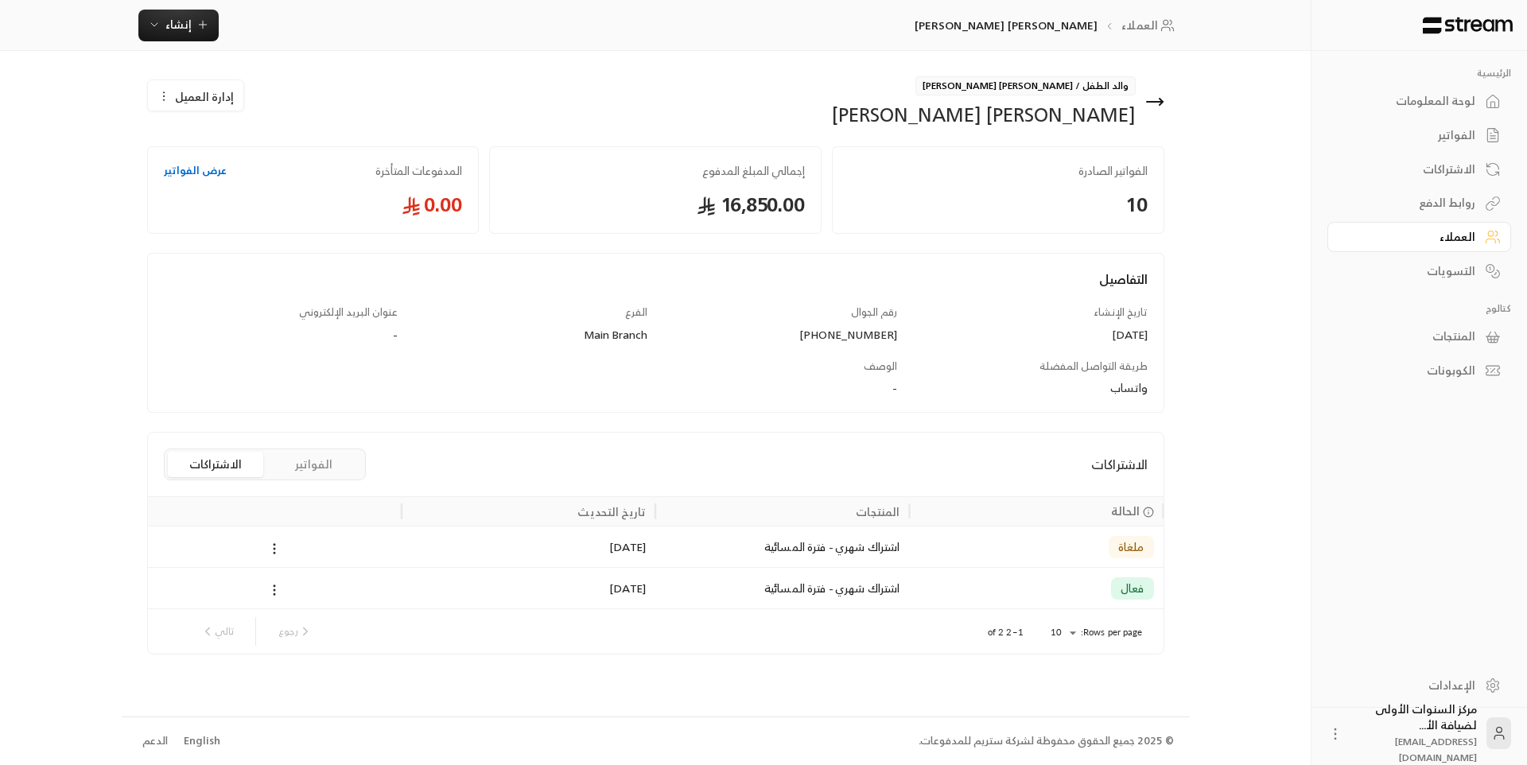
click at [1162, 98] on icon at bounding box center [1154, 101] width 19 height 19
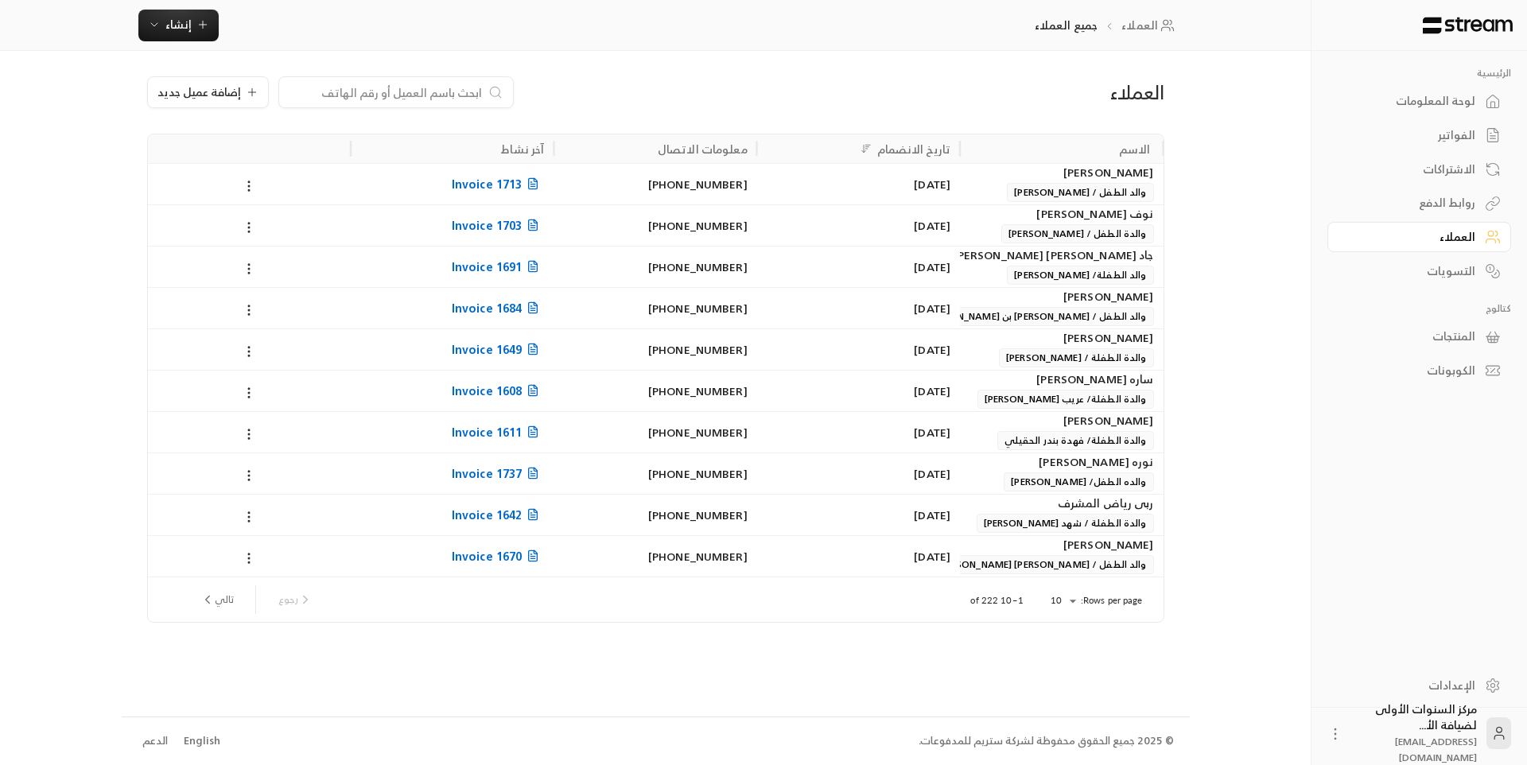
click at [1412, 121] on link "الفواتير" at bounding box center [1419, 135] width 184 height 31
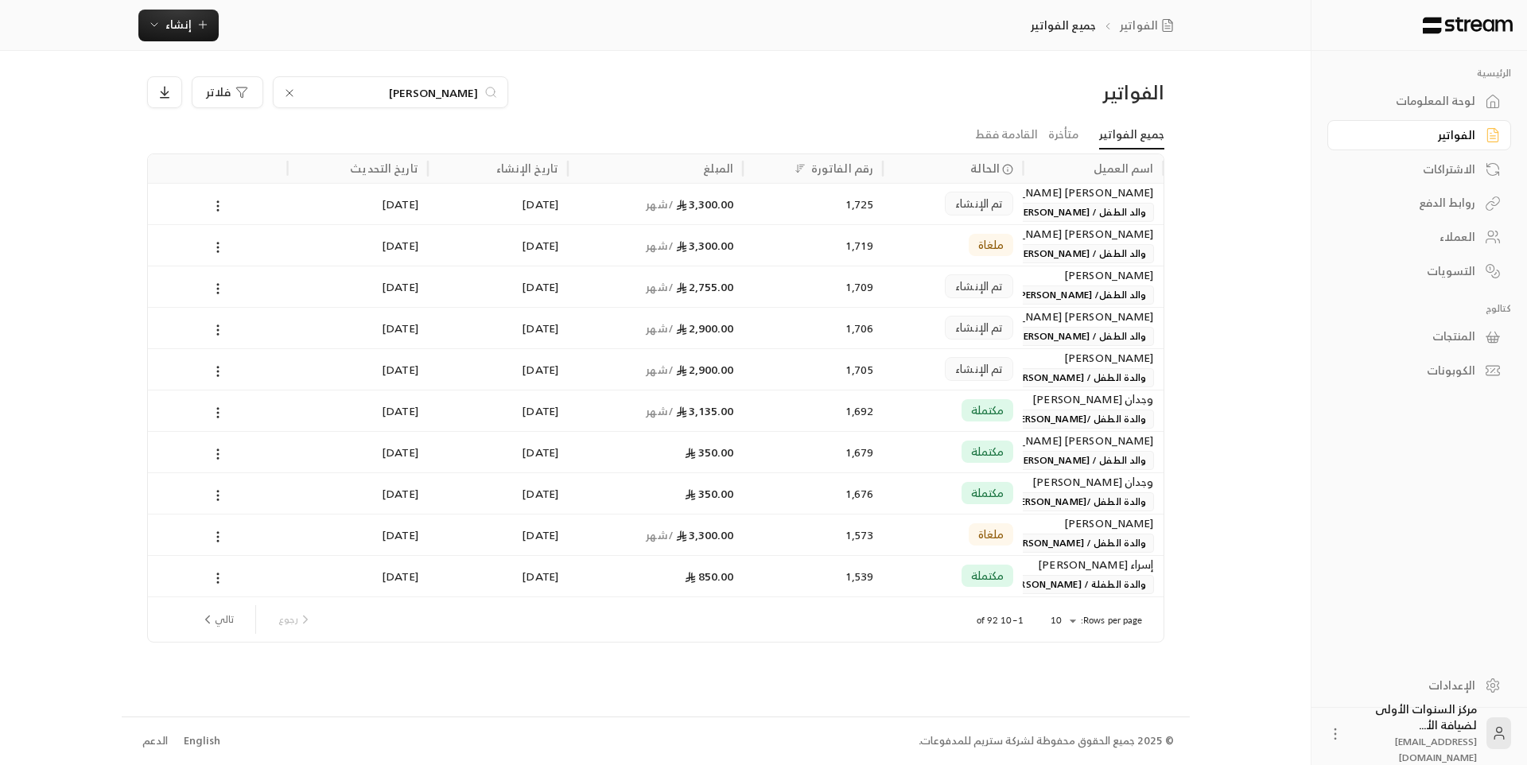
click at [1417, 104] on div "لوحة المعلومات" at bounding box center [1411, 101] width 128 height 16
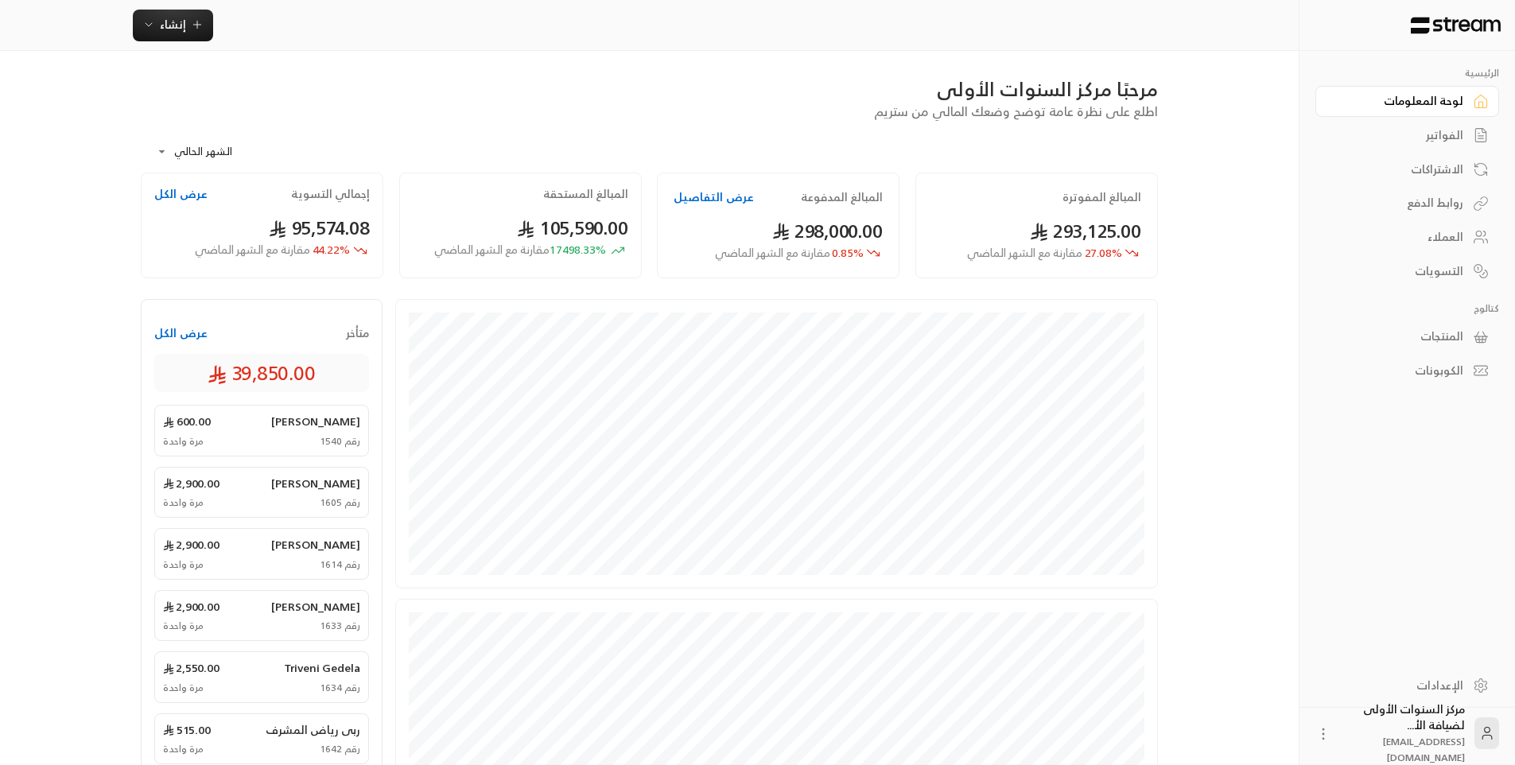
click at [561, 219] on span "105,590.00" at bounding box center [572, 228] width 111 height 33
click at [704, 192] on button "عرض التفاصيل" at bounding box center [714, 197] width 80 height 16
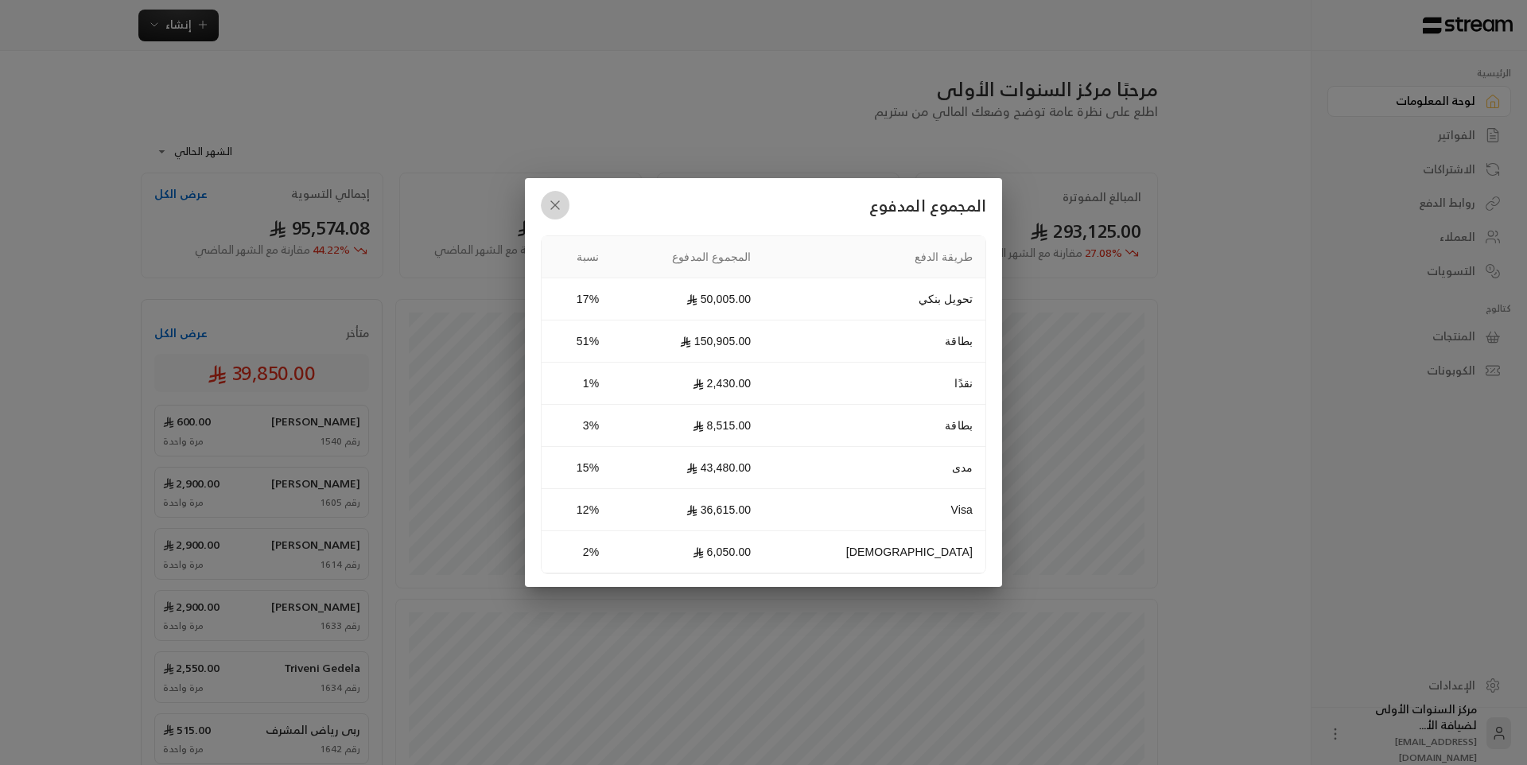
click at [560, 210] on icon "button" at bounding box center [555, 205] width 16 height 16
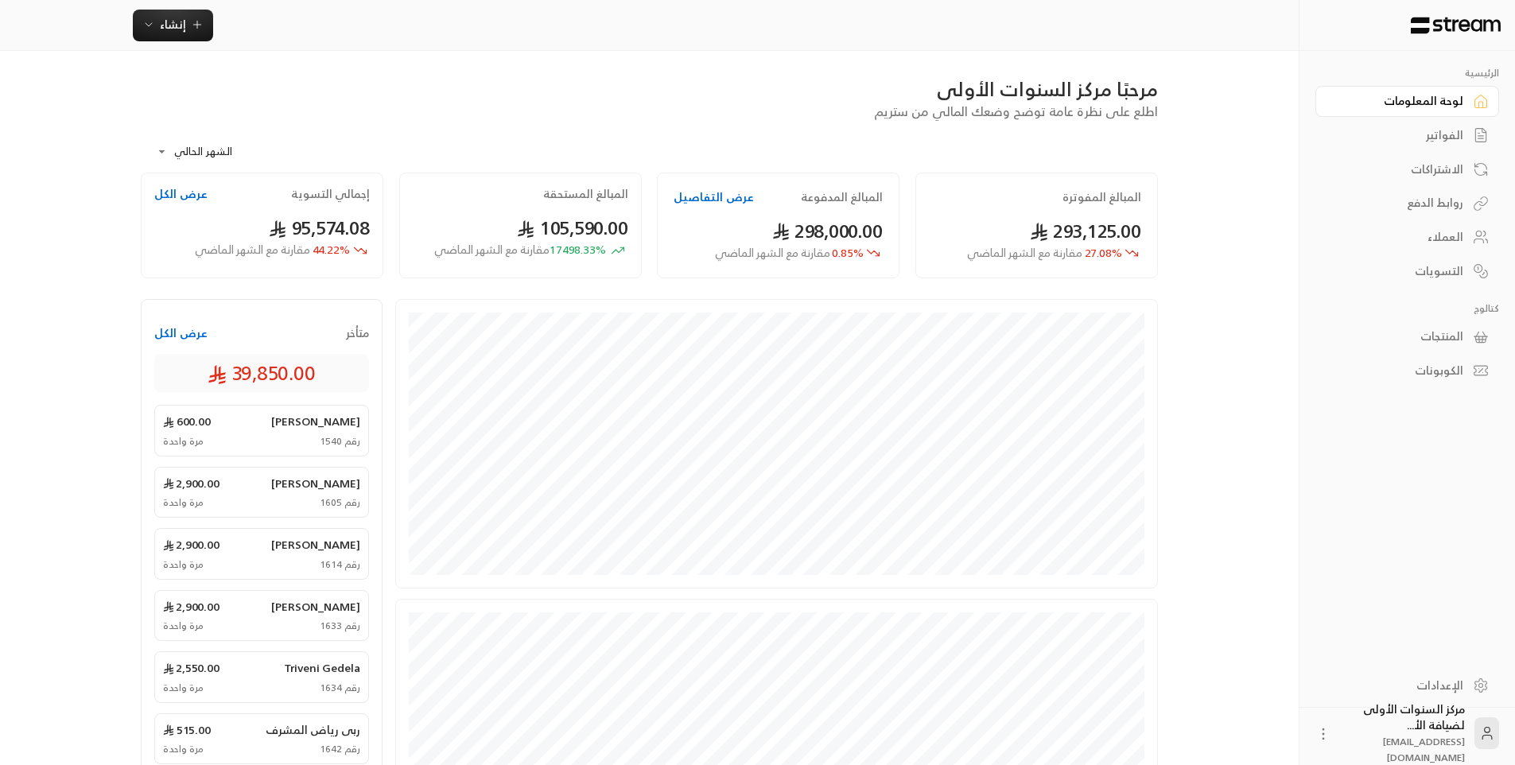
click at [696, 196] on button "عرض التفاصيل" at bounding box center [714, 197] width 80 height 16
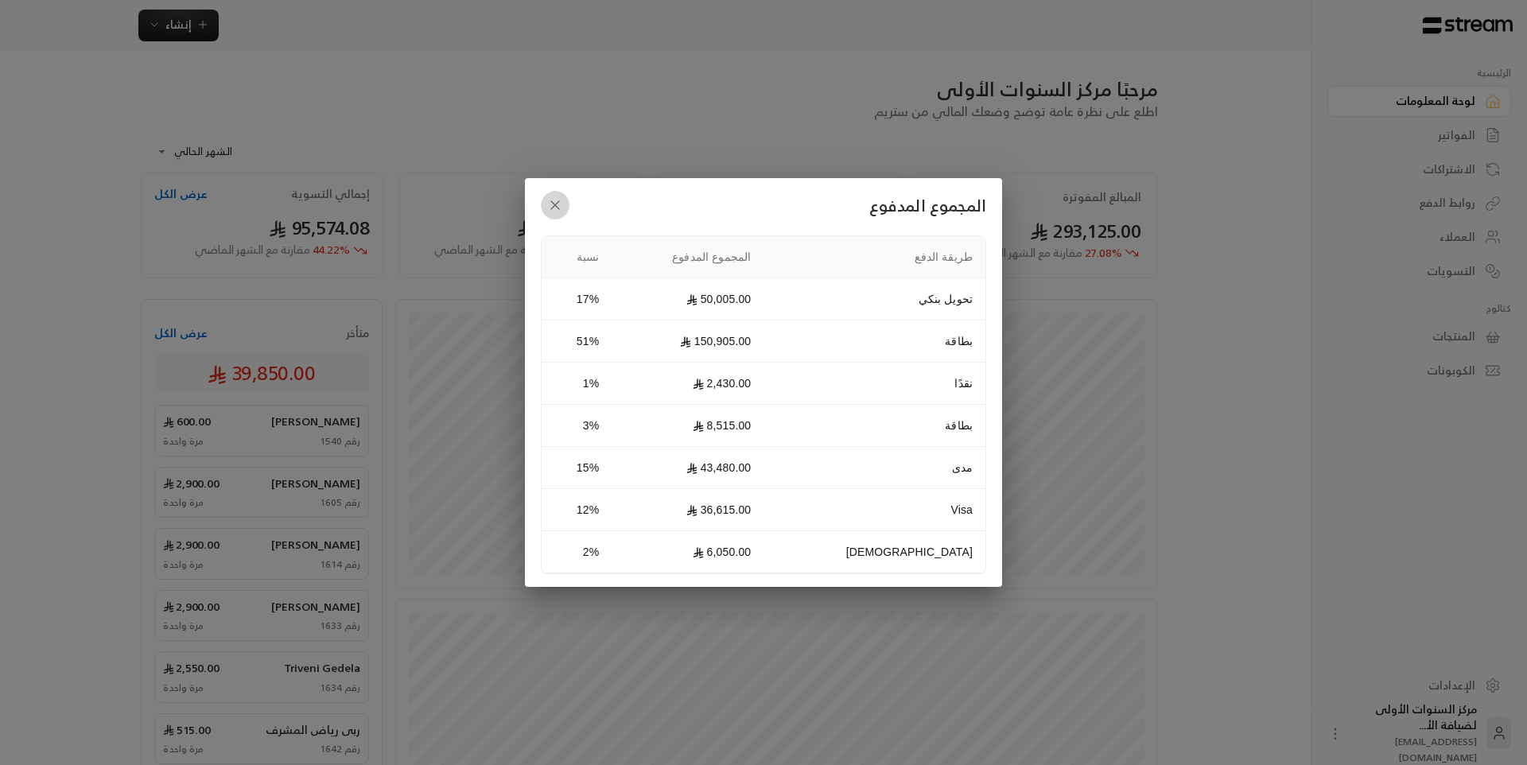
click at [552, 212] on icon "button" at bounding box center [555, 205] width 16 height 16
